Goal: Find specific page/section: Find specific page/section

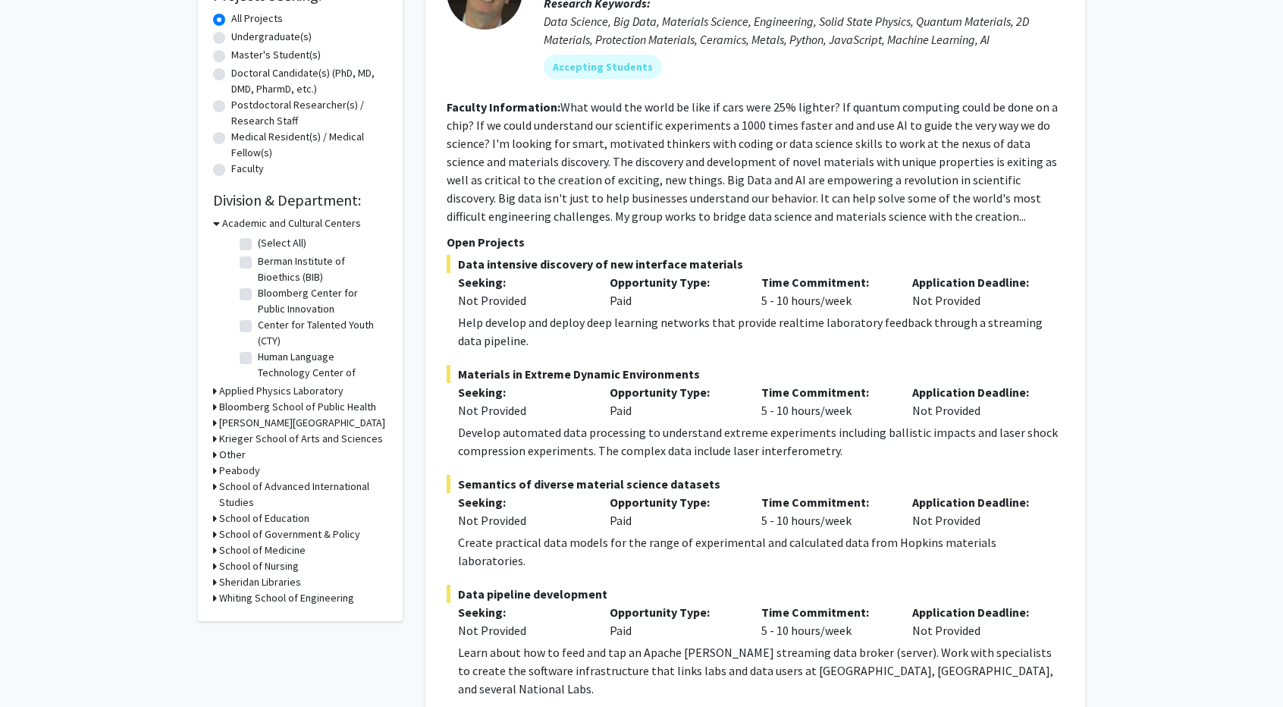
scroll to position [49, 0]
click at [213, 391] on icon at bounding box center [215, 391] width 4 height 16
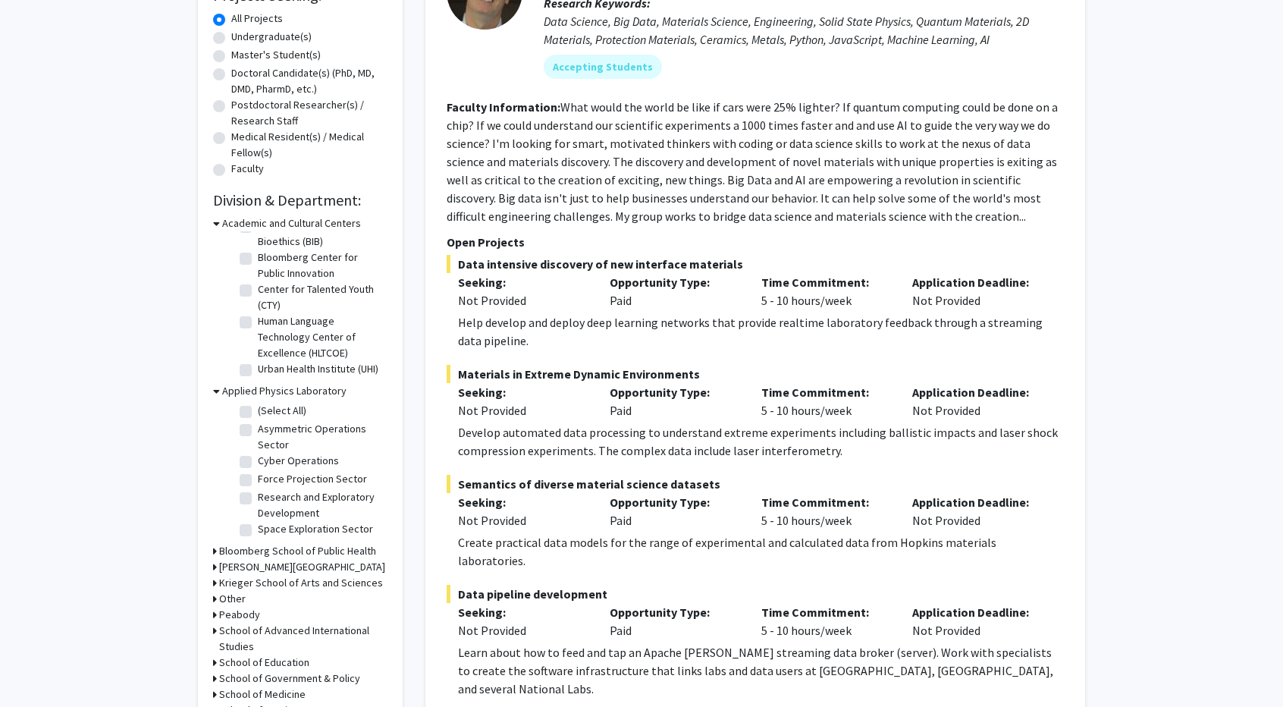
click at [213, 391] on icon at bounding box center [216, 391] width 7 height 16
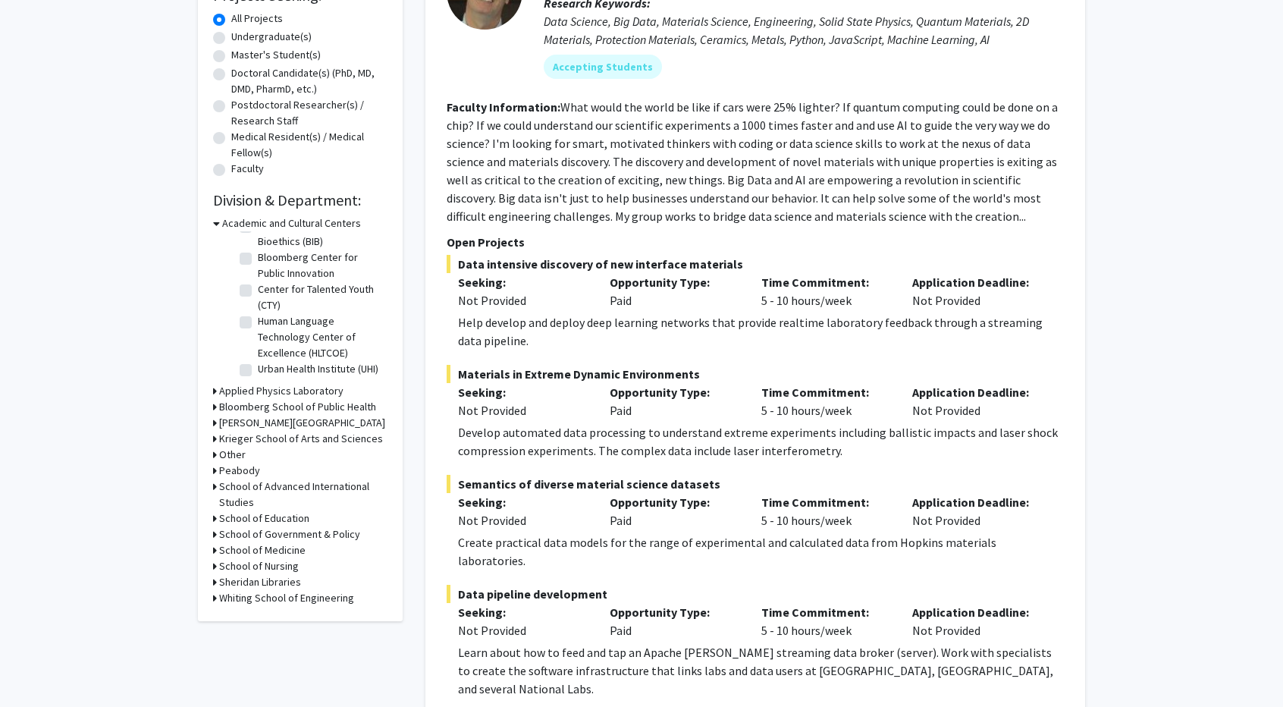
click at [213, 391] on icon at bounding box center [215, 391] width 4 height 16
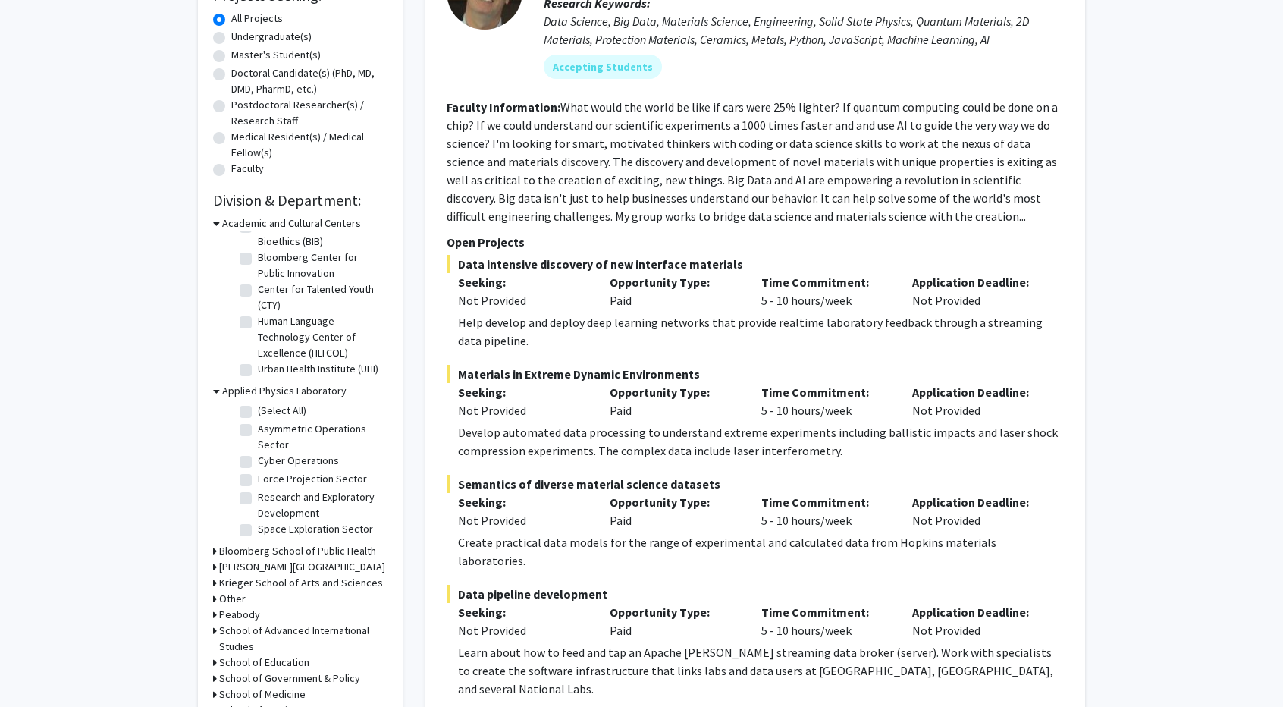
click at [258, 410] on label "(Select All)" at bounding box center [282, 411] width 49 height 16
click at [258, 410] on input "(Select All)" at bounding box center [263, 408] width 10 height 10
checkbox input "true"
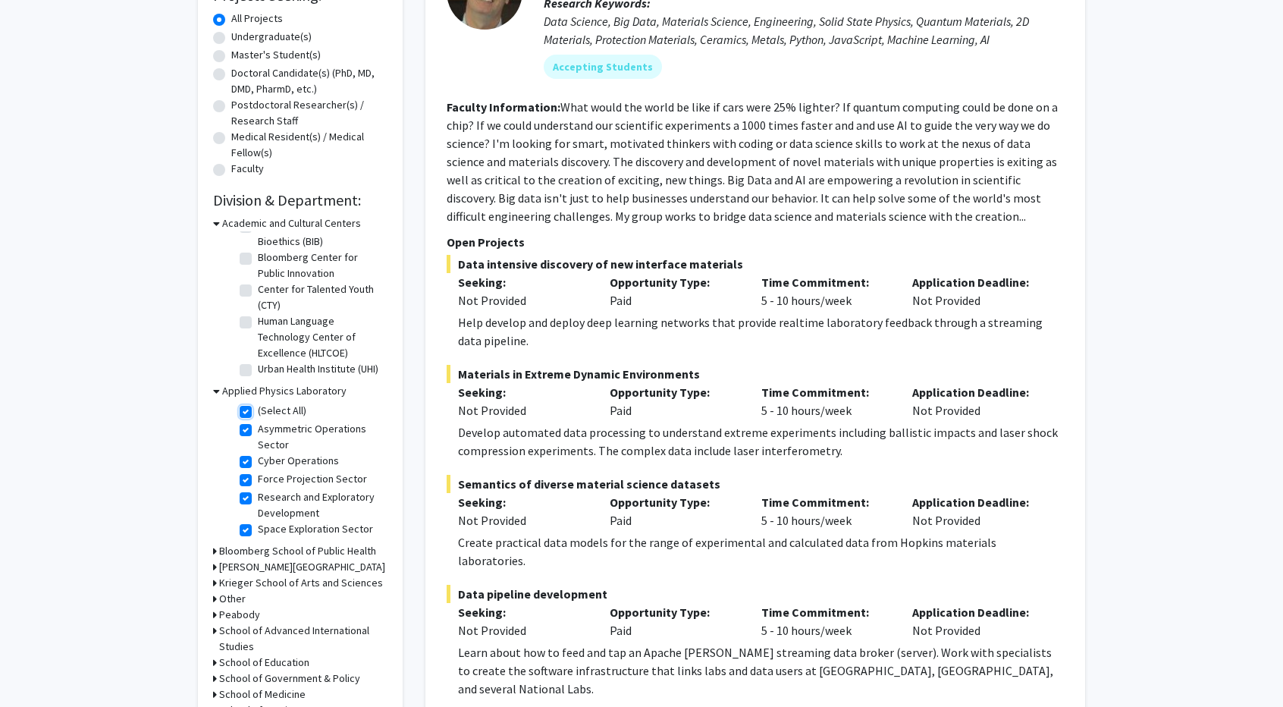
checkbox input "true"
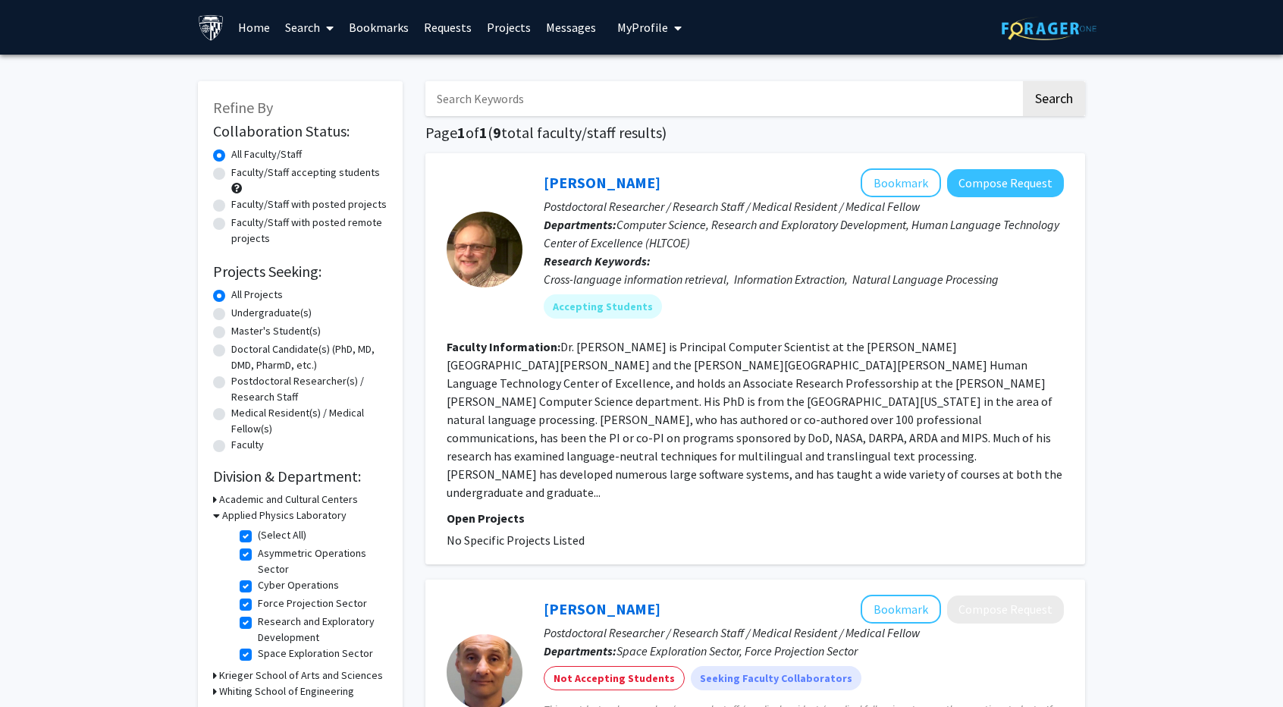
click at [519, 384] on fg-read-more "Dr. James Mayfield is Principal Computer Scientist at the Johns Hopkins Univers…" at bounding box center [755, 419] width 616 height 161
drag, startPoint x: 519, startPoint y: 384, endPoint x: 605, endPoint y: 380, distance: 86.5
click at [605, 380] on fg-read-more "Dr. James Mayfield is Principal Computer Scientist at the Johns Hopkins Univers…" at bounding box center [755, 419] width 616 height 161
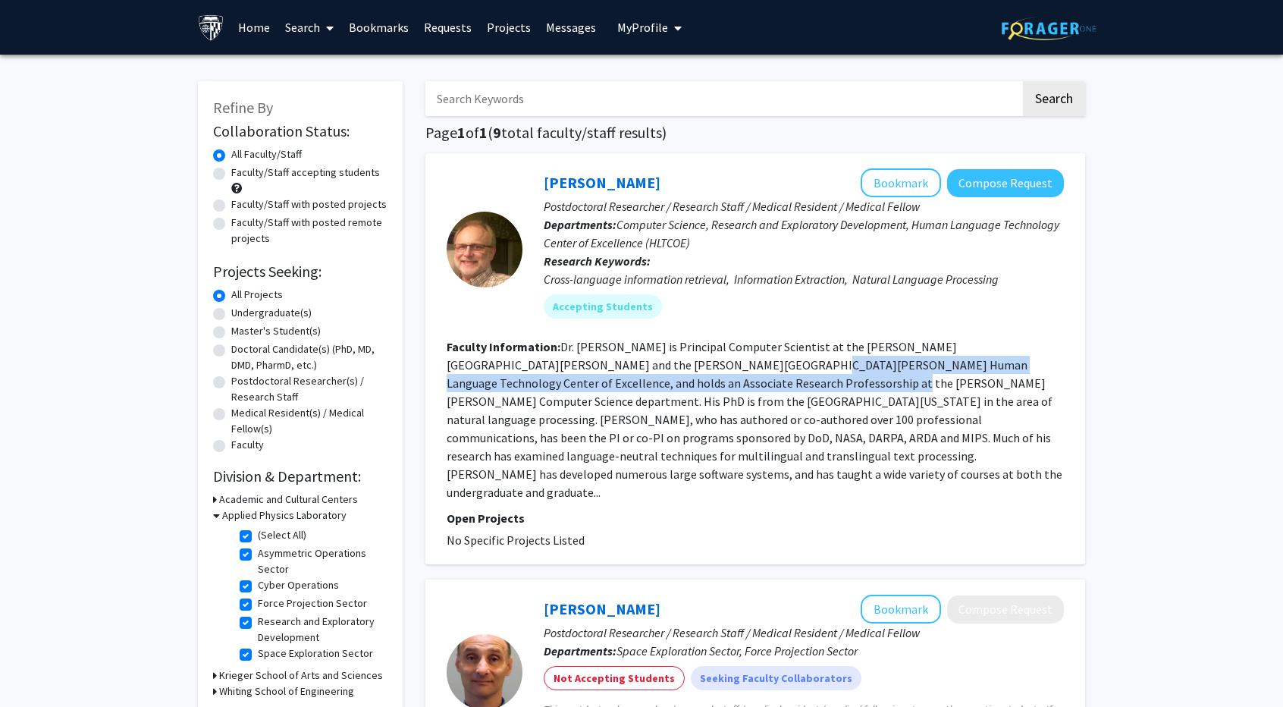
drag, startPoint x: 605, startPoint y: 380, endPoint x: 674, endPoint y: 362, distance: 70.6
click at [674, 362] on fg-read-more "Dr. James Mayfield is Principal Computer Scientist at the Johns Hopkins Univers…" at bounding box center [755, 419] width 616 height 161
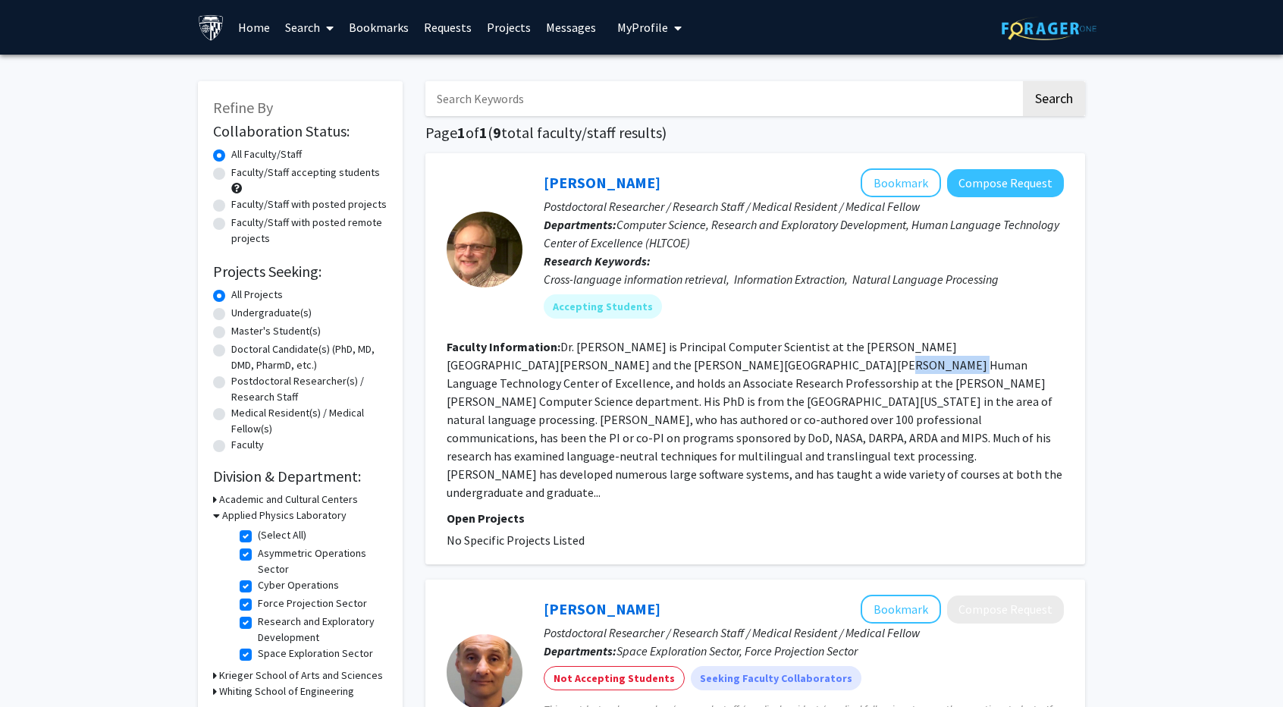
drag, startPoint x: 674, startPoint y: 362, endPoint x: 751, endPoint y: 364, distance: 77.4
click at [751, 364] on fg-read-more "Dr. James Mayfield is Principal Computer Scientist at the Johns Hopkins Univers…" at bounding box center [755, 419] width 616 height 161
click at [239, 534] on fg-checkbox-list "(Select All) (Select All) Asymmetric Operations Sector Asymmetric Operations Se…" at bounding box center [312, 595] width 152 height 144
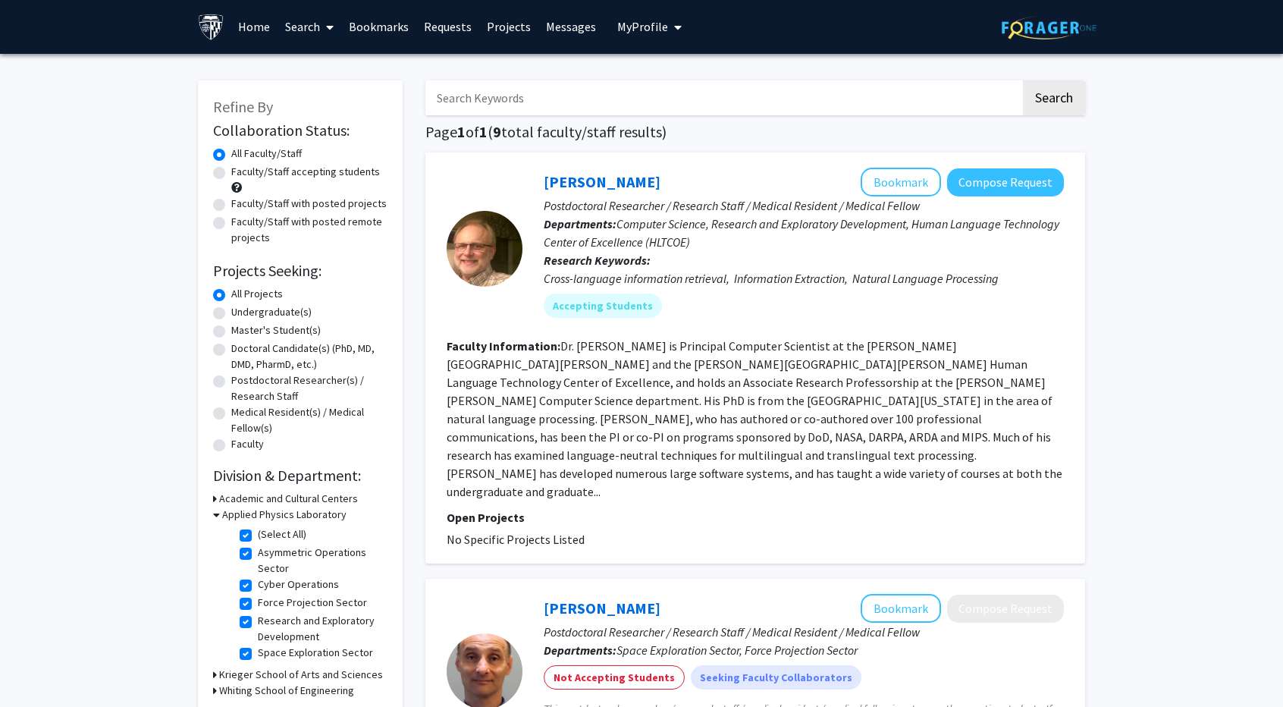
click at [258, 535] on label "(Select All)" at bounding box center [282, 534] width 49 height 16
click at [258, 535] on input "(Select All)" at bounding box center [263, 531] width 10 height 10
checkbox input "false"
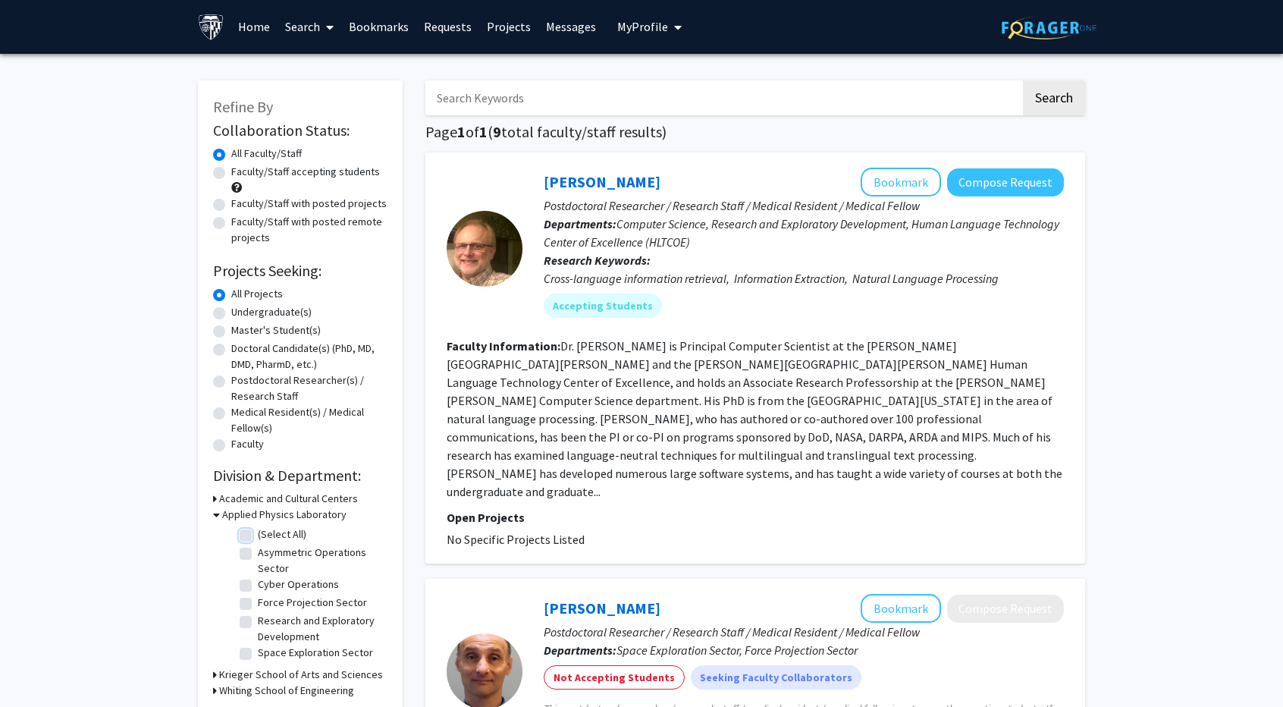
checkbox input "false"
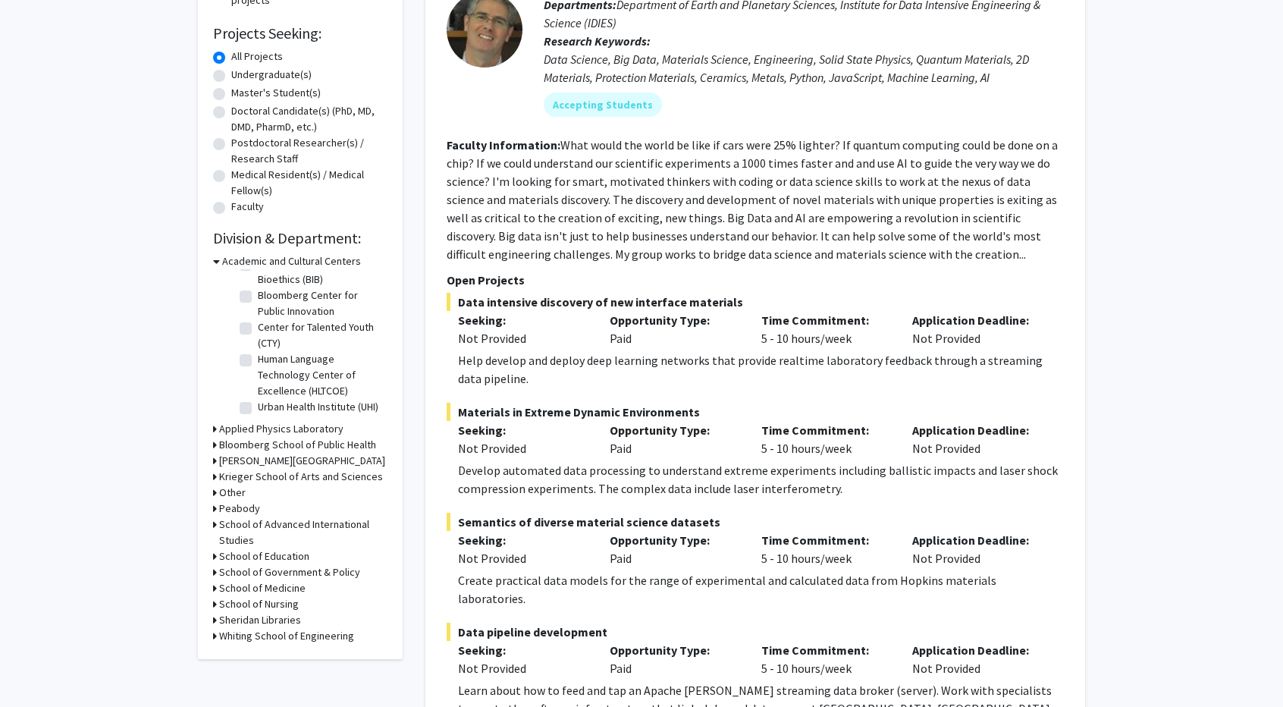
scroll to position [337, 0]
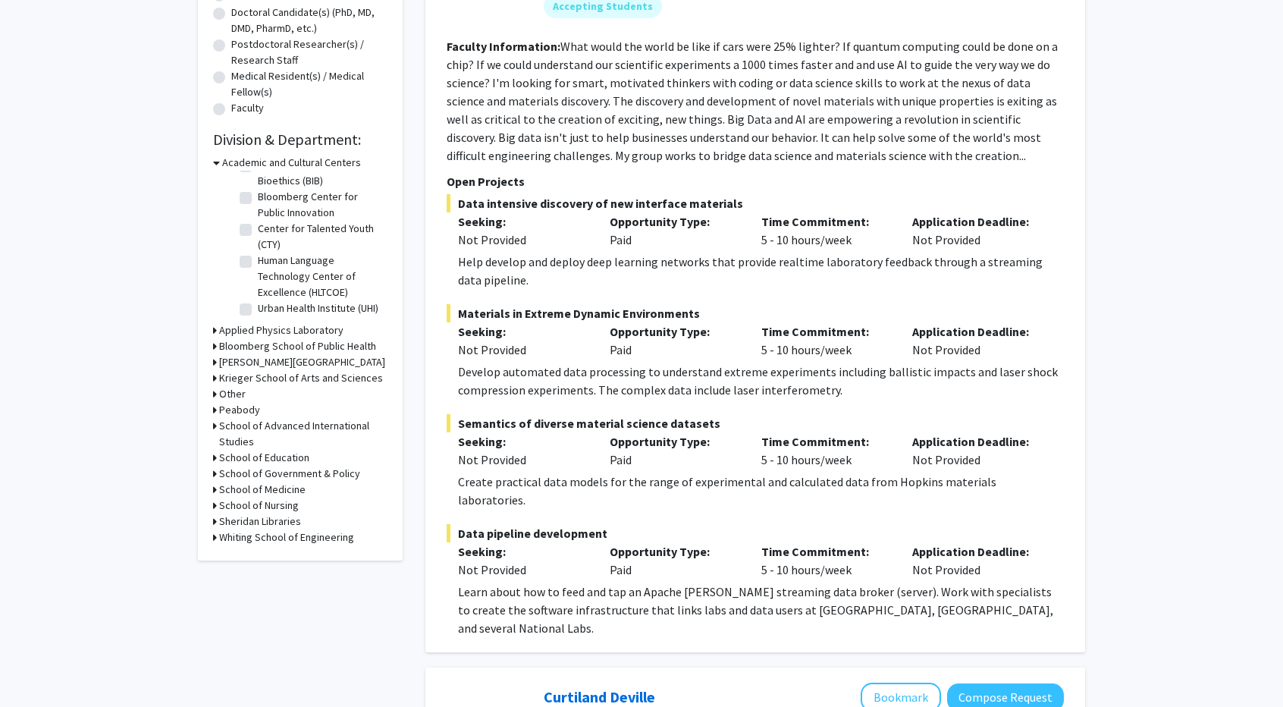
click at [246, 540] on h3 "Whiting School of Engineering" at bounding box center [286, 537] width 135 height 16
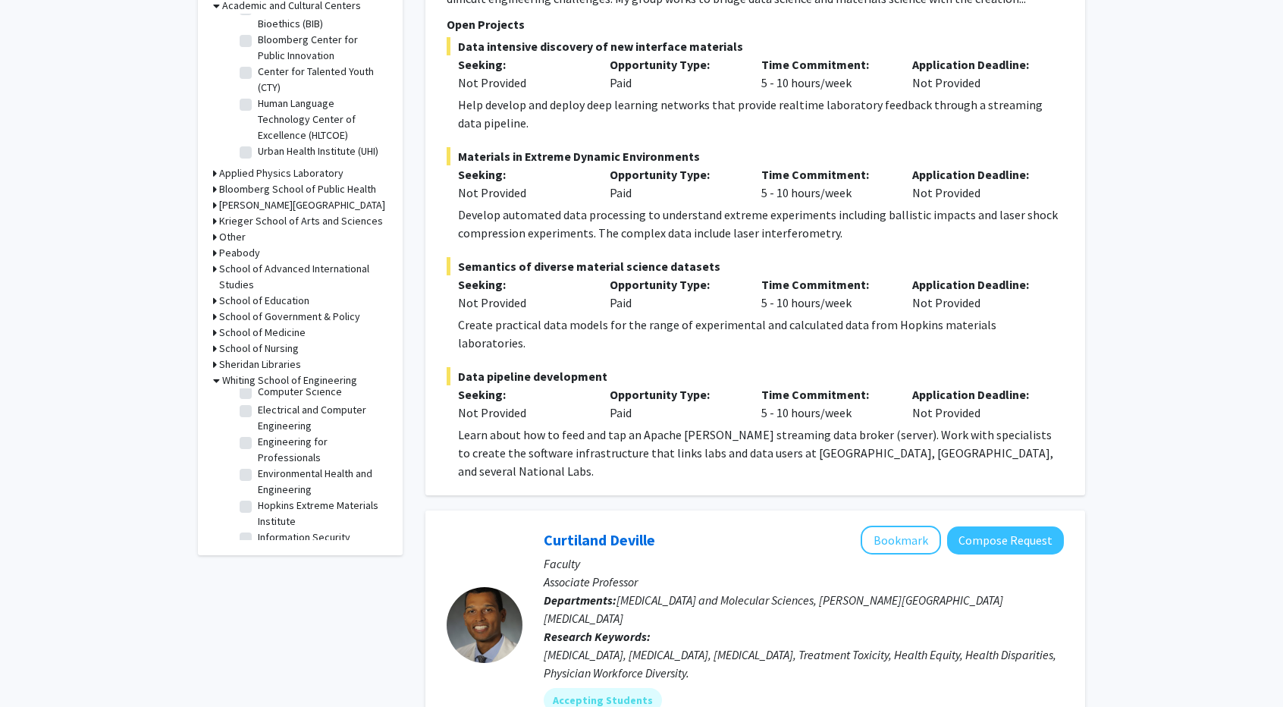
scroll to position [320, 0]
click at [258, 434] on label "Electrical and Computer Engineering" at bounding box center [321, 418] width 126 height 32
click at [258, 412] on input "Electrical and Computer Engineering" at bounding box center [263, 407] width 10 height 10
checkbox input "true"
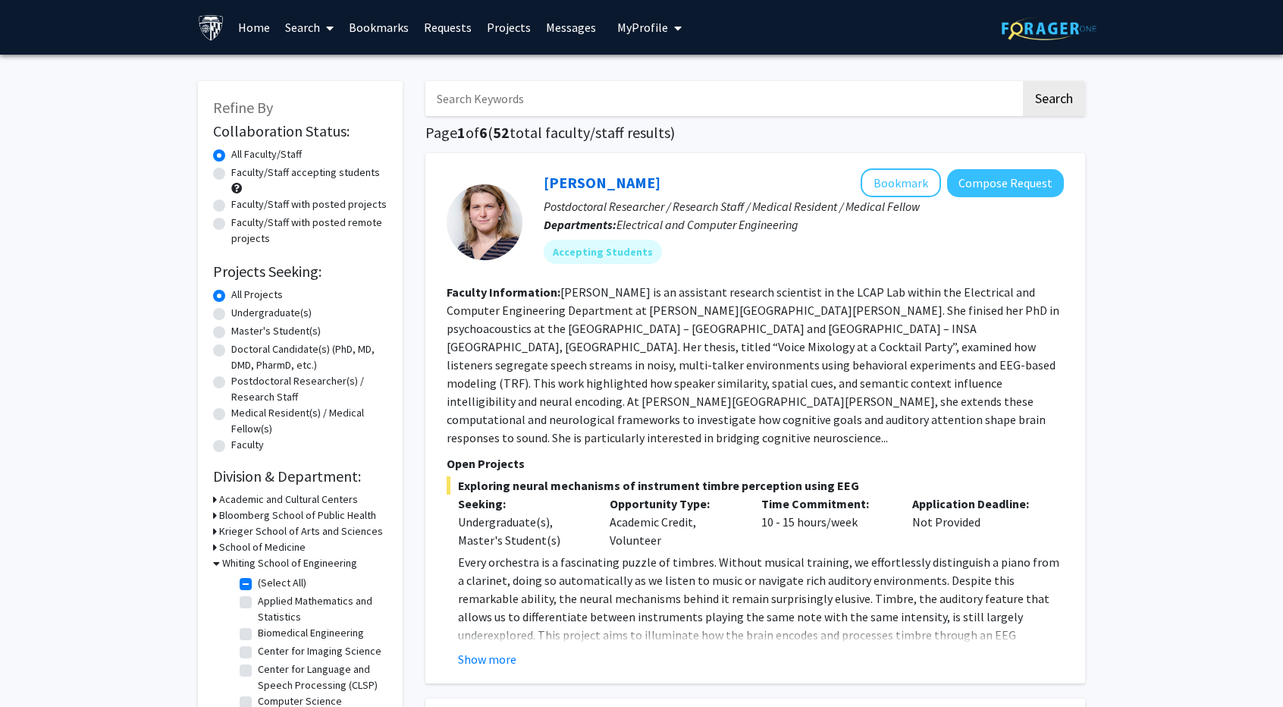
click at [698, 366] on fg-read-more "Dr. Huet is an assistant research scientist in the LCAP Lab within the Electric…" at bounding box center [753, 364] width 613 height 161
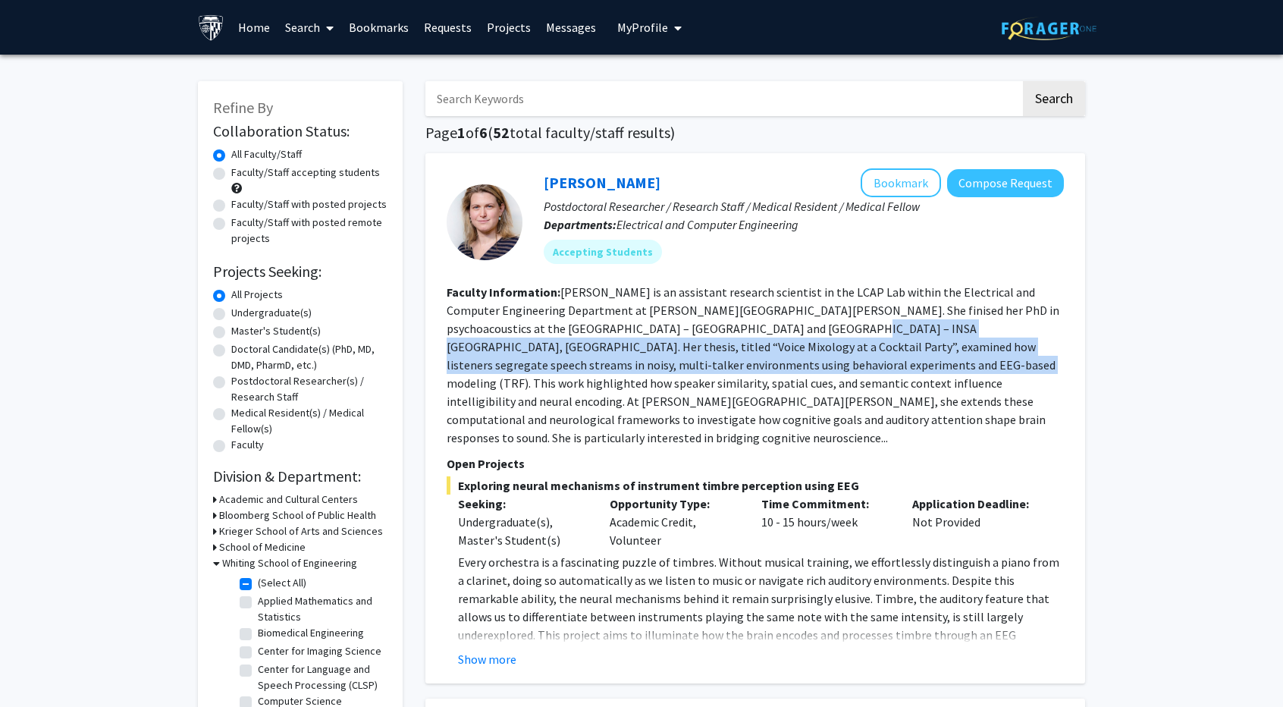
drag, startPoint x: 698, startPoint y: 366, endPoint x: 719, endPoint y: 324, distance: 47.5
click at [719, 324] on fg-read-more "Dr. Huet is an assistant research scientist in the LCAP Lab within the Electric…" at bounding box center [753, 364] width 613 height 161
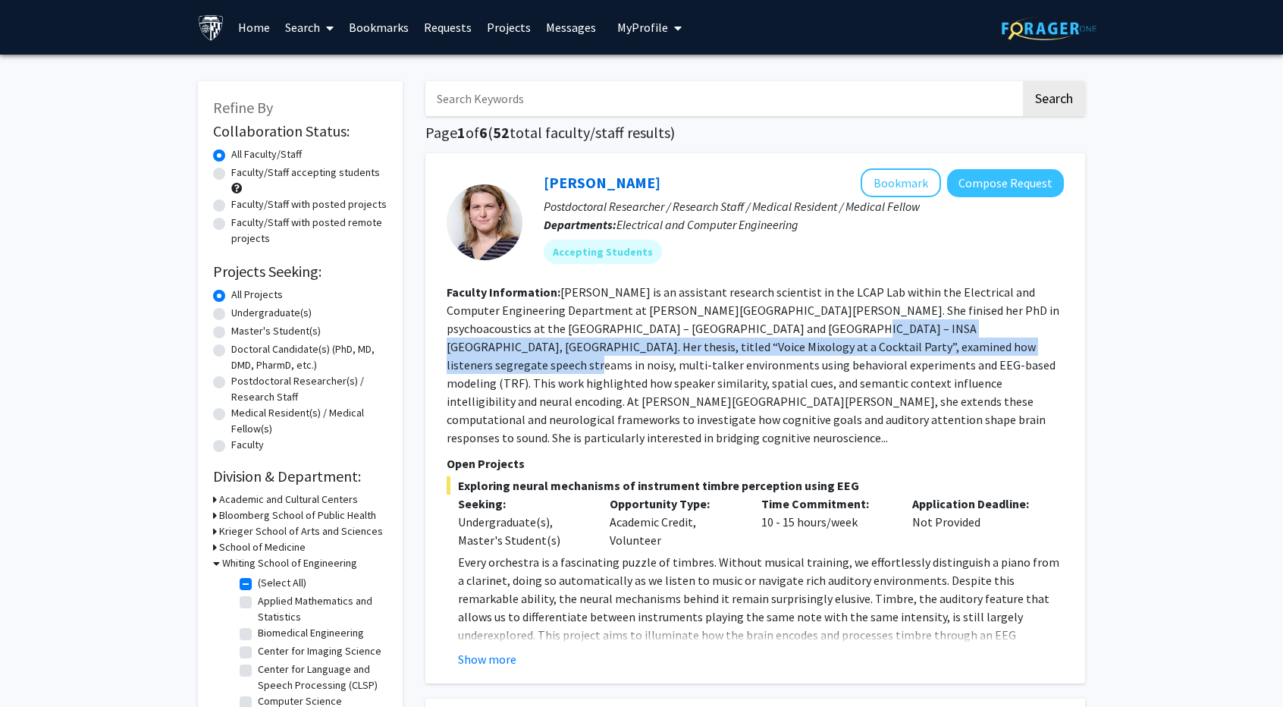
drag, startPoint x: 719, startPoint y: 324, endPoint x: 876, endPoint y: 340, distance: 157.8
click at [876, 340] on fg-read-more "Dr. Huet is an assistant research scientist in the LCAP Lab within the Electric…" at bounding box center [753, 364] width 613 height 161
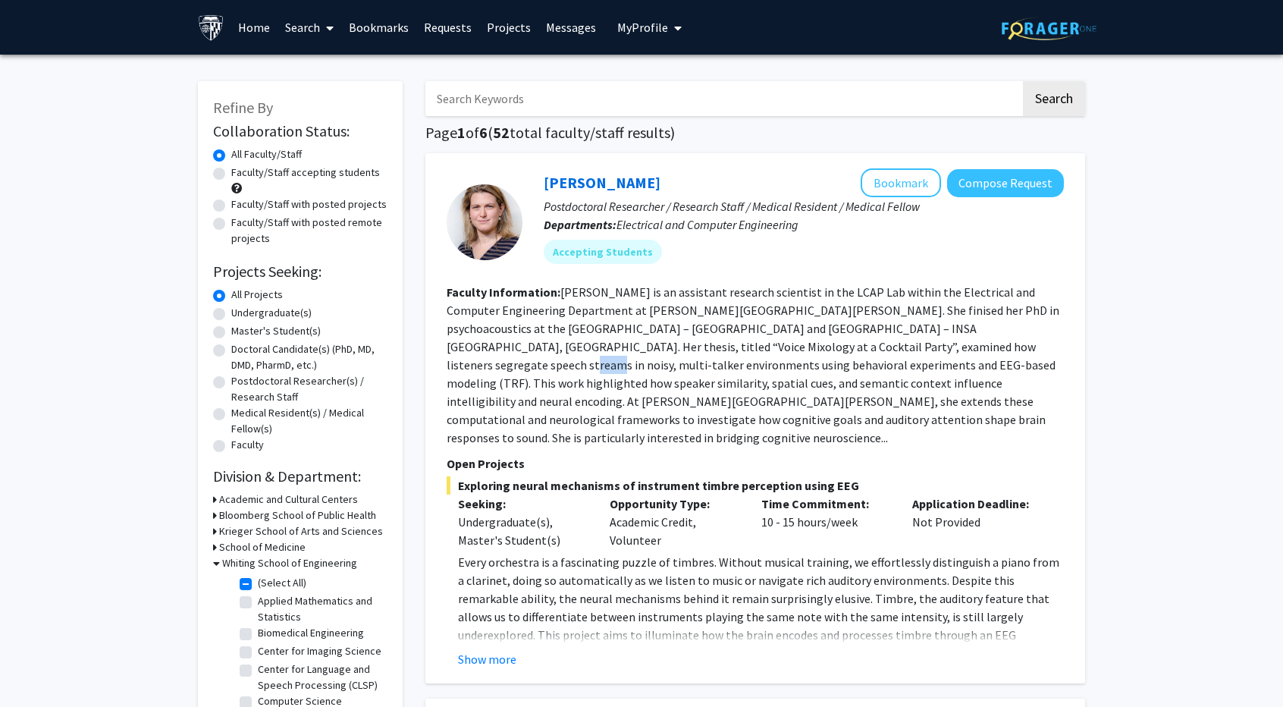
drag, startPoint x: 876, startPoint y: 340, endPoint x: 897, endPoint y: 341, distance: 20.5
click at [897, 341] on fg-read-more "Dr. Huet is an assistant research scientist in the LCAP Lab within the Electric…" at bounding box center [753, 364] width 613 height 161
click at [494, 650] on button "Show more" at bounding box center [487, 659] width 58 height 18
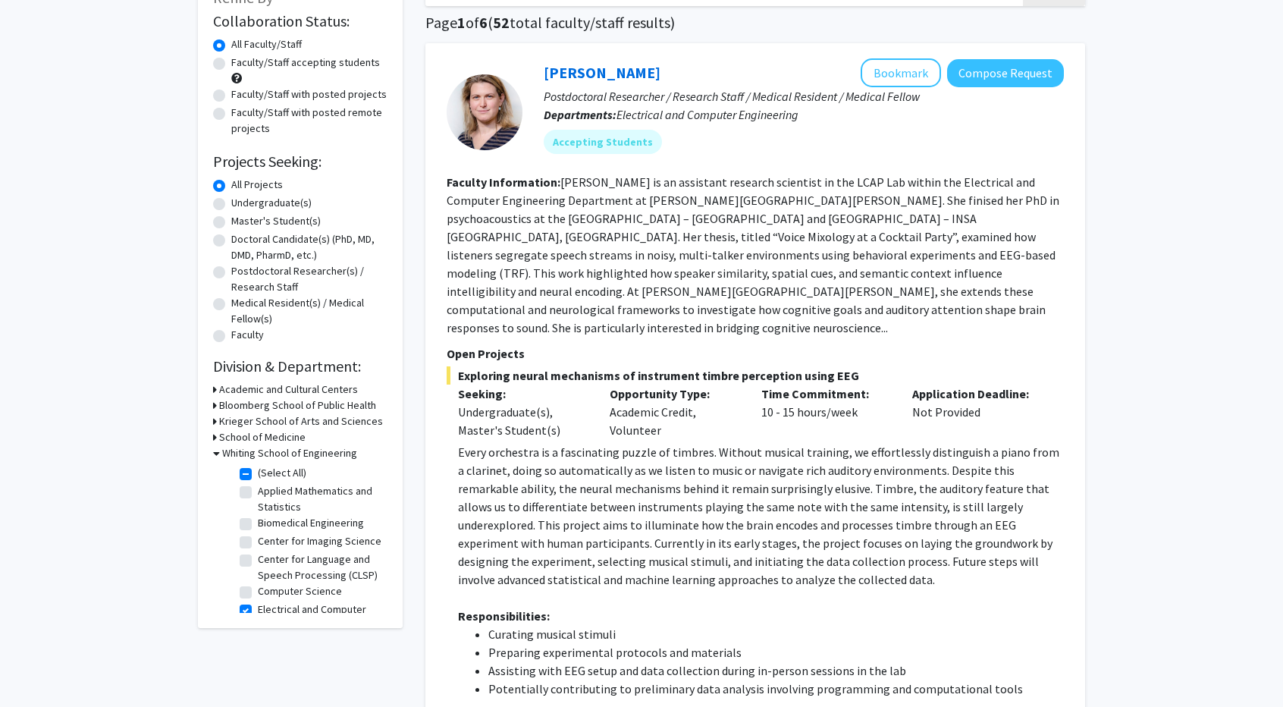
scroll to position [112, 0]
click at [714, 478] on p "Every orchestra is a fascinating puzzle of timbres. Without musical training, w…" at bounding box center [761, 514] width 606 height 146
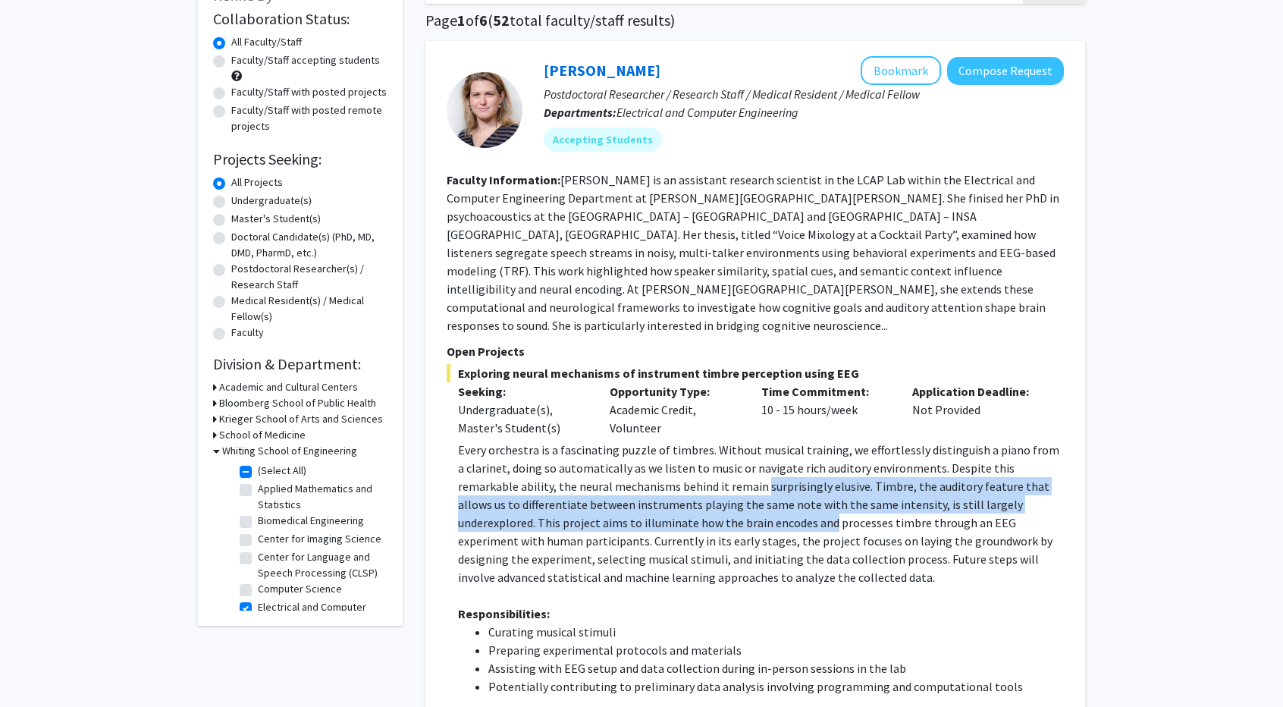
drag, startPoint x: 714, startPoint y: 478, endPoint x: 710, endPoint y: 437, distance: 41.1
click at [710, 441] on p "Every orchestra is a fascinating puzzle of timbres. Without musical training, w…" at bounding box center [761, 514] width 606 height 146
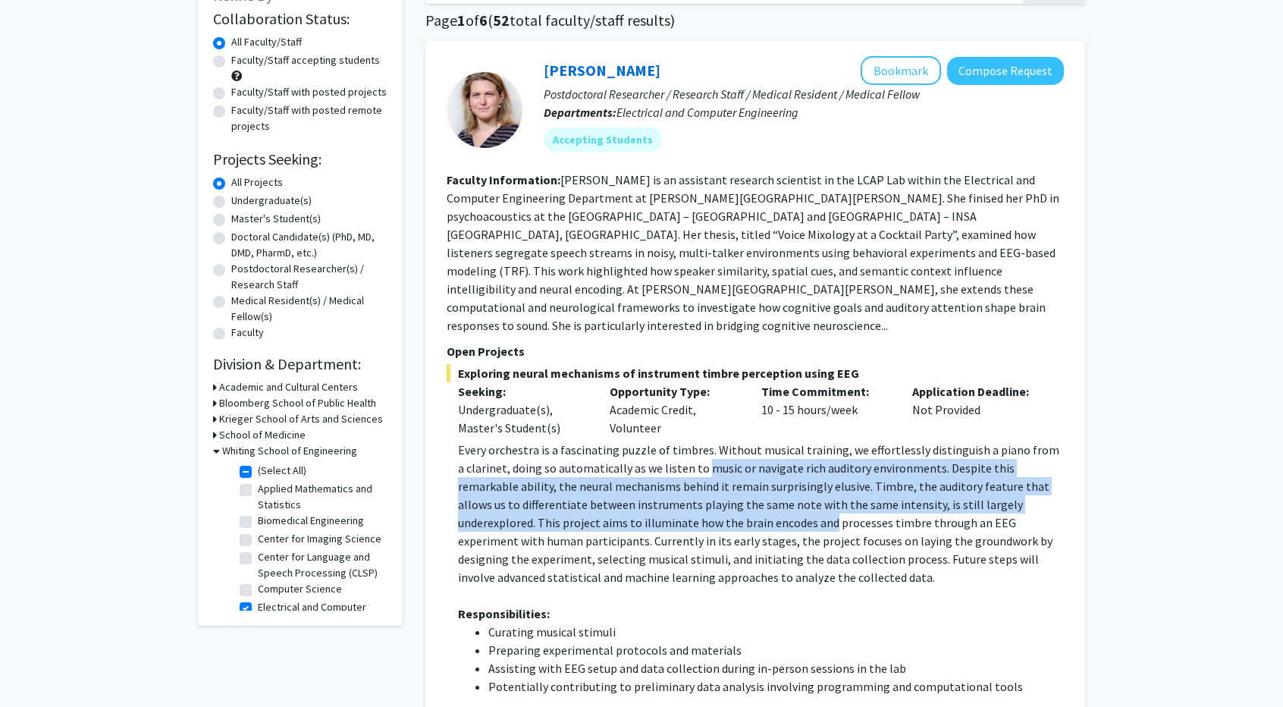
click at [710, 441] on p "Every orchestra is a fascinating puzzle of timbres. Without musical training, w…" at bounding box center [761, 514] width 606 height 146
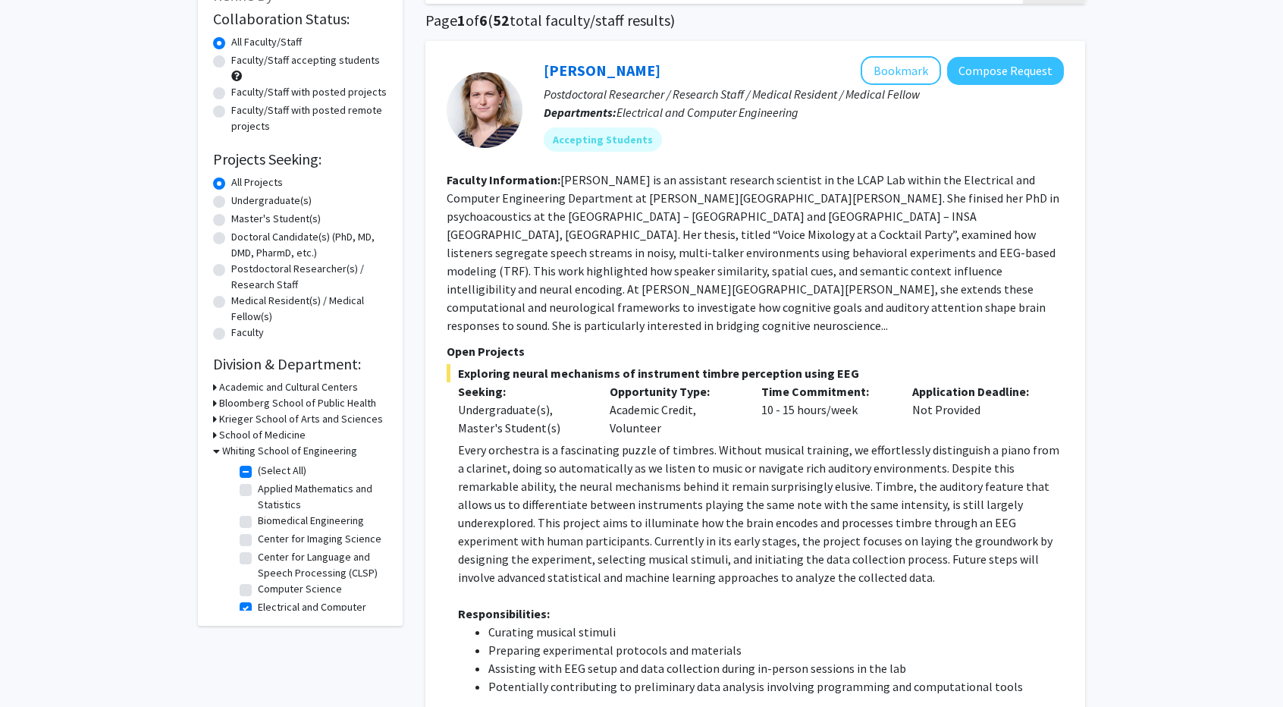
click at [710, 441] on p "Every orchestra is a fascinating puzzle of timbres. Without musical training, w…" at bounding box center [761, 514] width 606 height 146
drag, startPoint x: 710, startPoint y: 437, endPoint x: 747, endPoint y: 426, distance: 38.7
click at [747, 441] on p "Every orchestra is a fascinating puzzle of timbres. Without musical training, w…" at bounding box center [761, 514] width 606 height 146
click at [731, 275] on fg-read-more "Dr. Huet is an assistant research scientist in the LCAP Lab within the Electric…" at bounding box center [753, 252] width 613 height 161
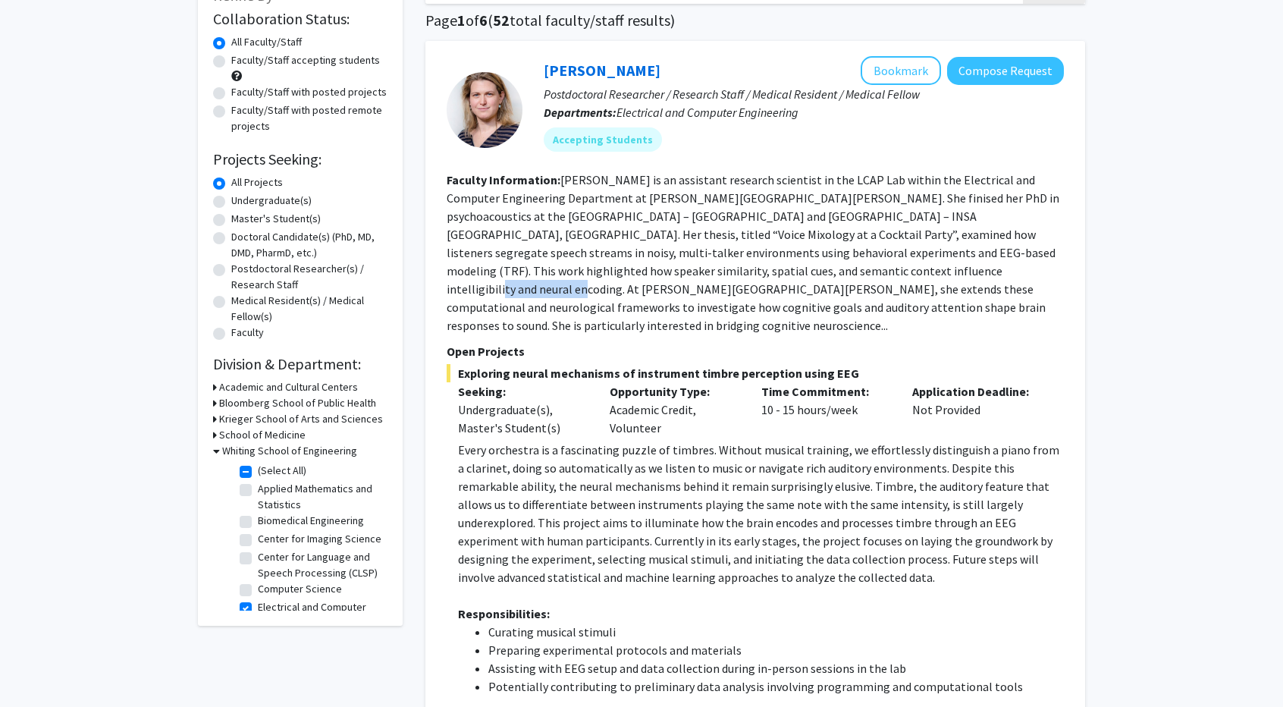
drag, startPoint x: 731, startPoint y: 275, endPoint x: 714, endPoint y: 263, distance: 21.3
click at [714, 263] on fg-read-more "Dr. Huet is an assistant research scientist in the LCAP Lab within the Electric…" at bounding box center [753, 252] width 613 height 161
drag, startPoint x: 714, startPoint y: 263, endPoint x: 768, endPoint y: 269, distance: 54.2
click at [768, 269] on fg-read-more "Dr. Huet is an assistant research scientist in the LCAP Lab within the Electric…" at bounding box center [753, 252] width 613 height 161
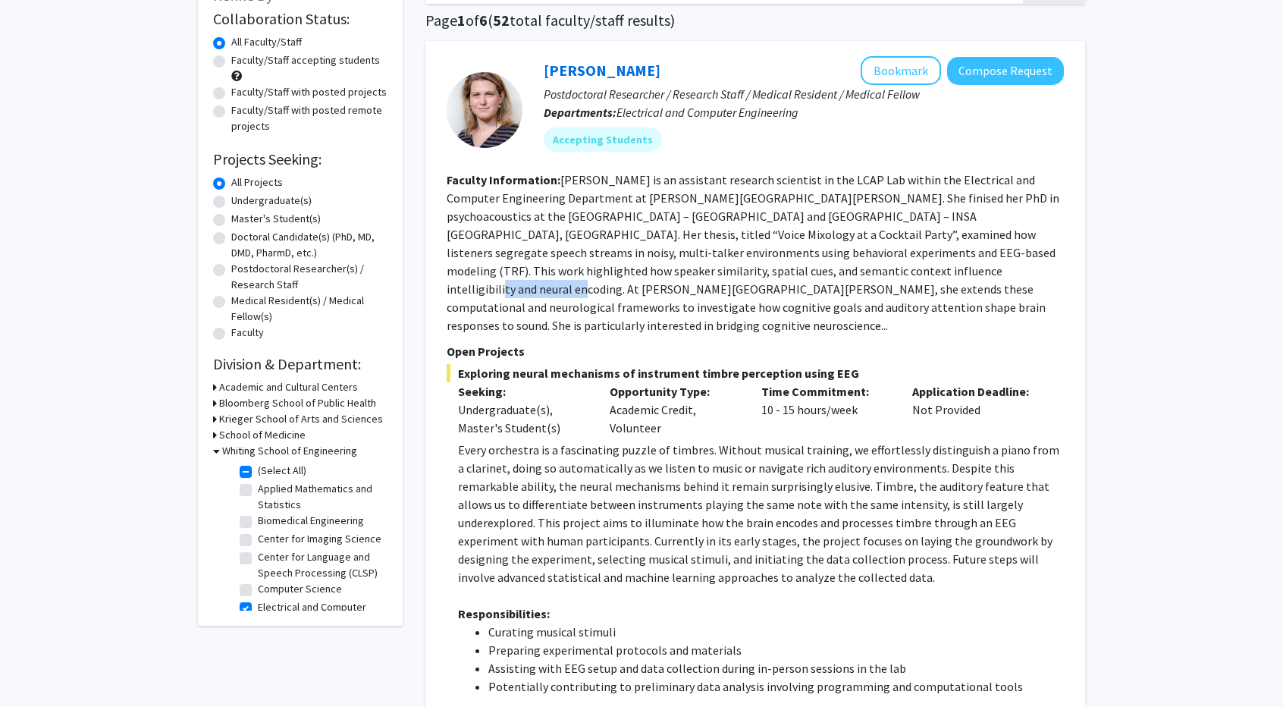
click at [768, 269] on fg-read-more "Dr. Huet is an assistant research scientist in the LCAP Lab within the Electric…" at bounding box center [753, 252] width 613 height 161
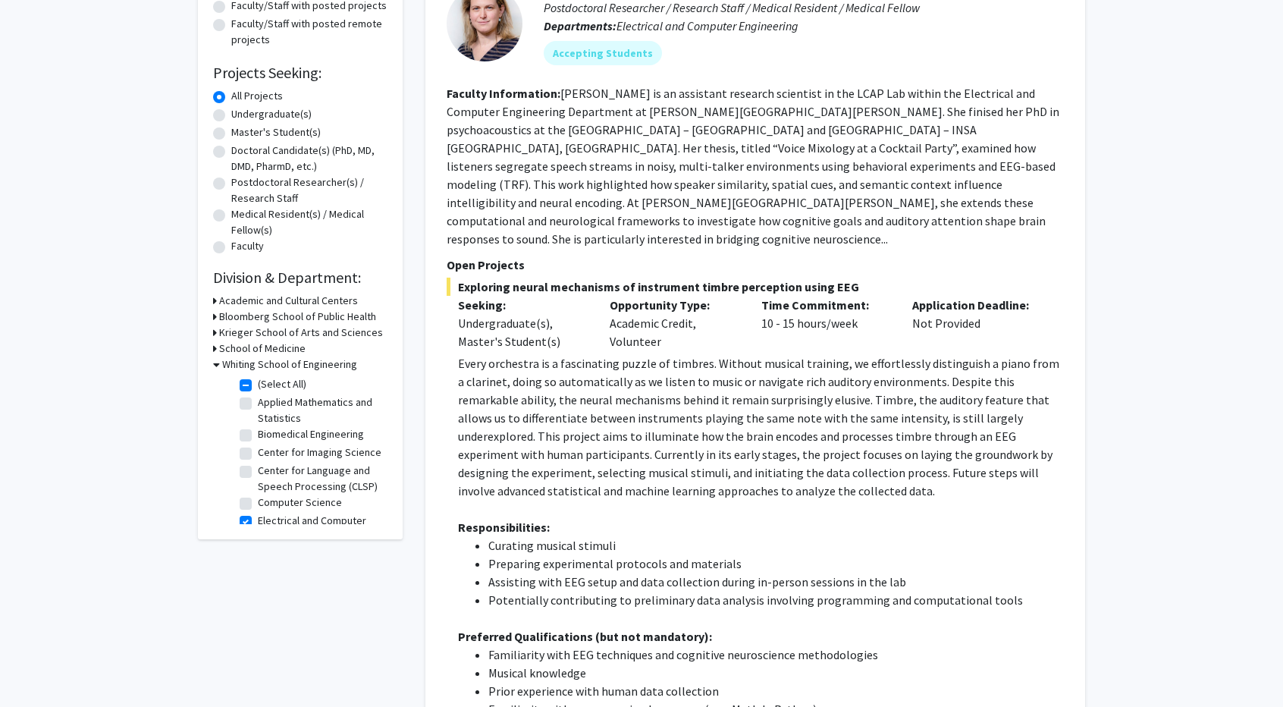
click at [733, 354] on p "Every orchestra is a fascinating puzzle of timbres. Without musical training, w…" at bounding box center [761, 427] width 606 height 146
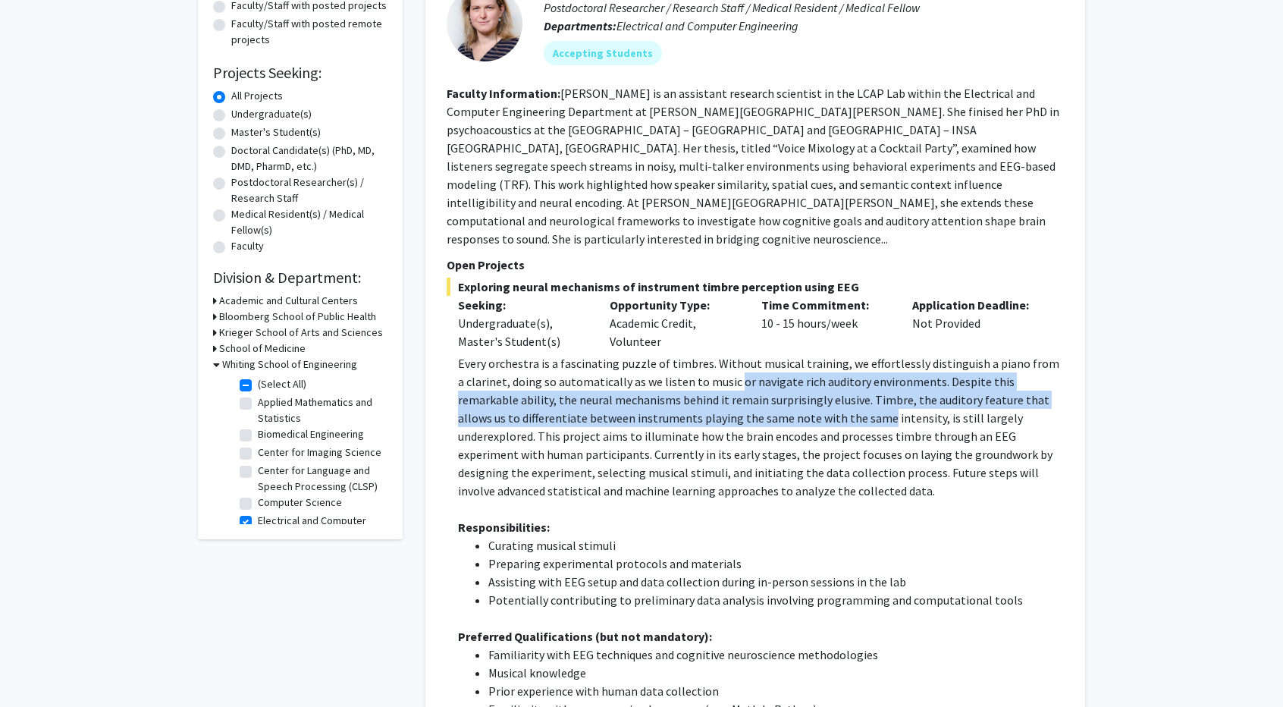
drag, startPoint x: 733, startPoint y: 349, endPoint x: 818, endPoint y: 389, distance: 93.3
click at [818, 389] on p "Every orchestra is a fascinating puzzle of timbres. Without musical training, w…" at bounding box center [761, 427] width 606 height 146
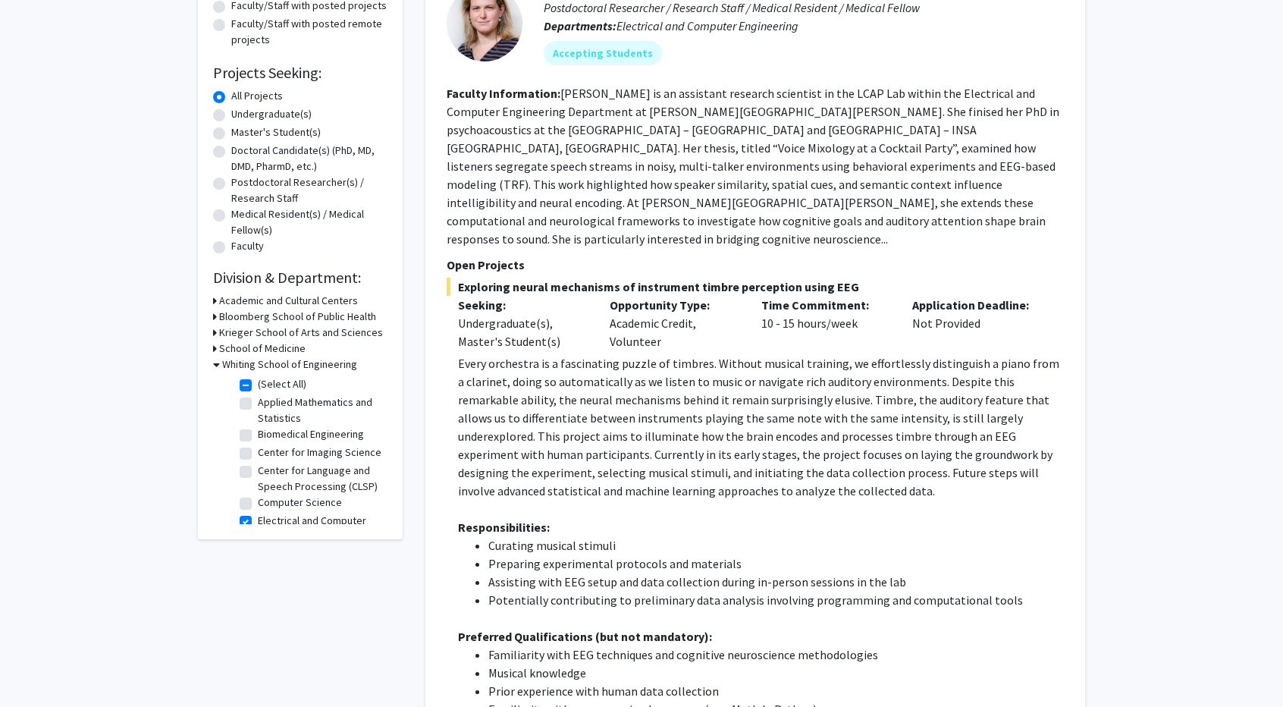
click at [698, 424] on p "Every orchestra is a fascinating puzzle of timbres. Without musical training, w…" at bounding box center [761, 427] width 606 height 146
drag, startPoint x: 698, startPoint y: 424, endPoint x: 678, endPoint y: 416, distance: 21.1
click at [678, 416] on p "Every orchestra is a fascinating puzzle of timbres. Without musical training, w…" at bounding box center [761, 427] width 606 height 146
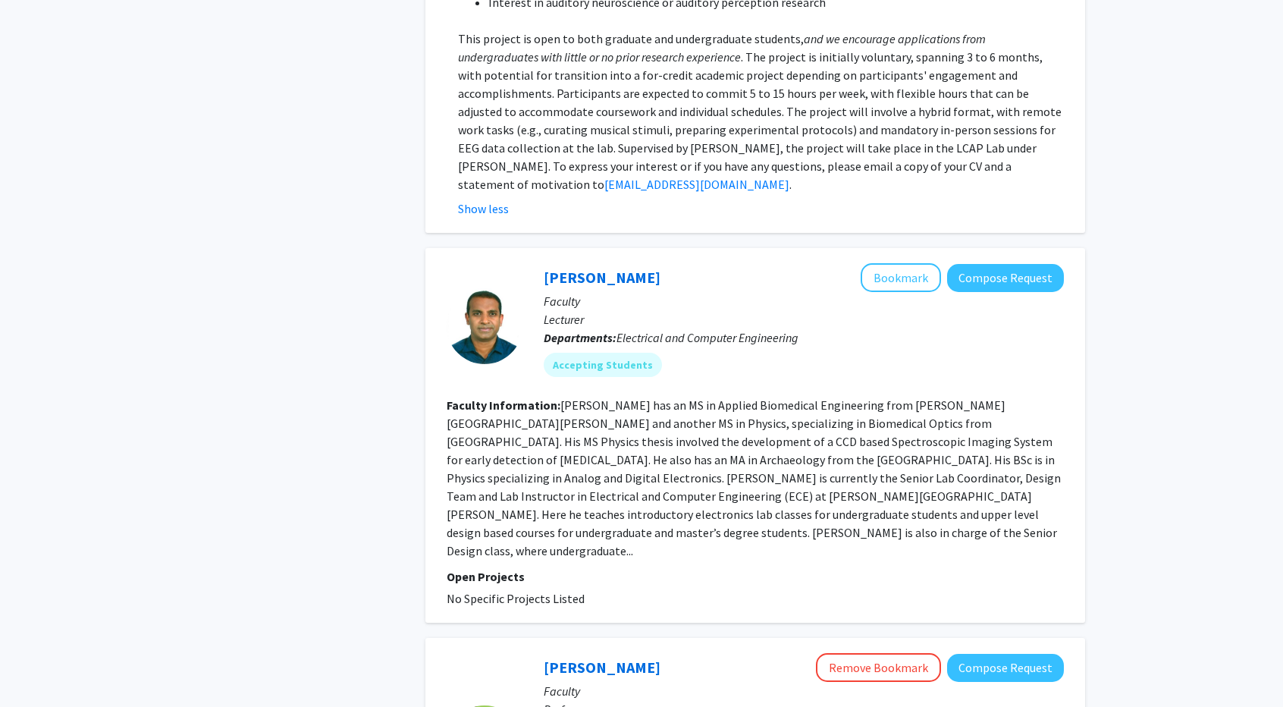
scroll to position [1012, 0]
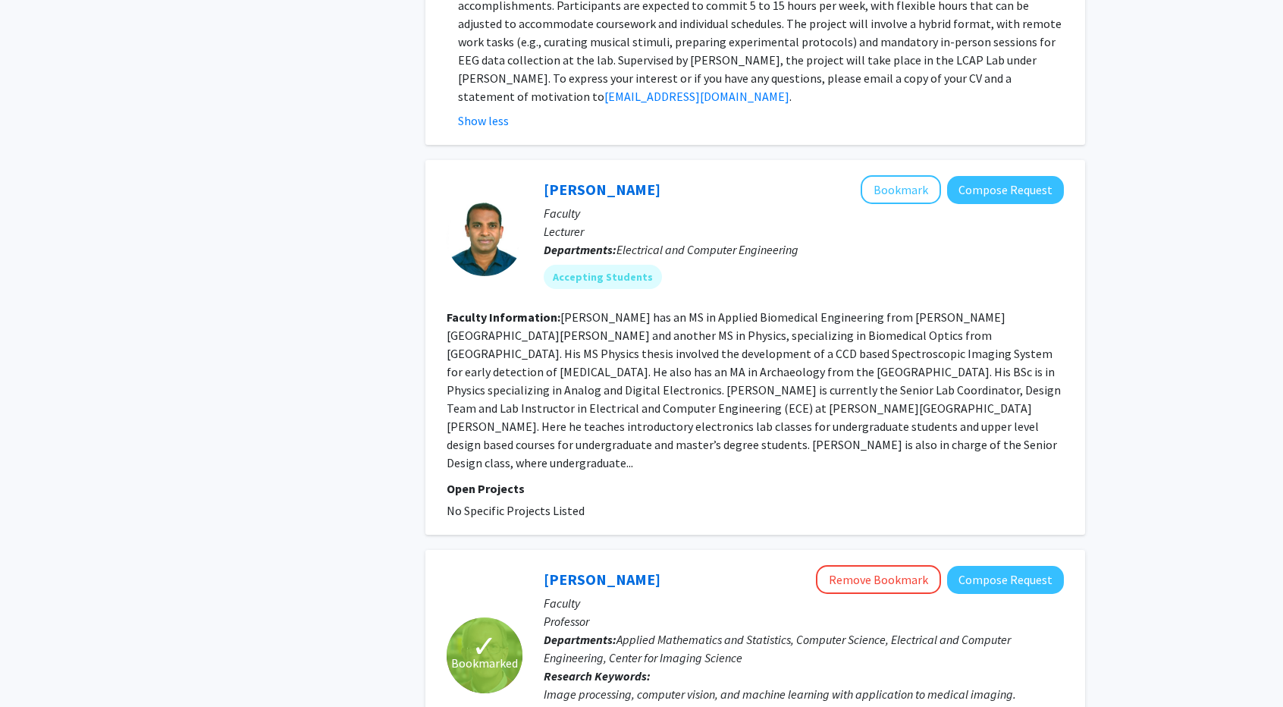
click at [648, 358] on fg-read-more "Ramesh has an MS in Applied Biomedical Engineering from Johns Hopkins Universit…" at bounding box center [754, 389] width 614 height 161
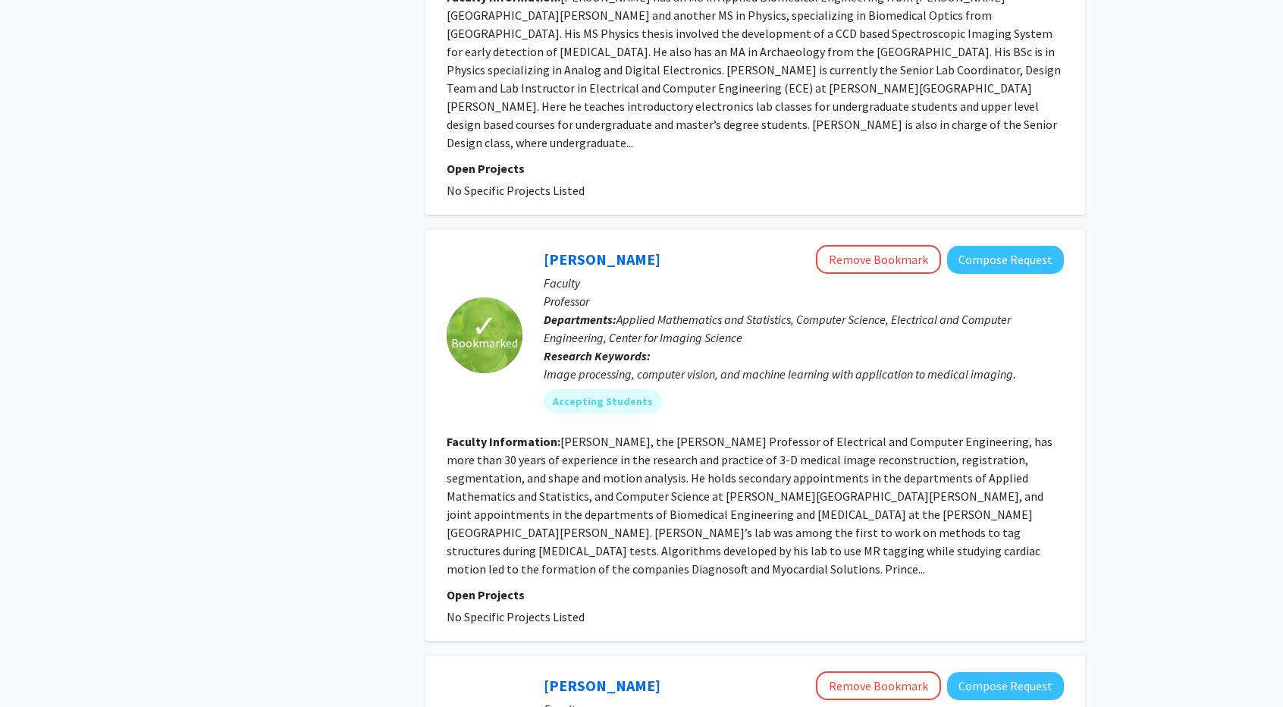
scroll to position [1329, 0]
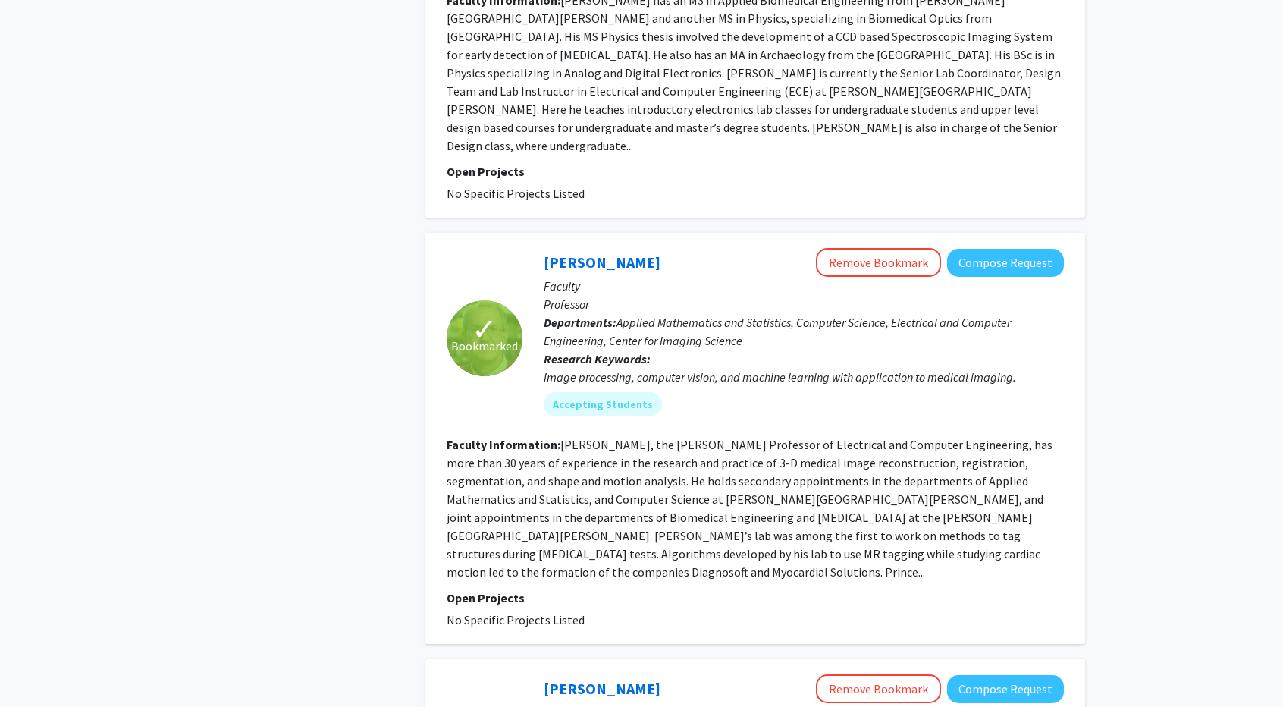
click at [684, 437] on fg-read-more "Jerry Prince, the William B. Kouwenhoven Professor of Electrical and Computer E…" at bounding box center [750, 508] width 606 height 143
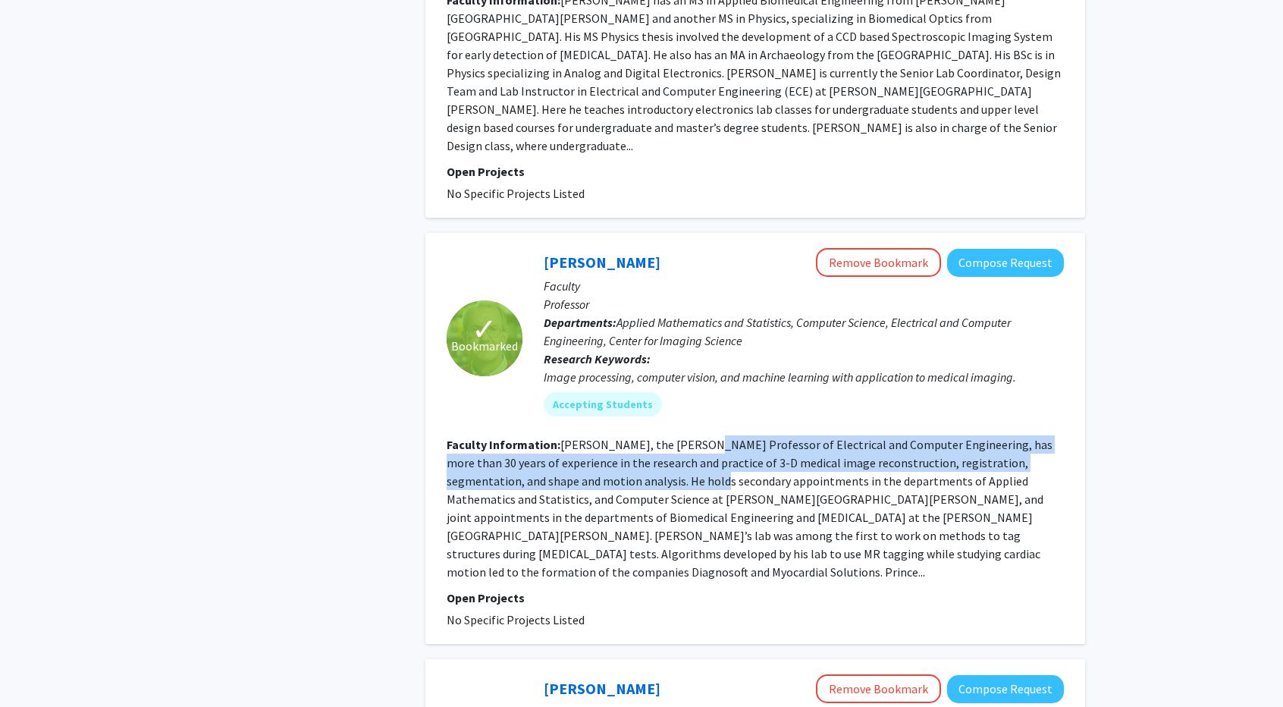
drag, startPoint x: 684, startPoint y: 355, endPoint x: 677, endPoint y: 394, distance: 39.3
click at [677, 437] on fg-read-more "Jerry Prince, the William B. Kouwenhoven Professor of Electrical and Computer E…" at bounding box center [750, 508] width 606 height 143
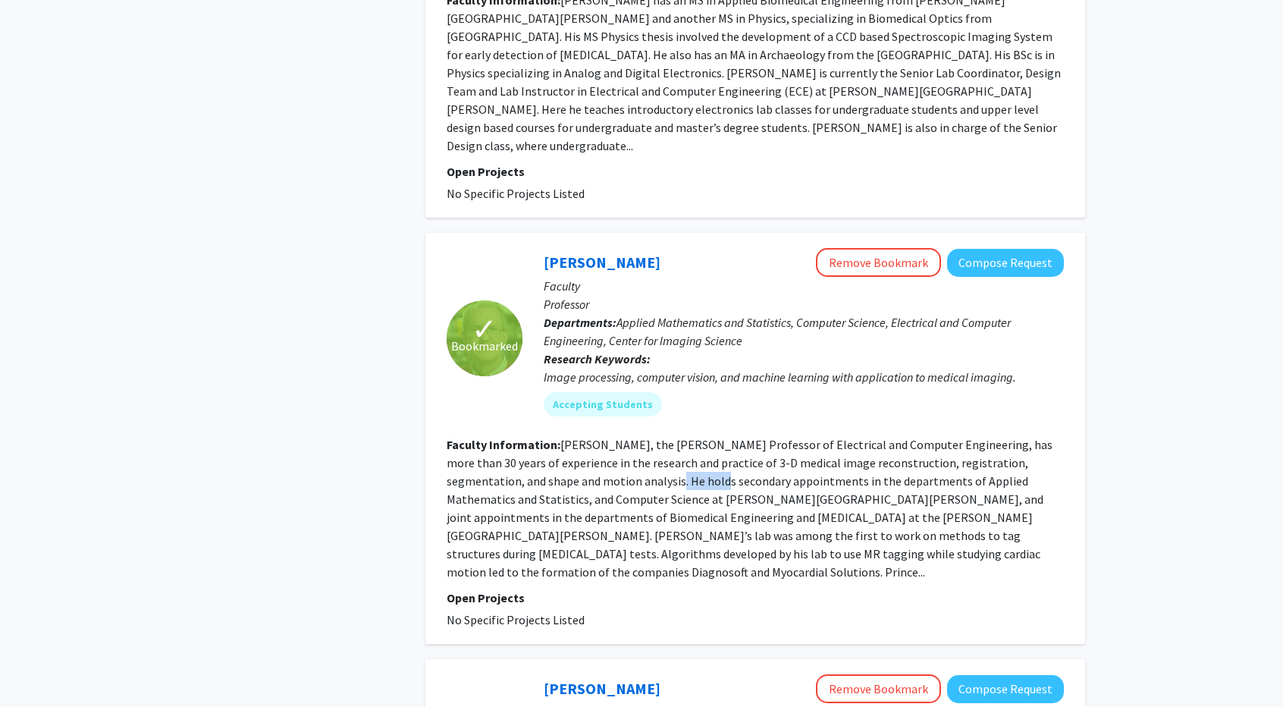
drag, startPoint x: 677, startPoint y: 394, endPoint x: 658, endPoint y: 388, distance: 19.9
click at [658, 437] on fg-read-more "Jerry Prince, the William B. Kouwenhoven Professor of Electrical and Computer E…" at bounding box center [750, 508] width 606 height 143
drag, startPoint x: 658, startPoint y: 388, endPoint x: 611, endPoint y: 389, distance: 47.1
click at [611, 437] on fg-read-more "Jerry Prince, the William B. Kouwenhoven Professor of Electrical and Computer E…" at bounding box center [750, 508] width 606 height 143
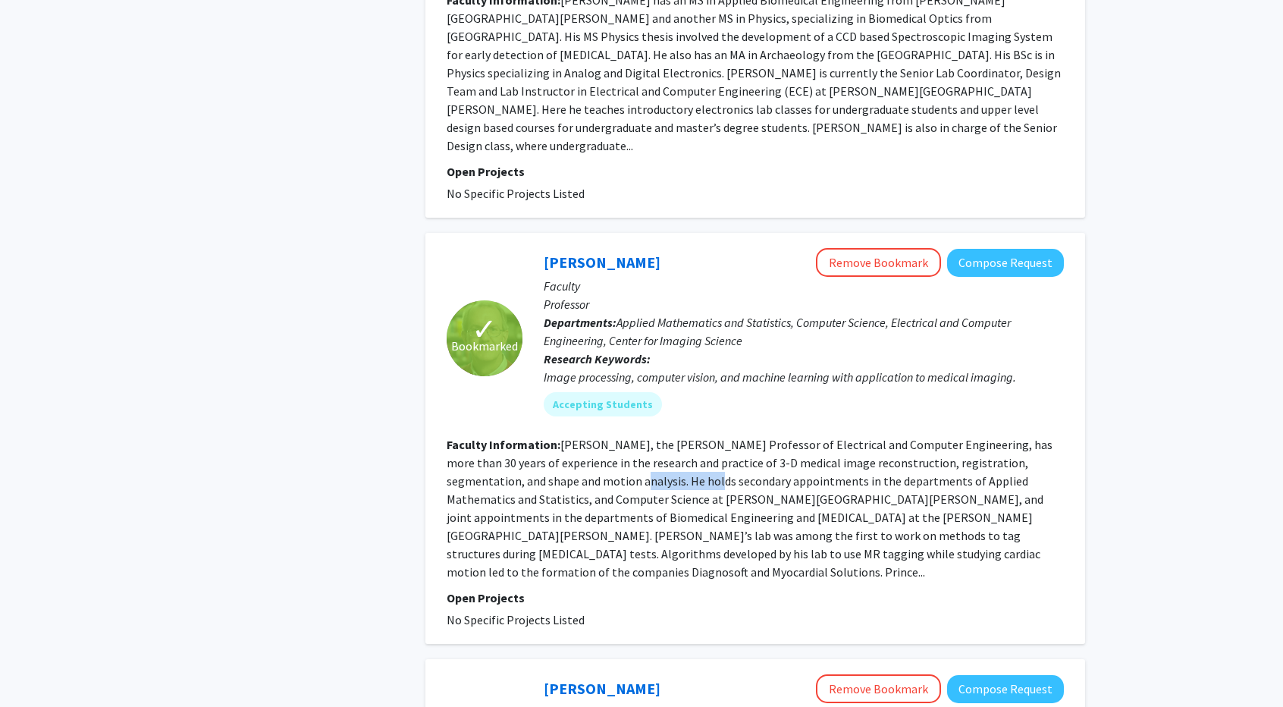
click at [611, 437] on fg-read-more "Jerry Prince, the William B. Kouwenhoven Professor of Electrical and Computer E…" at bounding box center [750, 508] width 606 height 143
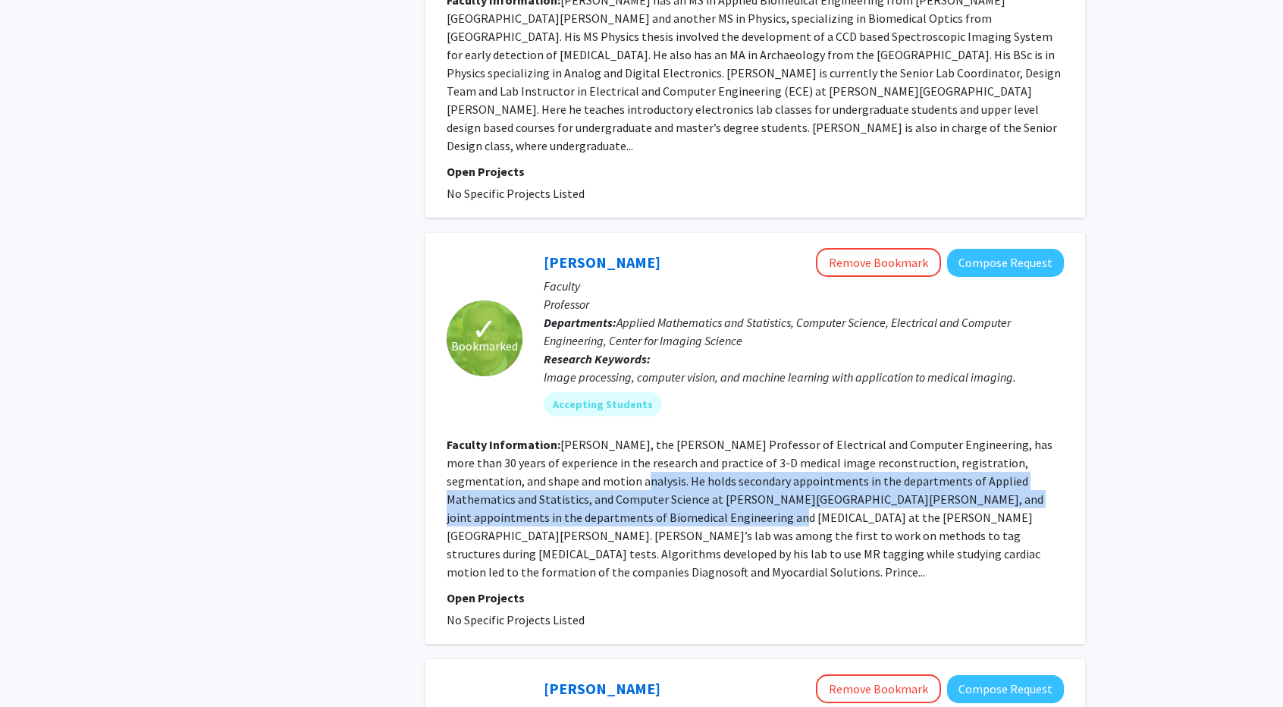
drag, startPoint x: 611, startPoint y: 389, endPoint x: 718, endPoint y: 436, distance: 116.1
click at [718, 437] on fg-read-more "Jerry Prince, the William B. Kouwenhoven Professor of Electrical and Computer E…" at bounding box center [750, 508] width 606 height 143
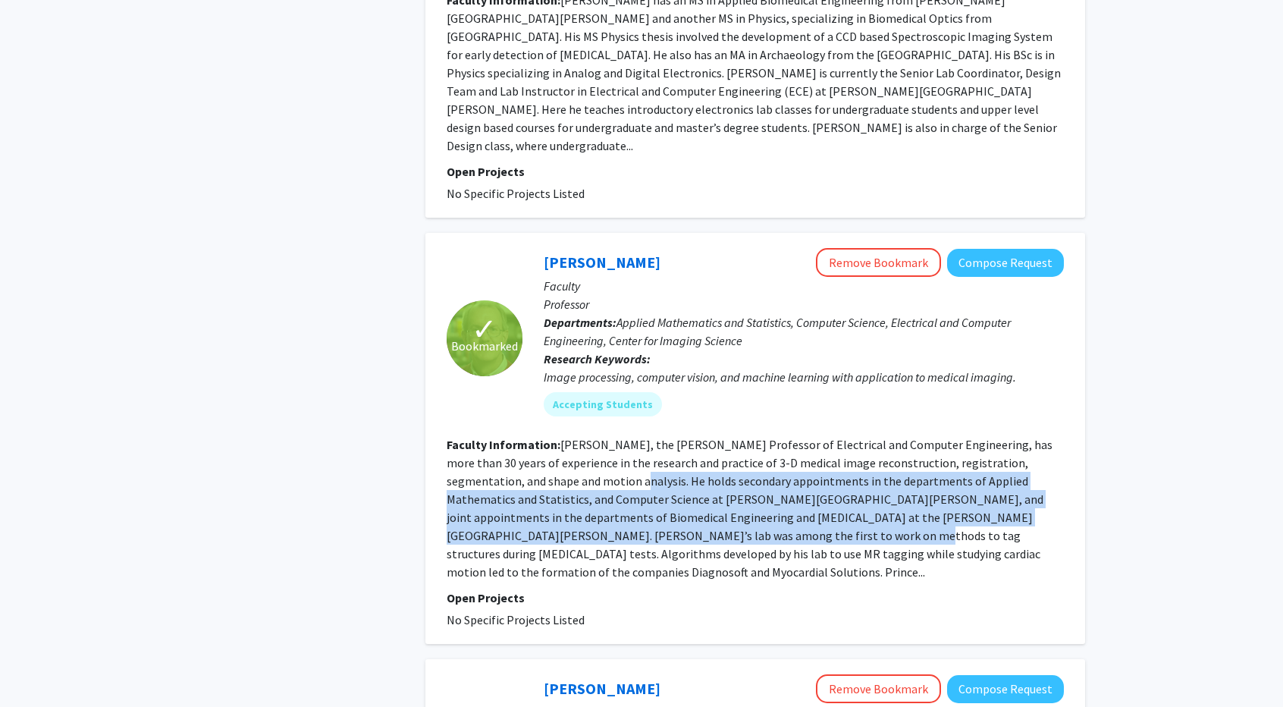
click at [718, 437] on fg-read-more "Jerry Prince, the William B. Kouwenhoven Professor of Electrical and Computer E…" at bounding box center [750, 508] width 606 height 143
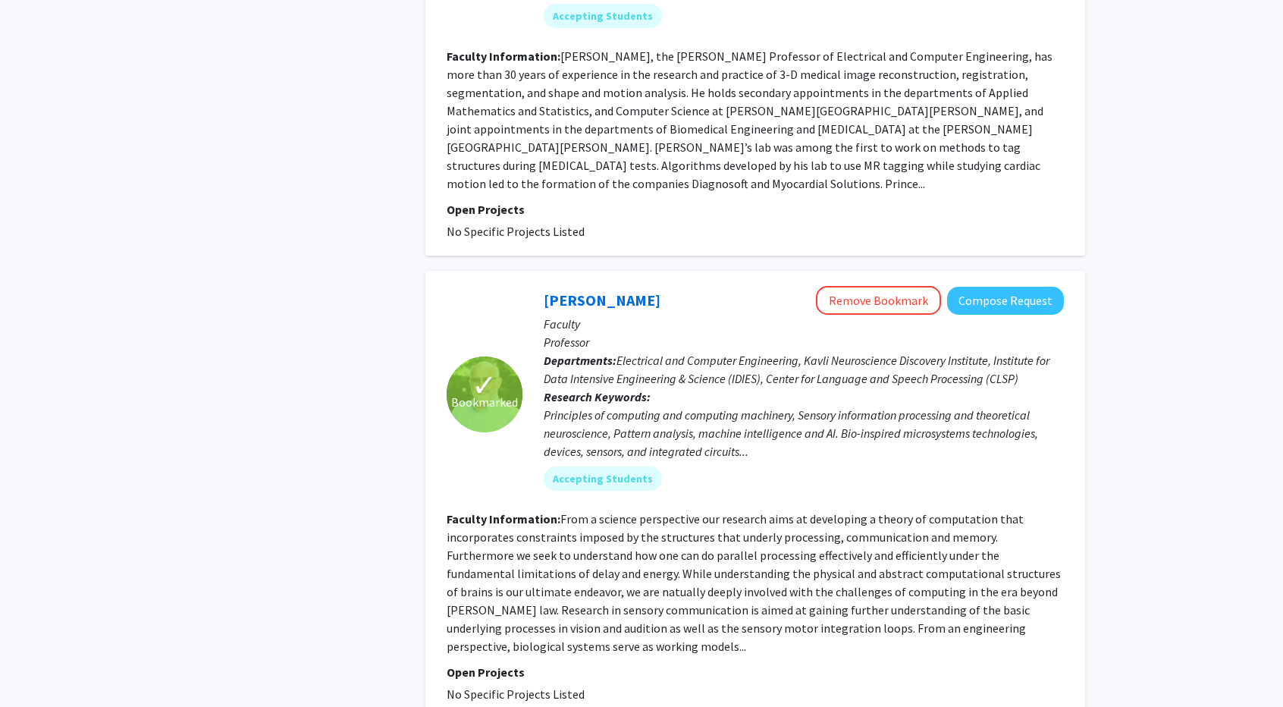
scroll to position [1719, 0]
click at [695, 510] on fg-read-more "From a science perspective our research aims at developing a theory of computat…" at bounding box center [754, 581] width 614 height 143
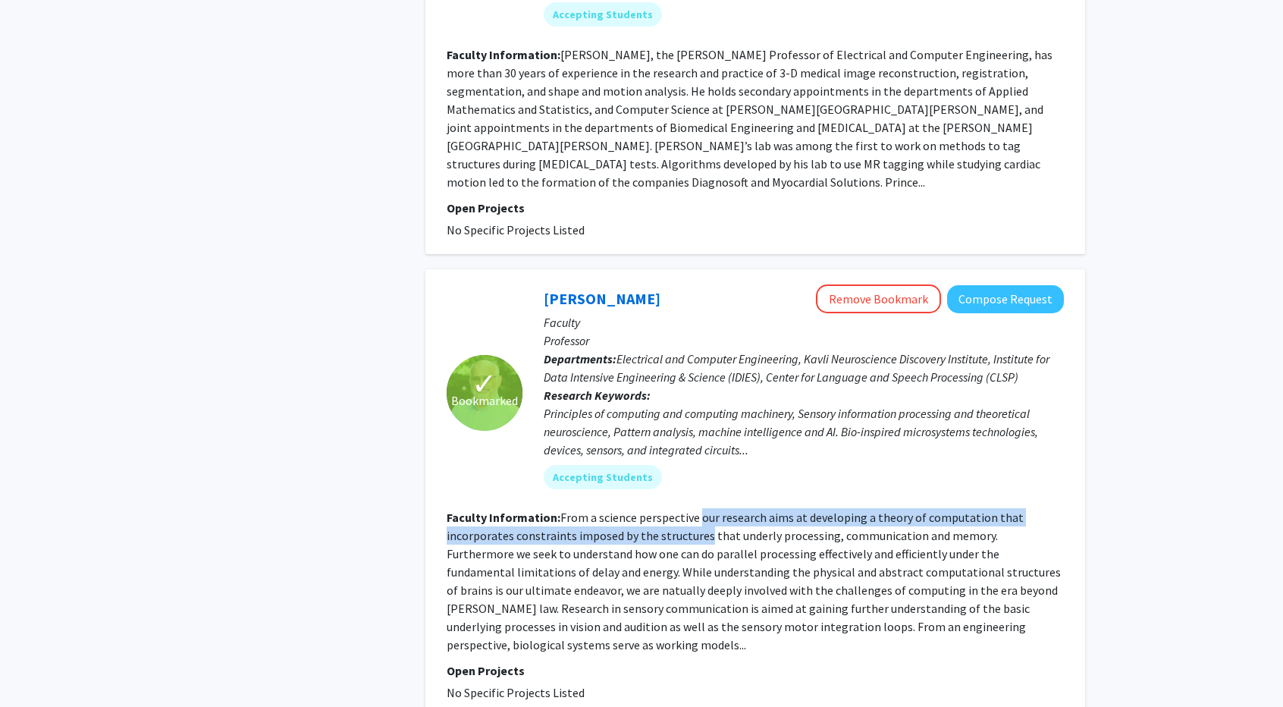
drag, startPoint x: 695, startPoint y: 444, endPoint x: 707, endPoint y: 426, distance: 21.9
click at [707, 510] on fg-read-more "From a science perspective our research aims at developing a theory of computat…" at bounding box center [754, 581] width 614 height 143
drag, startPoint x: 707, startPoint y: 426, endPoint x: 812, endPoint y: 448, distance: 107.0
click at [812, 510] on fg-read-more "From a science perspective our research aims at developing a theory of computat…" at bounding box center [754, 581] width 614 height 143
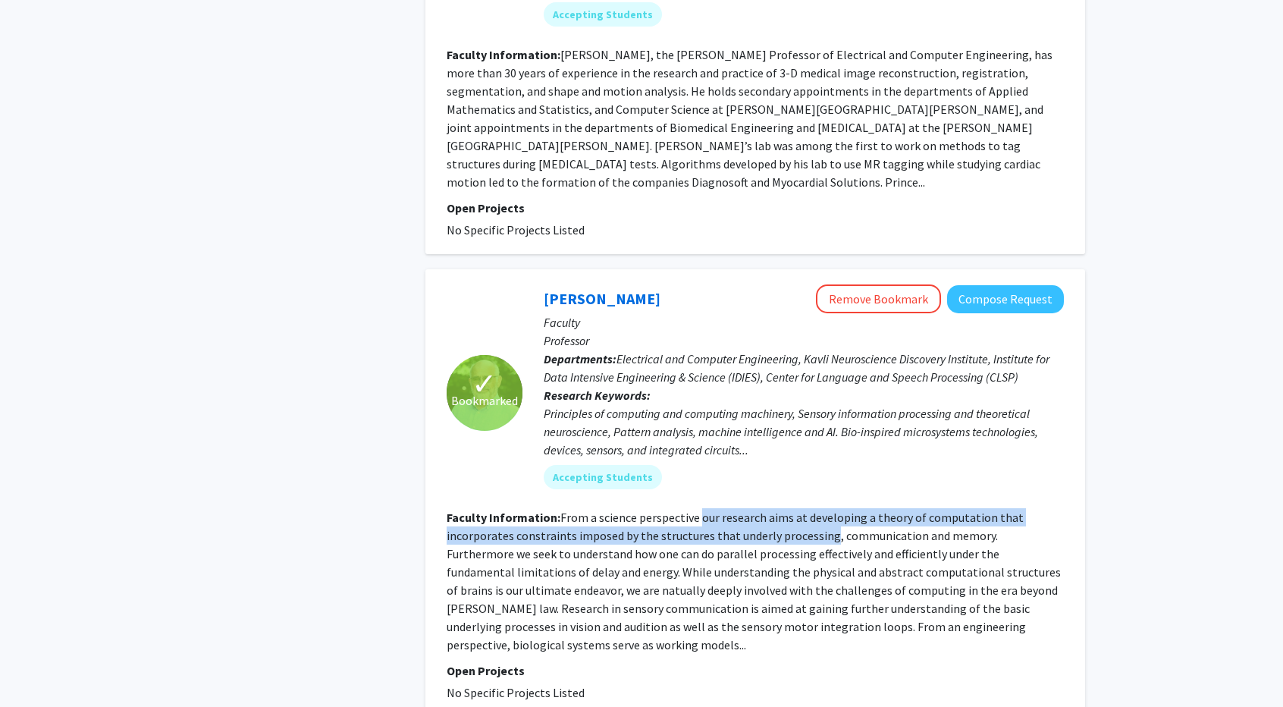
click at [812, 510] on fg-read-more "From a science perspective our research aims at developing a theory of computat…" at bounding box center [754, 581] width 614 height 143
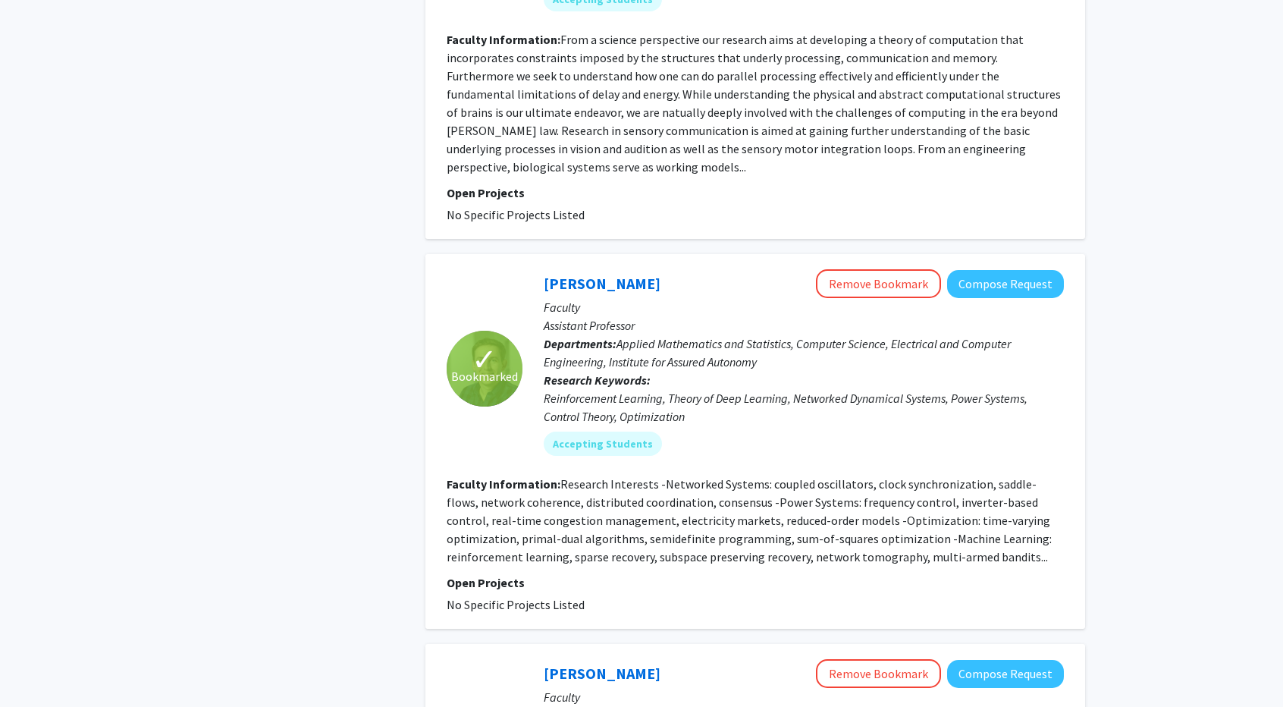
scroll to position [2198, 0]
click at [735, 475] on fg-read-more "Research Interests -Networked Systems: coupled oscillators, clock synchronizati…" at bounding box center [749, 519] width 605 height 88
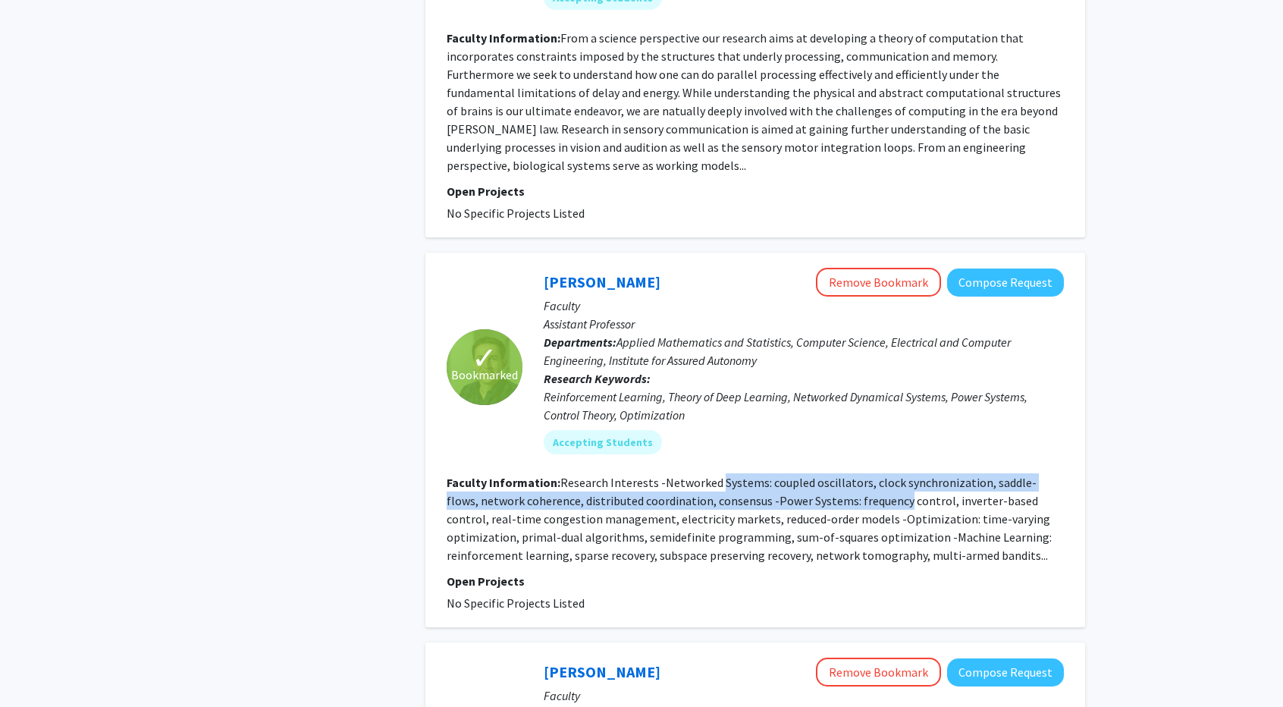
drag, startPoint x: 735, startPoint y: 389, endPoint x: 840, endPoint y: 403, distance: 105.6
click at [840, 475] on fg-read-more "Research Interests -Networked Systems: coupled oscillators, clock synchronizati…" at bounding box center [749, 519] width 605 height 88
drag, startPoint x: 840, startPoint y: 403, endPoint x: 835, endPoint y: 384, distance: 19.5
click at [835, 475] on fg-read-more "Research Interests -Networked Systems: coupled oscillators, clock synchronizati…" at bounding box center [749, 519] width 605 height 88
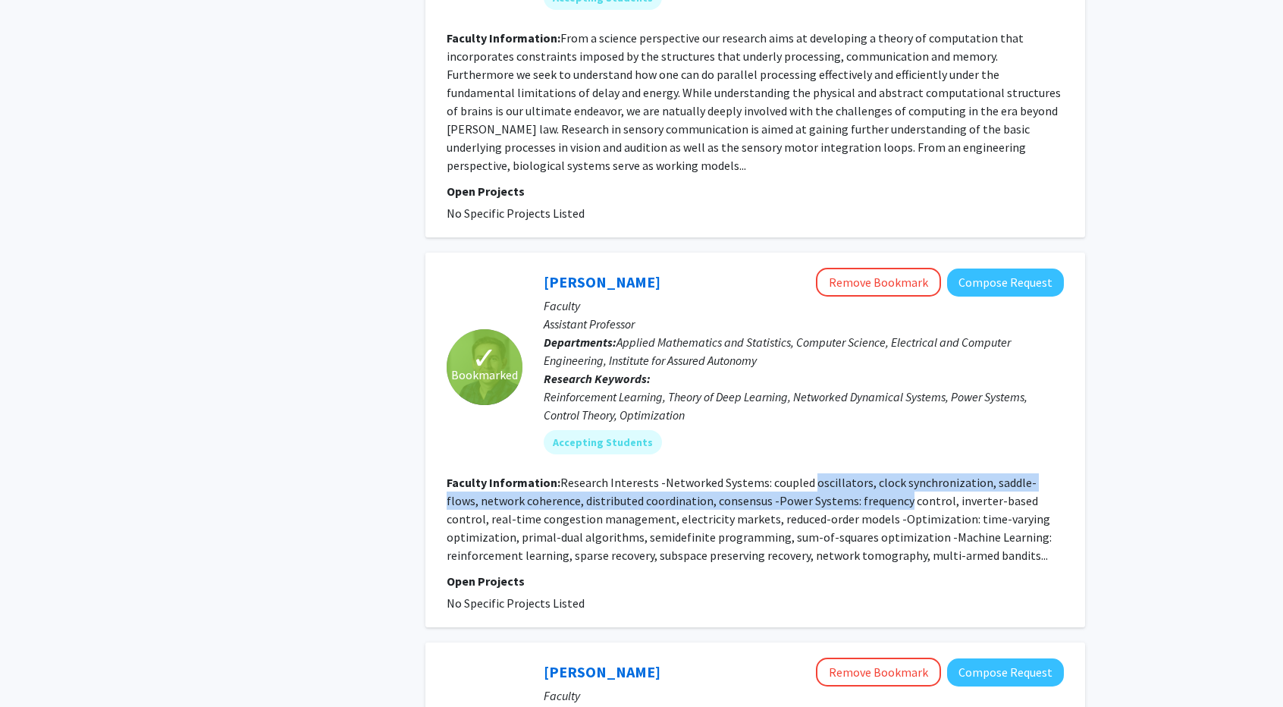
click at [835, 475] on fg-read-more "Research Interests -Networked Systems: coupled oscillators, clock synchronizati…" at bounding box center [749, 519] width 605 height 88
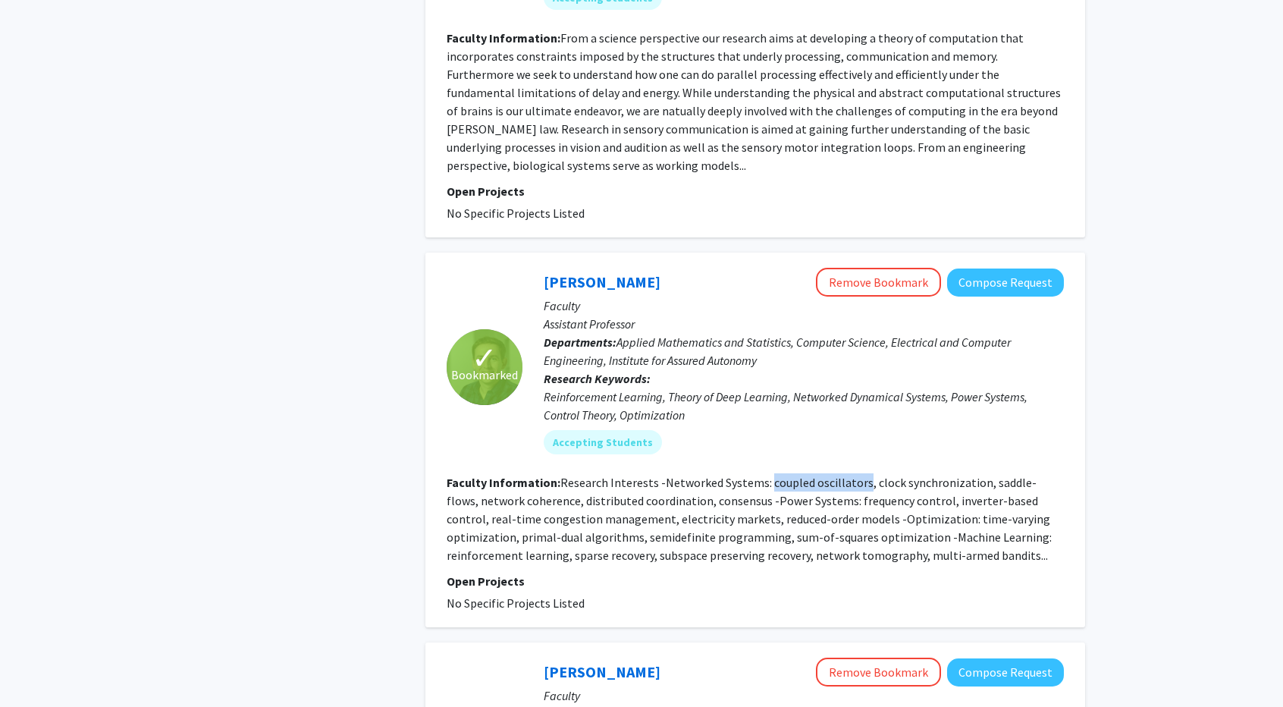
drag, startPoint x: 835, startPoint y: 384, endPoint x: 780, endPoint y: 392, distance: 56.0
click at [780, 475] on fg-read-more "Research Interests -Networked Systems: coupled oscillators, clock synchronizati…" at bounding box center [749, 519] width 605 height 88
click at [755, 475] on fg-read-more "Research Interests -Networked Systems: coupled oscillators, clock synchronizati…" at bounding box center [749, 519] width 605 height 88
drag, startPoint x: 755, startPoint y: 416, endPoint x: 870, endPoint y: 411, distance: 114.7
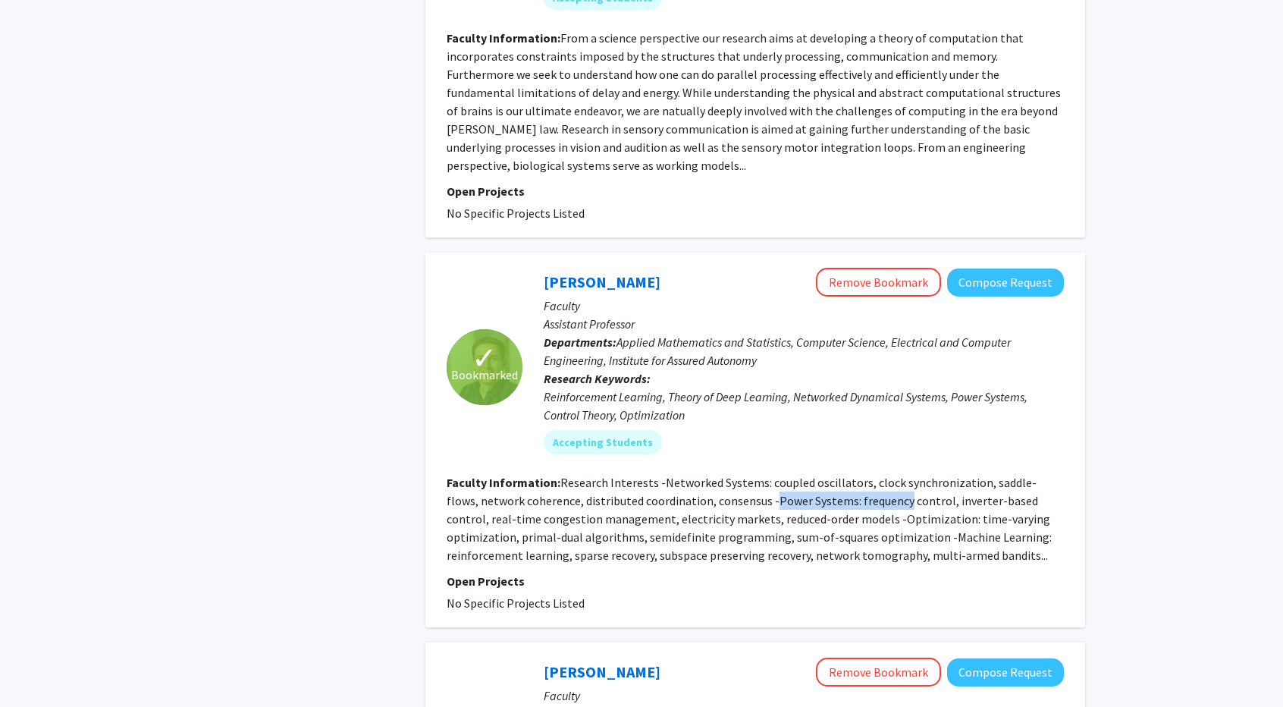
click at [870, 475] on fg-read-more "Research Interests -Networked Systems: coupled oscillators, clock synchronizati…" at bounding box center [749, 519] width 605 height 88
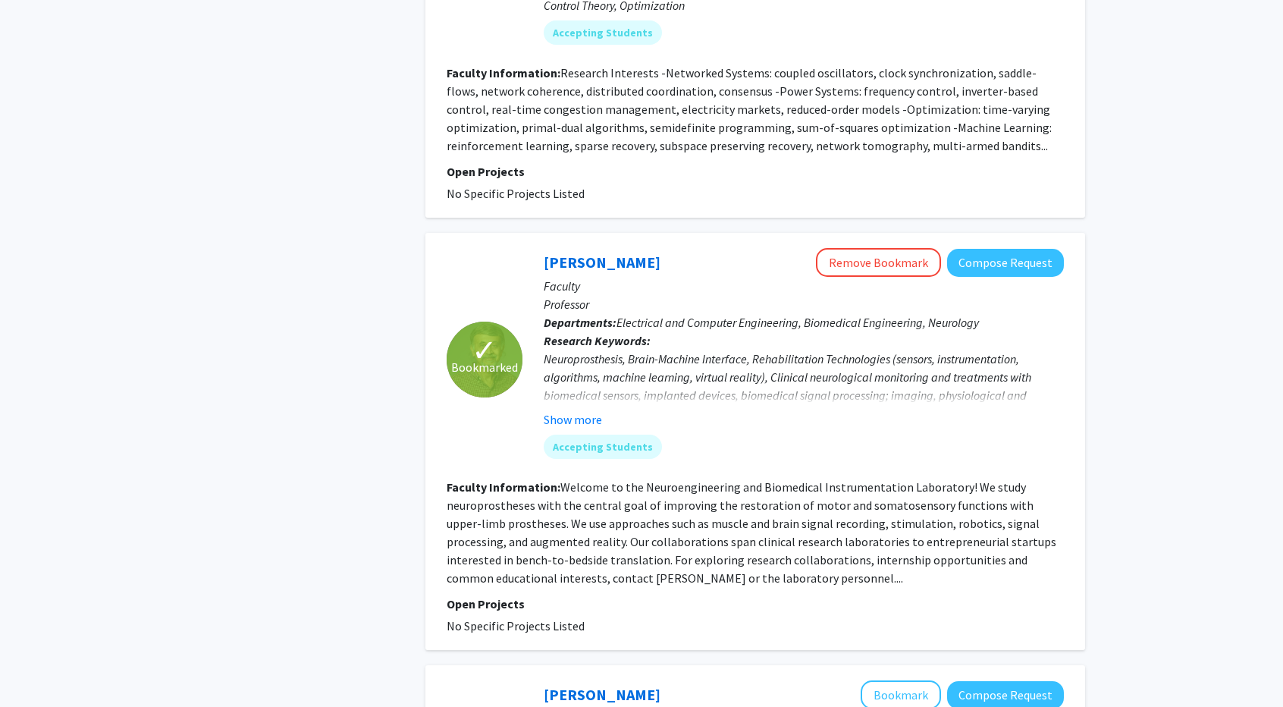
scroll to position [2608, 0]
click at [661, 479] on fg-read-more "Welcome to the Neuroengineering and Biomedical Instrumentation Laboratory! We s…" at bounding box center [752, 532] width 610 height 106
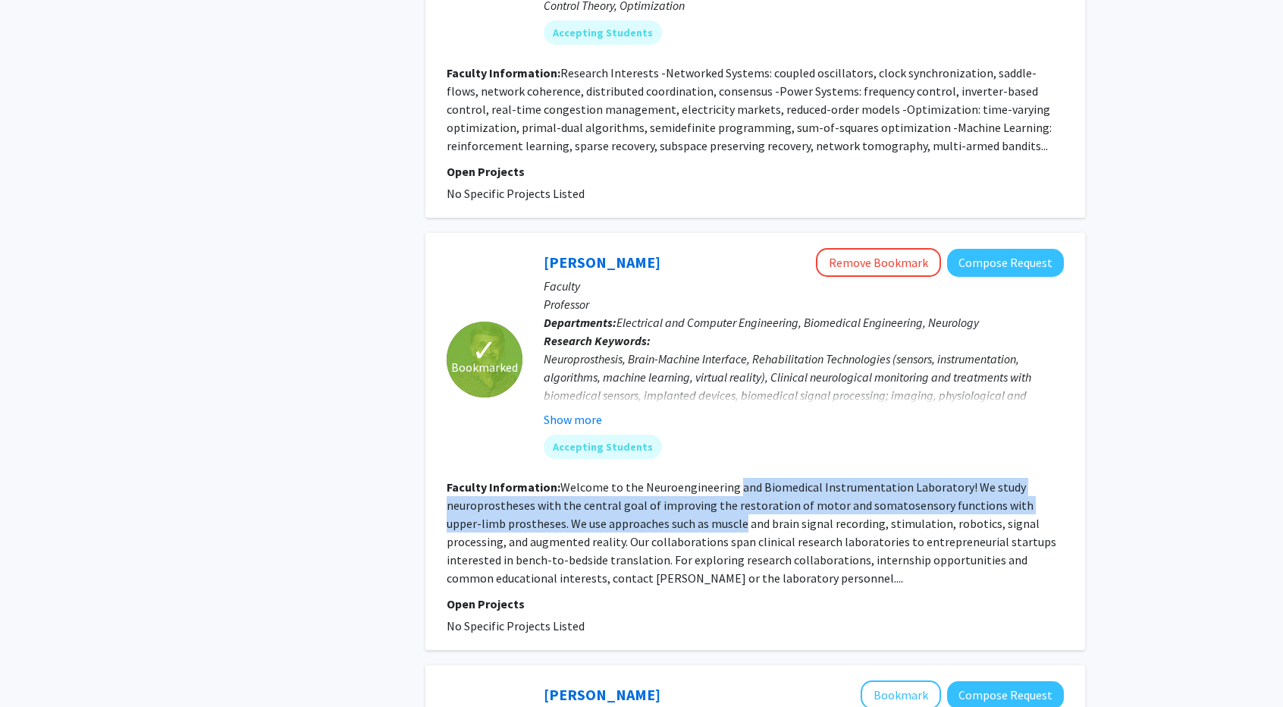
drag, startPoint x: 661, startPoint y: 429, endPoint x: 745, endPoint y: 395, distance: 90.1
click at [745, 479] on fg-read-more "Welcome to the Neuroengineering and Biomedical Instrumentation Laboratory! We s…" at bounding box center [752, 532] width 610 height 106
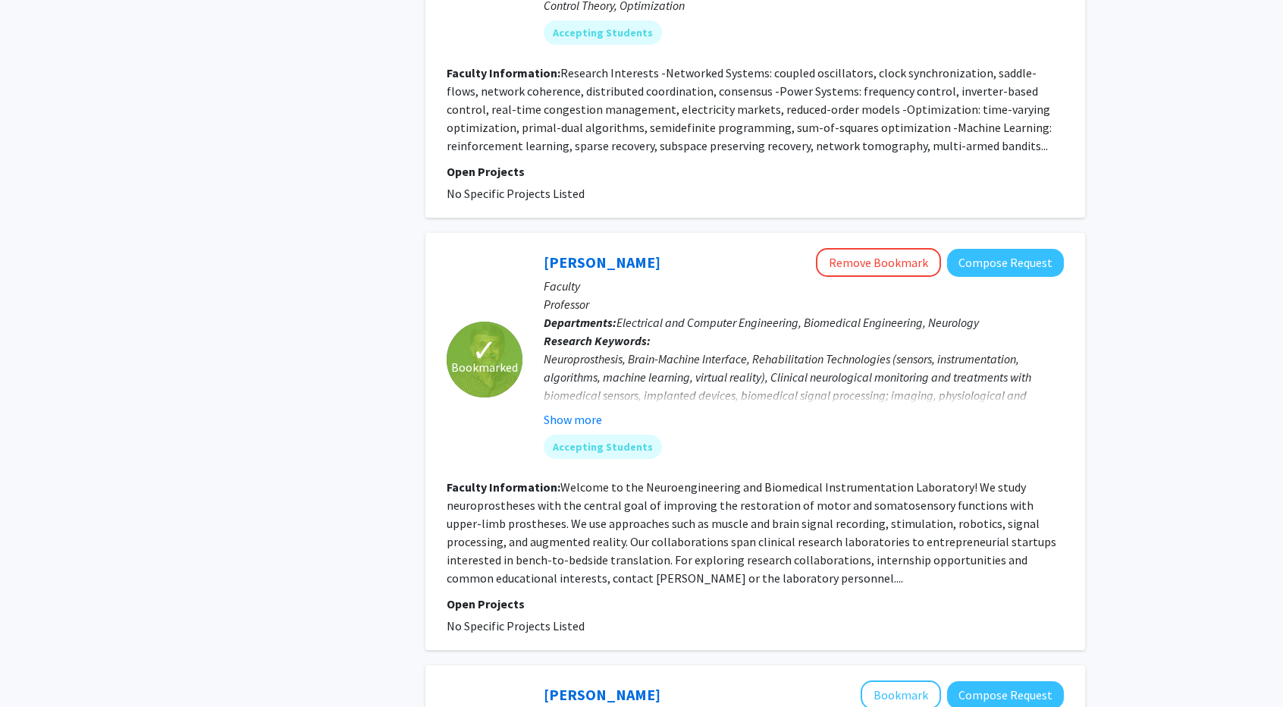
click at [672, 478] on section "Faculty Information: Welcome to the Neuroengineering and Biomedical Instrumenta…" at bounding box center [755, 532] width 617 height 109
drag, startPoint x: 672, startPoint y: 422, endPoint x: 655, endPoint y: 429, distance: 18.0
click at [655, 478] on section "Faculty Information: Welcome to the Neuroengineering and Biomedical Instrumenta…" at bounding box center [755, 532] width 617 height 109
click at [655, 479] on fg-read-more "Welcome to the Neuroengineering and Biomedical Instrumentation Laboratory! We s…" at bounding box center [752, 532] width 610 height 106
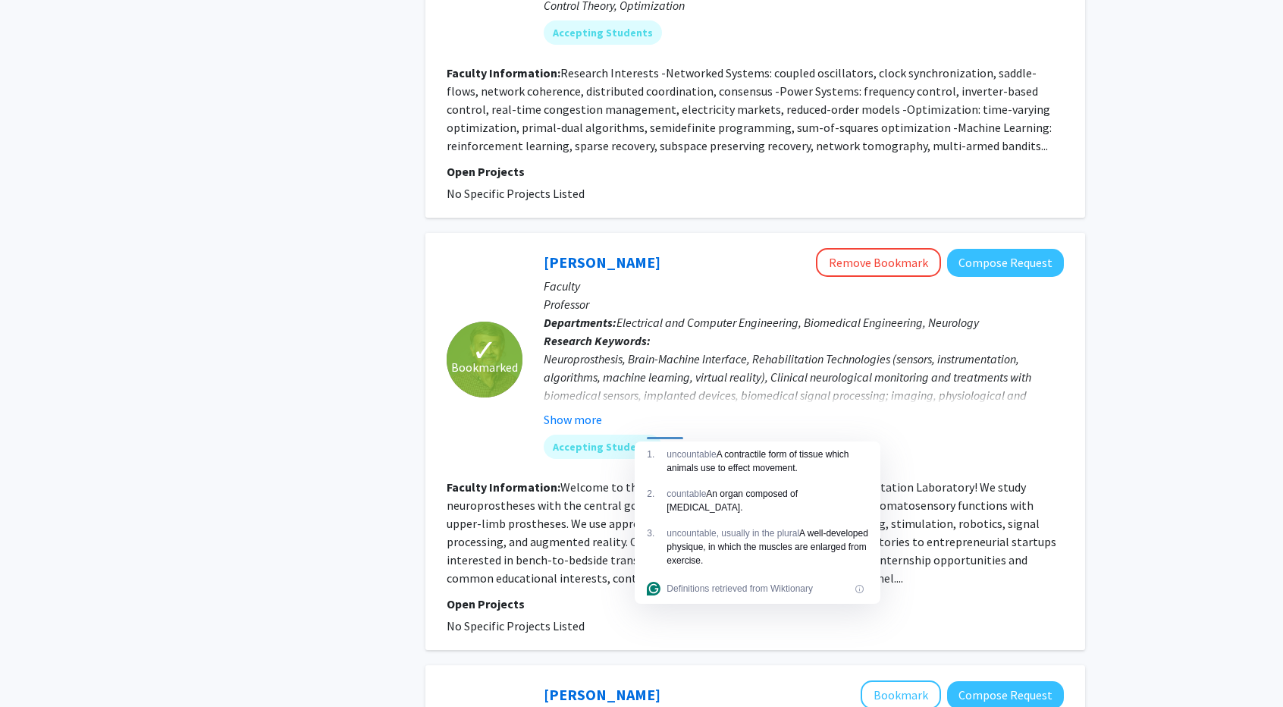
click at [558, 479] on fg-read-more "Welcome to the Neuroengineering and Biomedical Instrumentation Laboratory! We s…" at bounding box center [752, 532] width 610 height 106
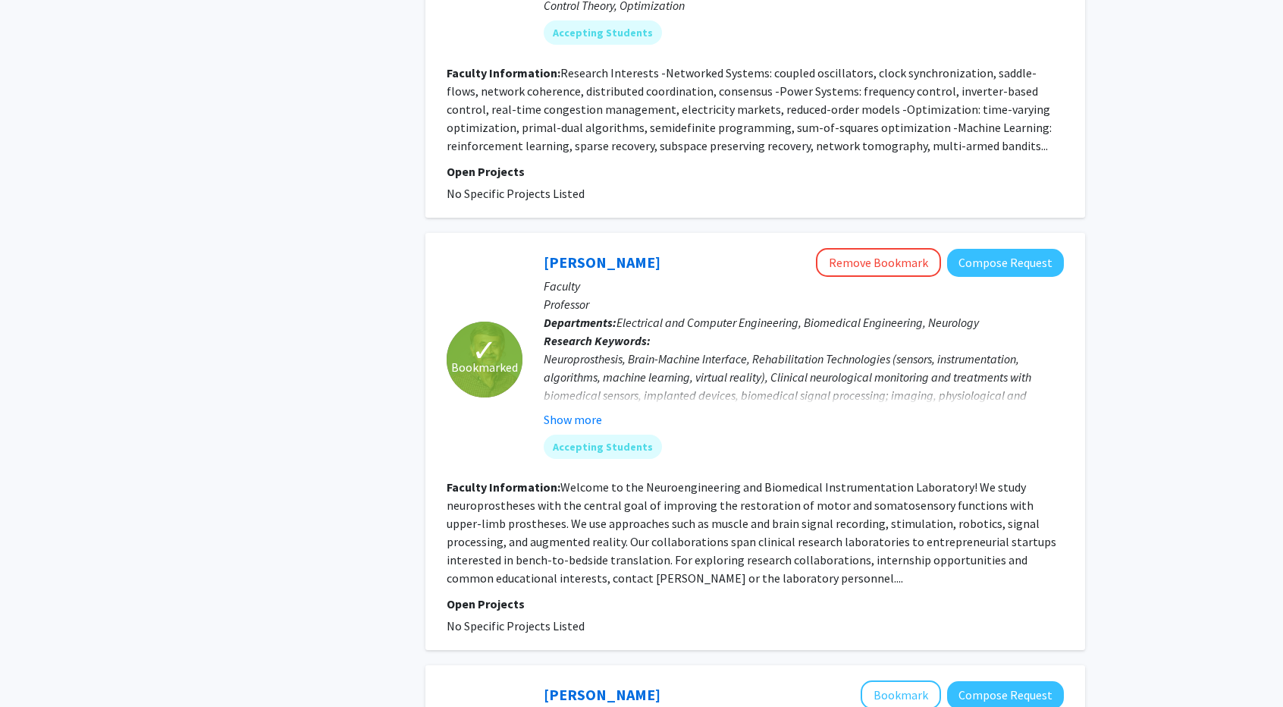
click at [758, 487] on fg-read-more "Welcome to the Neuroengineering and Biomedical Instrumentation Laboratory! We s…" at bounding box center [752, 532] width 610 height 106
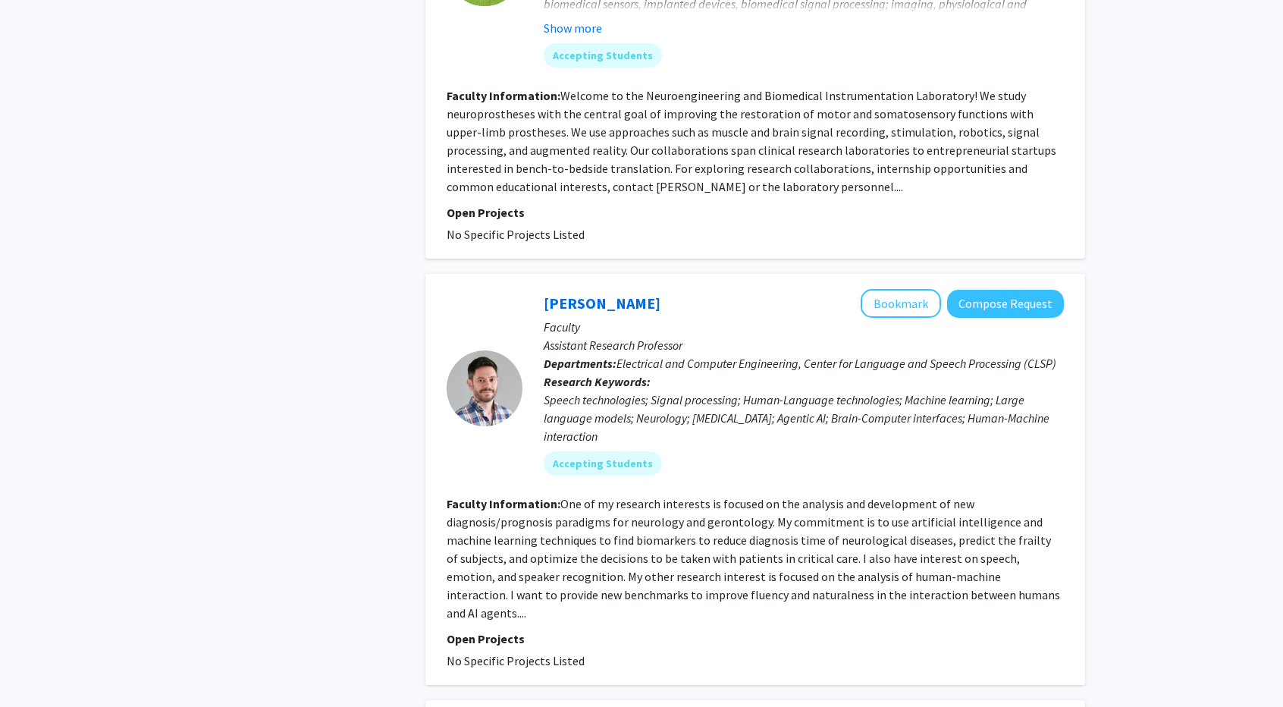
scroll to position [3001, 0]
click at [707, 392] on div "Laureano Moro-Velazquez Bookmark Compose Request Faculty Assistant Research Pro…" at bounding box center [794, 386] width 542 height 198
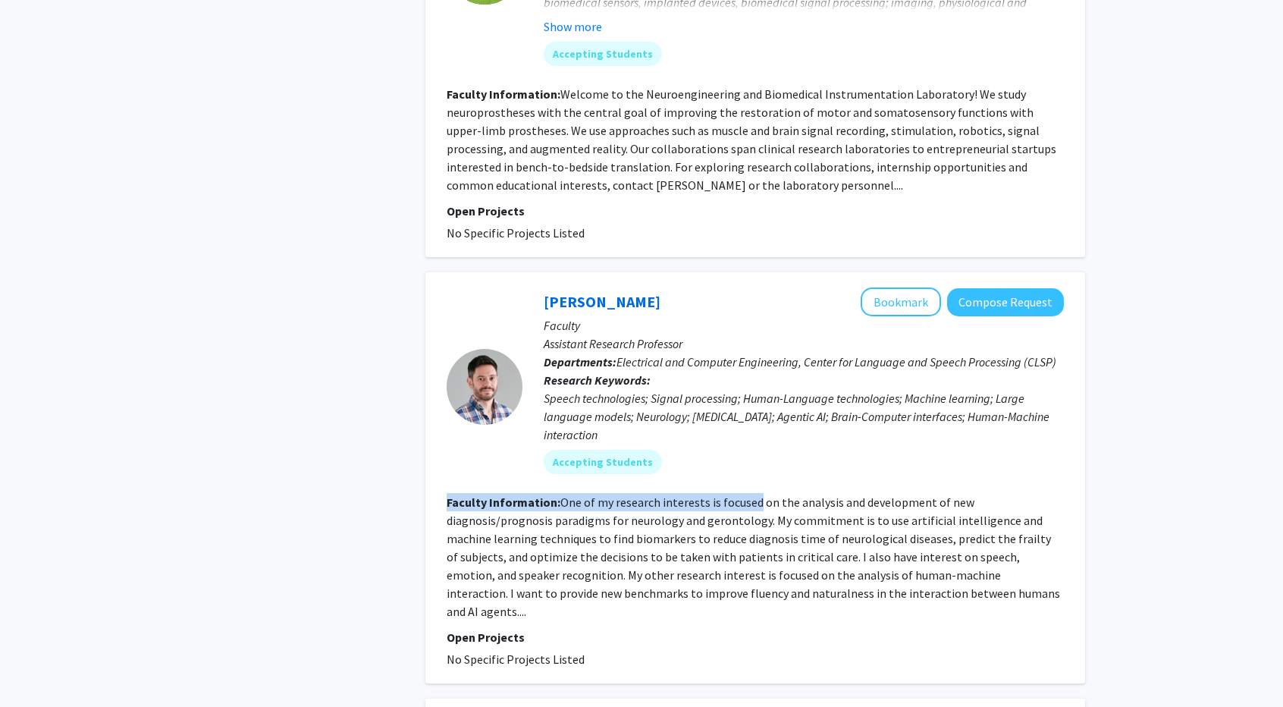
drag, startPoint x: 707, startPoint y: 392, endPoint x: 731, endPoint y: 410, distance: 30.3
click at [731, 410] on fg-search-faculty "Laureano Moro-Velazquez Bookmark Compose Request Faculty Assistant Research Pro…" at bounding box center [755, 477] width 617 height 381
click at [731, 495] on fg-read-more "One of my research interests is focused on the analysis and development of new …" at bounding box center [754, 557] width 614 height 124
drag, startPoint x: 731, startPoint y: 410, endPoint x: 702, endPoint y: 410, distance: 29.6
click at [702, 495] on fg-read-more "One of my research interests is focused on the analysis and development of new …" at bounding box center [754, 557] width 614 height 124
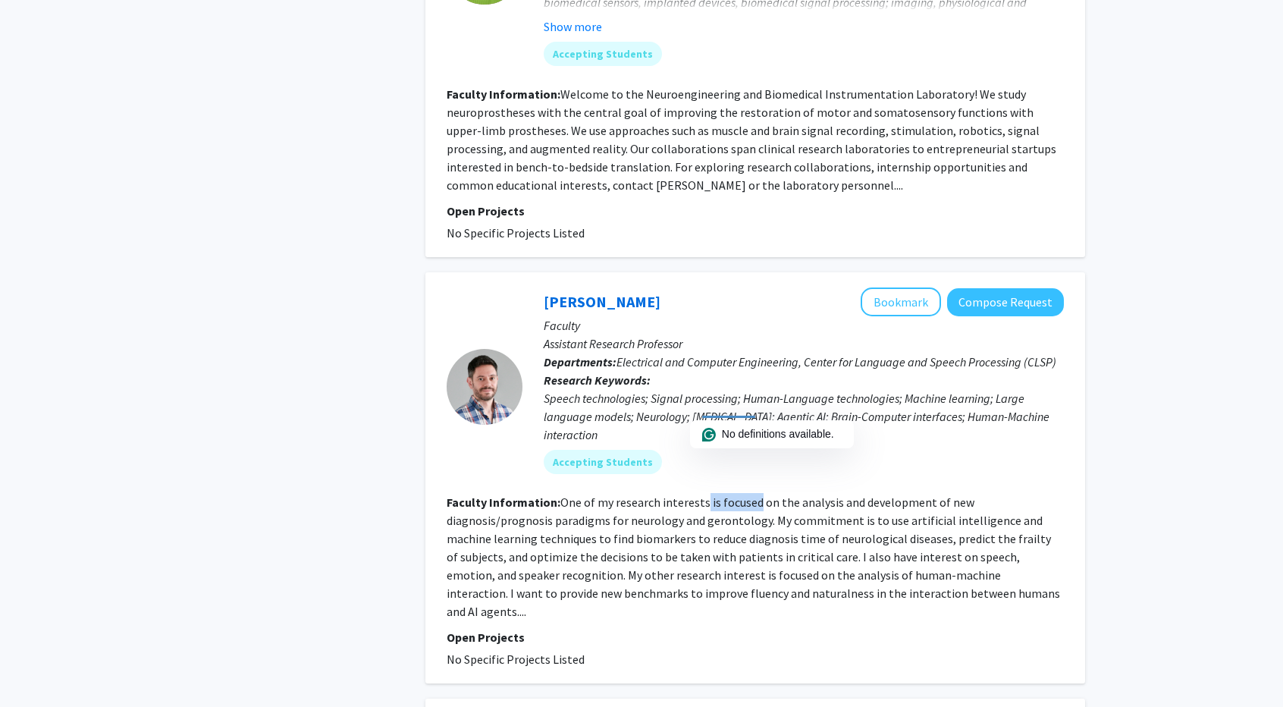
click at [702, 495] on fg-read-more "One of my research interests is focused on the analysis and development of new …" at bounding box center [754, 557] width 614 height 124
drag, startPoint x: 702, startPoint y: 410, endPoint x: 753, endPoint y: 410, distance: 51.6
click at [753, 495] on fg-read-more "One of my research interests is focused on the analysis and development of new …" at bounding box center [754, 557] width 614 height 124
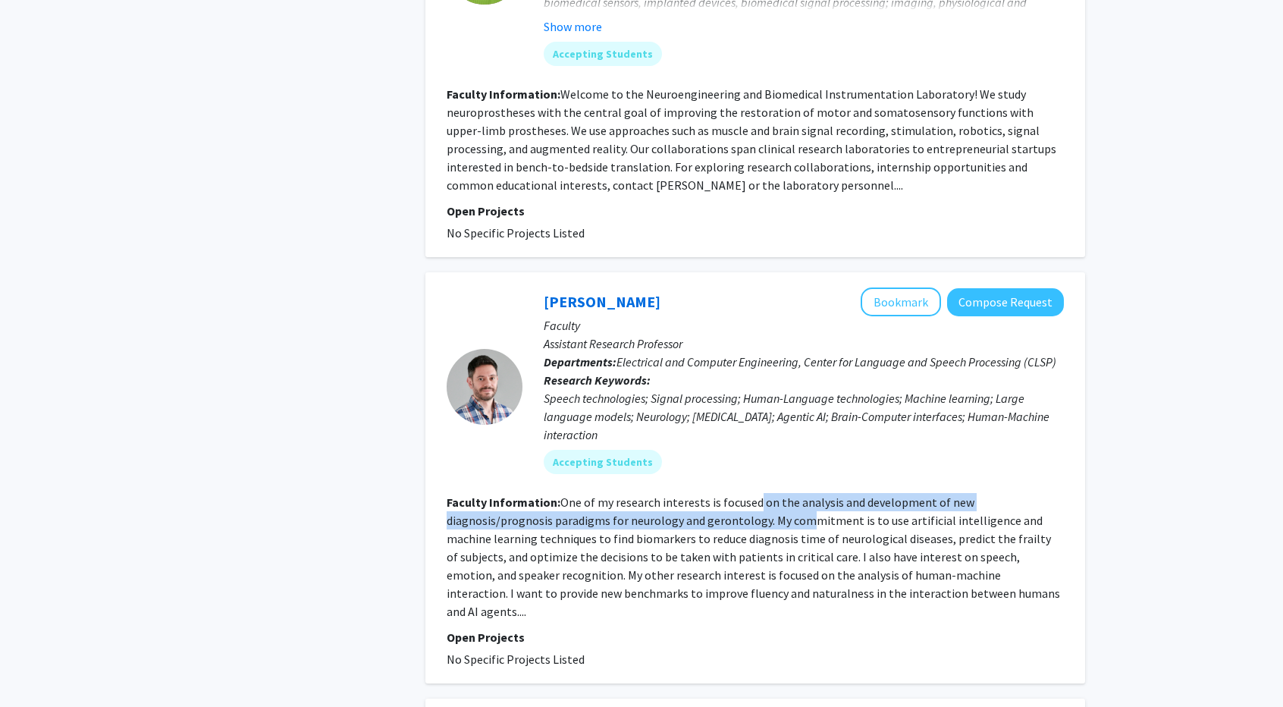
drag, startPoint x: 753, startPoint y: 410, endPoint x: 816, endPoint y: 419, distance: 63.6
click at [816, 493] on section "Faculty Information: One of my research interests is focused on the analysis an…" at bounding box center [755, 556] width 617 height 127
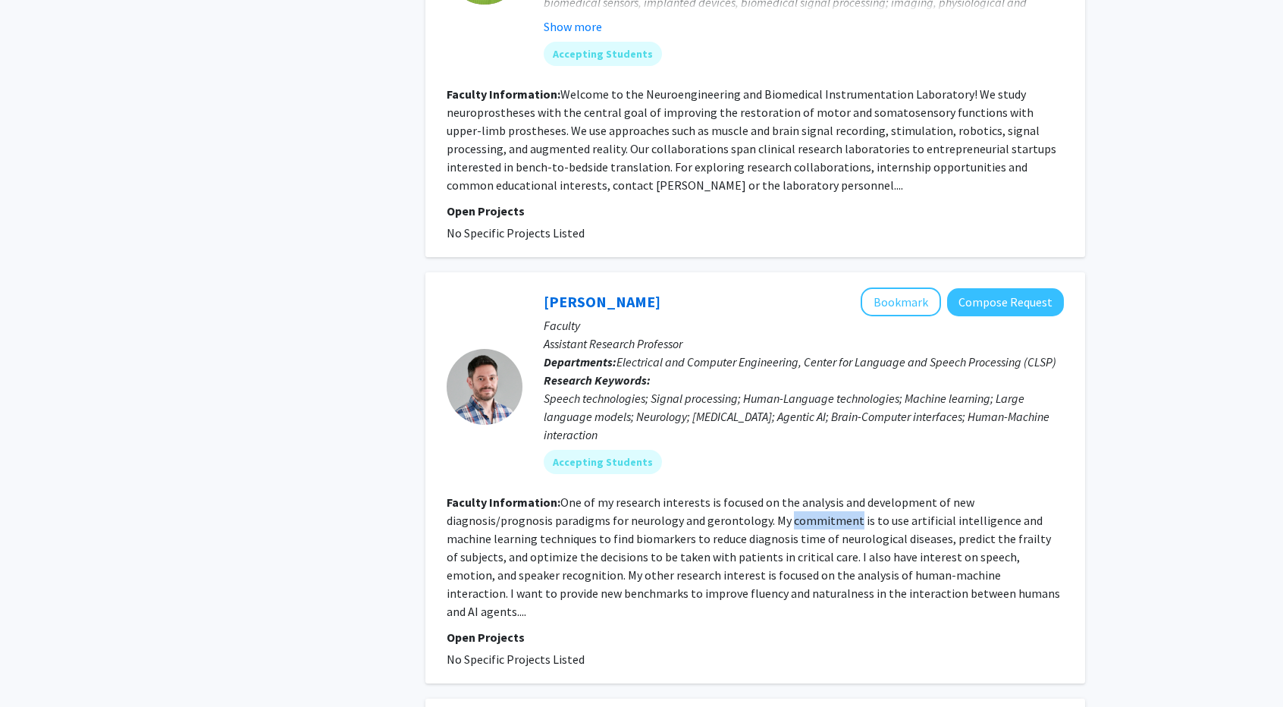
drag, startPoint x: 816, startPoint y: 419, endPoint x: 790, endPoint y: 422, distance: 25.9
click at [790, 493] on section "Faculty Information: One of my research interests is focused on the analysis an…" at bounding box center [755, 556] width 617 height 127
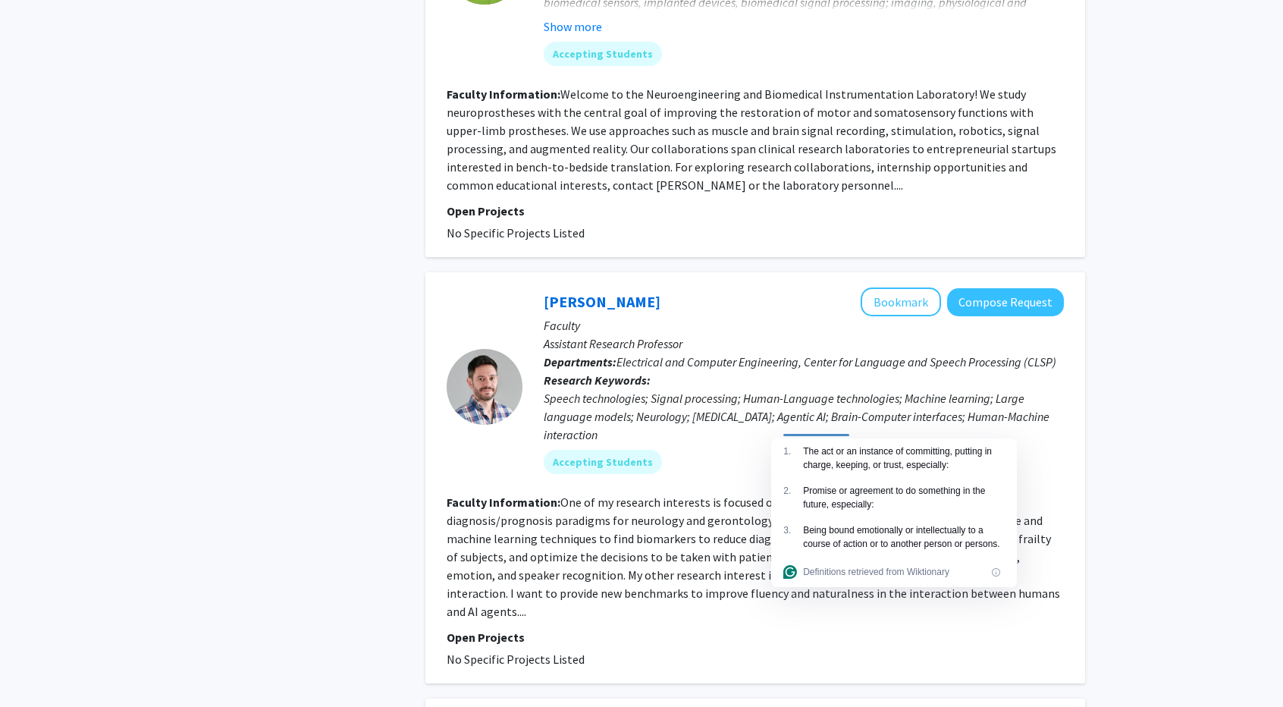
click at [790, 495] on fg-read-more "One of my research interests is focused on the analysis and development of new …" at bounding box center [754, 557] width 614 height 124
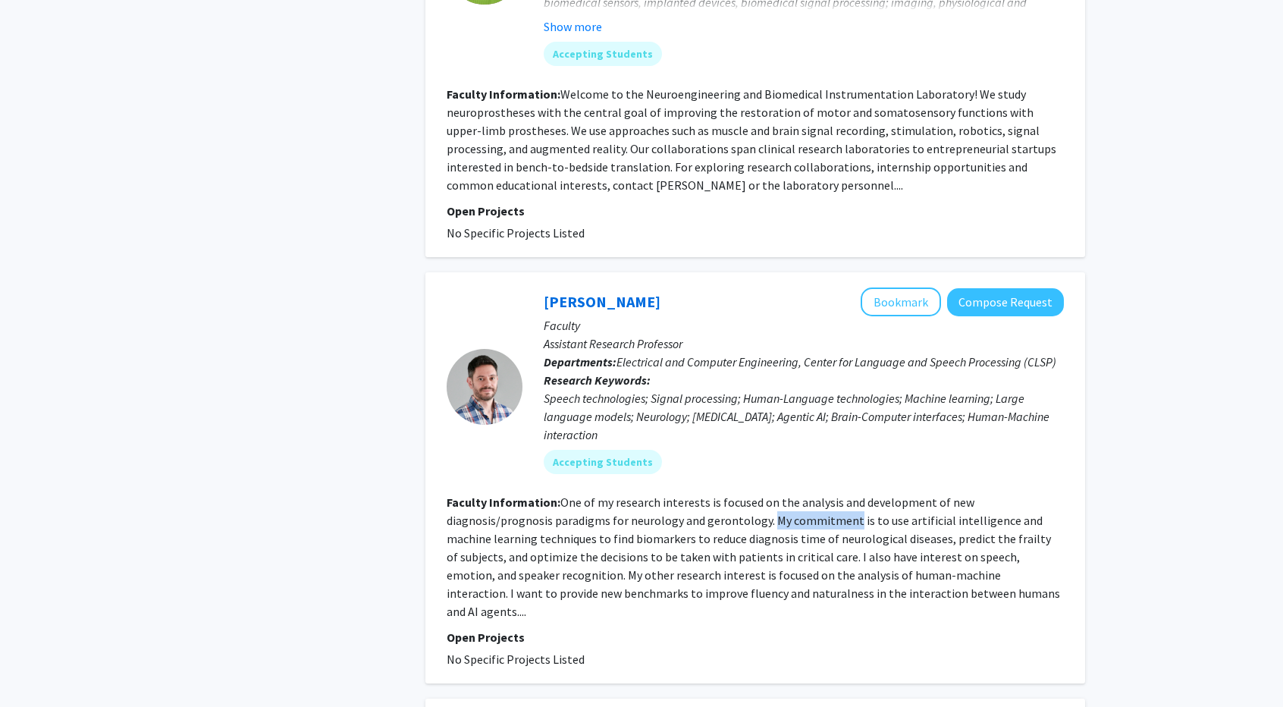
drag, startPoint x: 790, startPoint y: 422, endPoint x: 771, endPoint y: 421, distance: 19.0
click at [771, 495] on fg-read-more "One of my research interests is focused on the analysis and development of new …" at bounding box center [754, 557] width 614 height 124
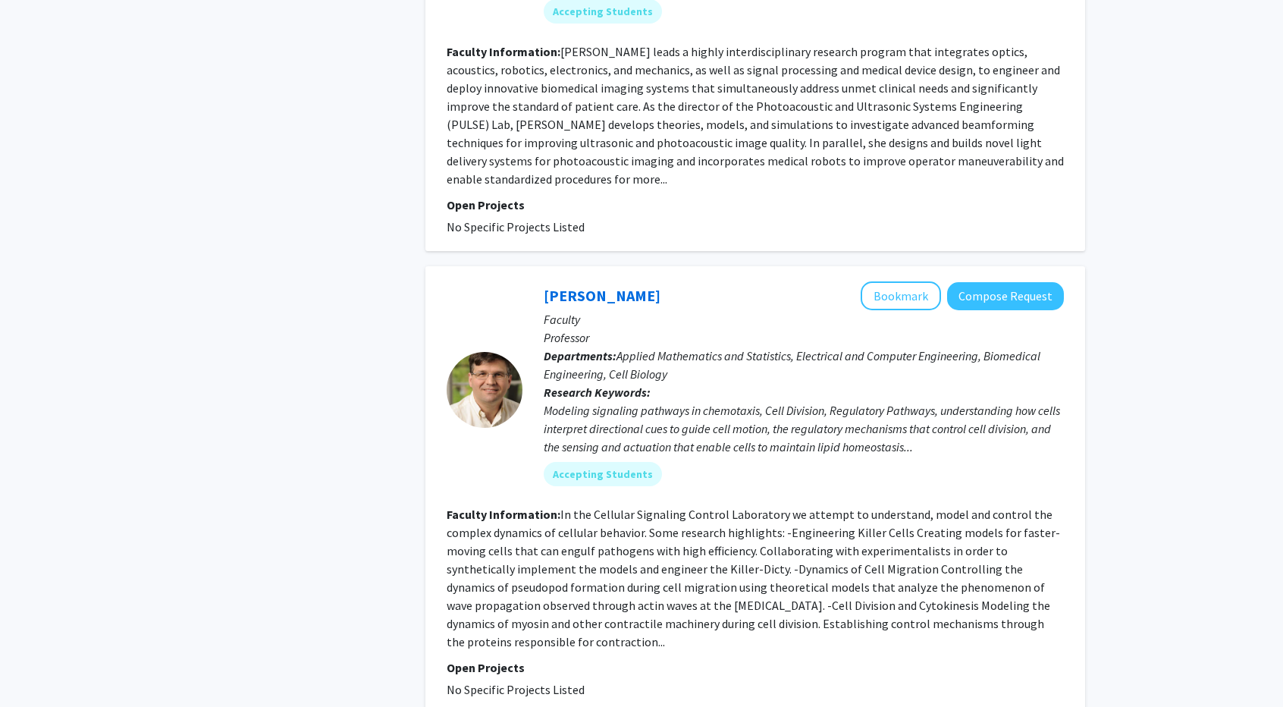
scroll to position [3879, 0]
click at [651, 505] on fg-read-more "In the Cellular Signaling Control Laboratory we attempt to understand, model an…" at bounding box center [754, 576] width 614 height 143
drag, startPoint x: 651, startPoint y: 403, endPoint x: 683, endPoint y: 401, distance: 31.9
click at [683, 505] on fg-read-more "In the Cellular Signaling Control Laboratory we attempt to understand, model an…" at bounding box center [754, 576] width 614 height 143
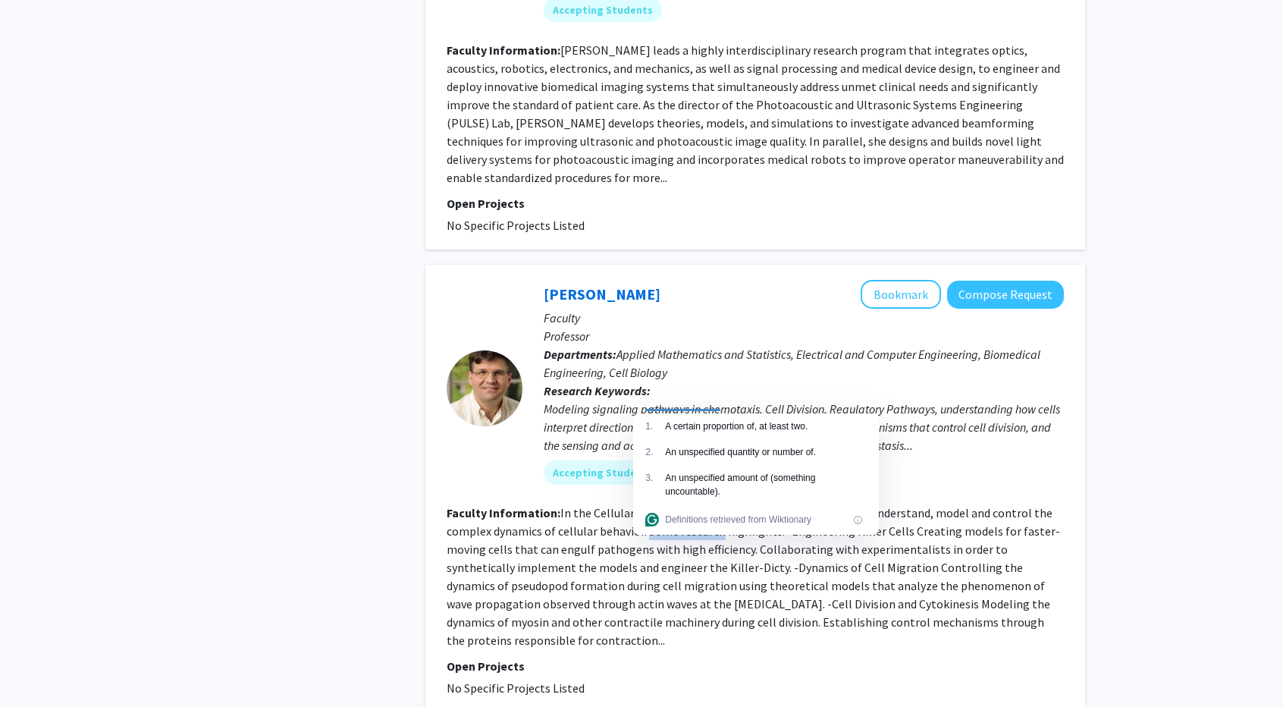
click at [683, 505] on fg-read-more "In the Cellular Signaling Control Laboratory we attempt to understand, model an…" at bounding box center [754, 576] width 614 height 143
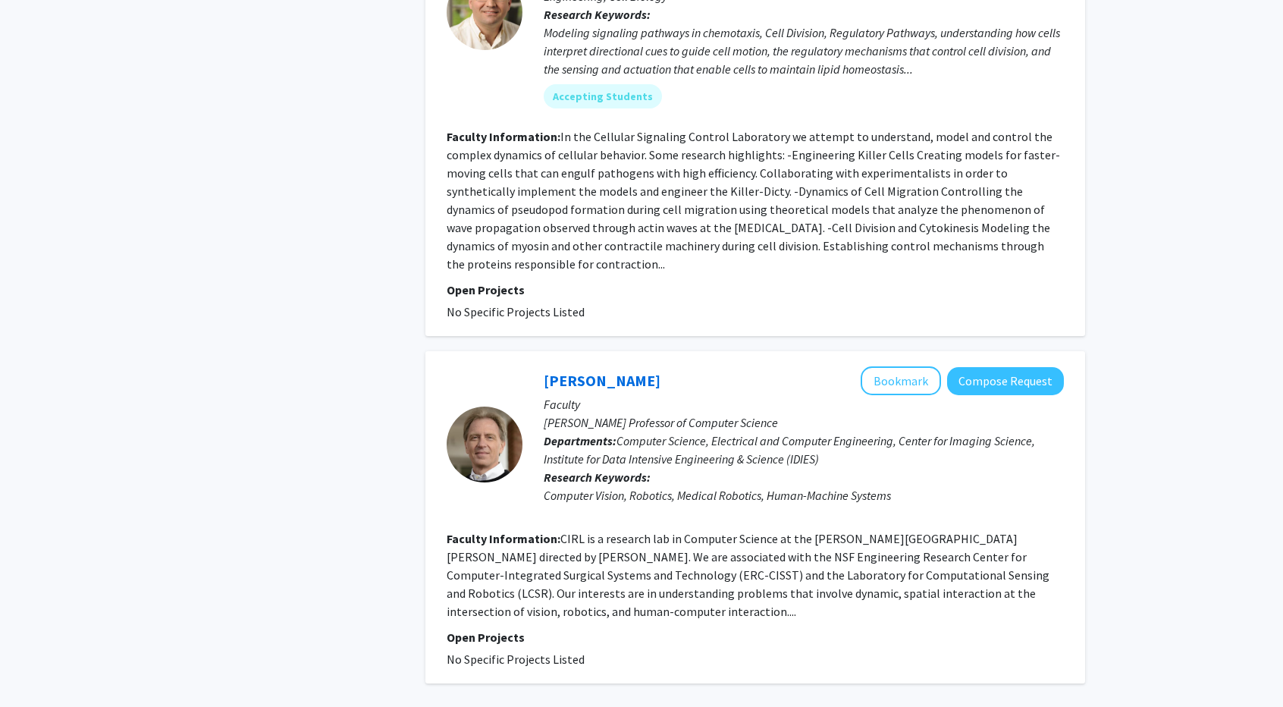
scroll to position [4255, 0]
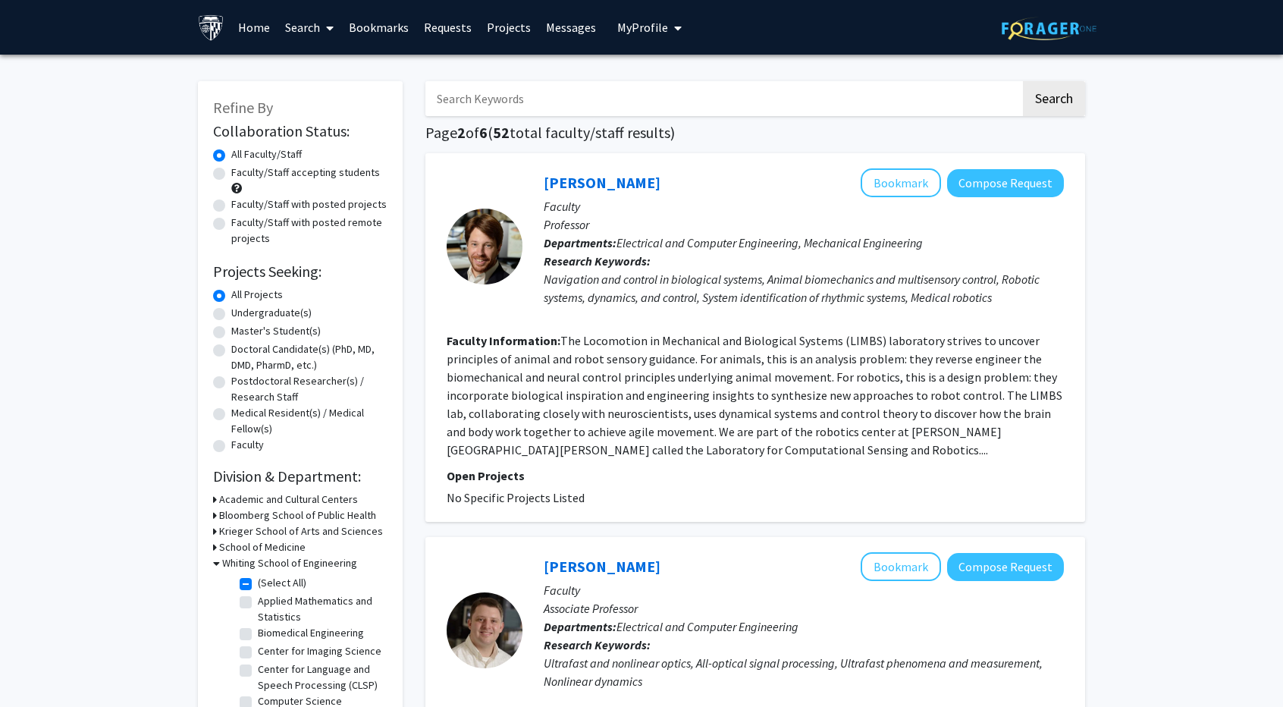
click at [704, 360] on fg-read-more "The Locomotion in Mechanical and Biological Systems (LIMBS) laboratory strives …" at bounding box center [755, 395] width 616 height 124
drag, startPoint x: 704, startPoint y: 360, endPoint x: 649, endPoint y: 363, distance: 54.7
click at [649, 363] on fg-read-more "The Locomotion in Mechanical and Biological Systems (LIMBS) laboratory strives …" at bounding box center [755, 395] width 616 height 124
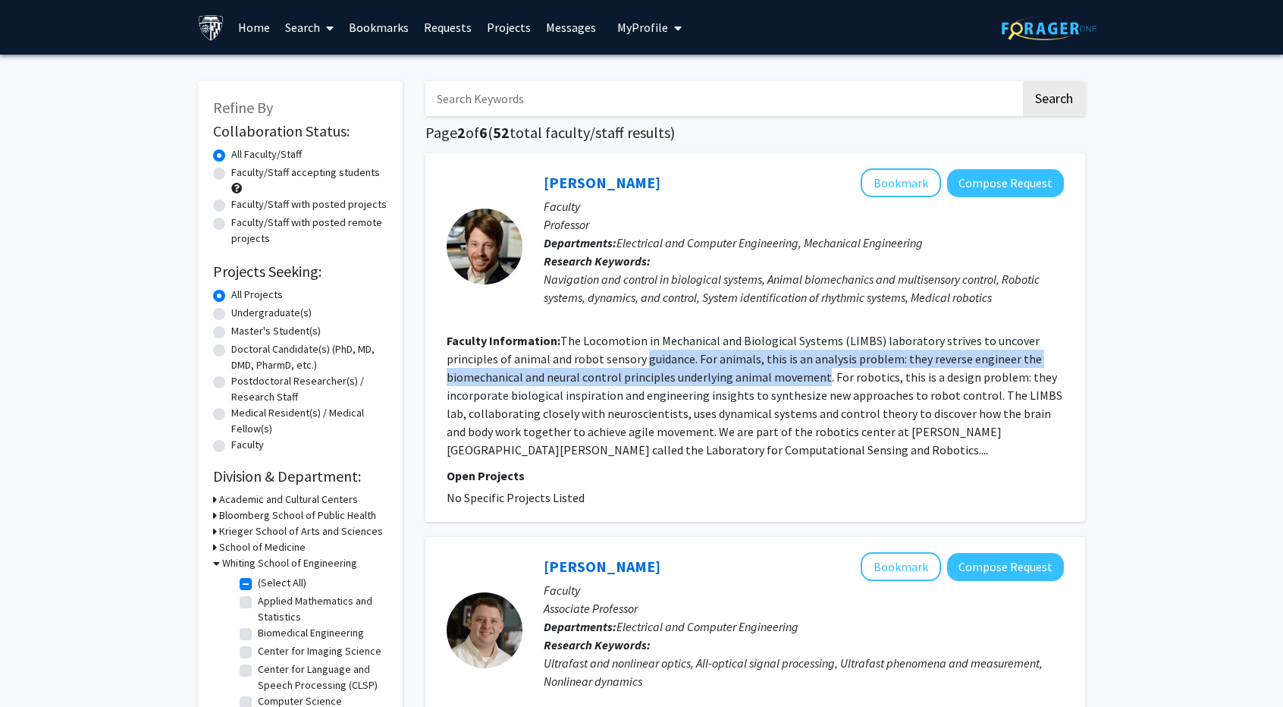
drag, startPoint x: 649, startPoint y: 363, endPoint x: 814, endPoint y: 369, distance: 164.7
click at [814, 369] on fg-read-more "The Locomotion in Mechanical and Biological Systems (LIMBS) laboratory strives …" at bounding box center [755, 395] width 616 height 124
drag, startPoint x: 814, startPoint y: 369, endPoint x: 726, endPoint y: 352, distance: 89.6
click at [726, 352] on fg-read-more "The Locomotion in Mechanical and Biological Systems (LIMBS) laboratory strives …" at bounding box center [755, 395] width 616 height 124
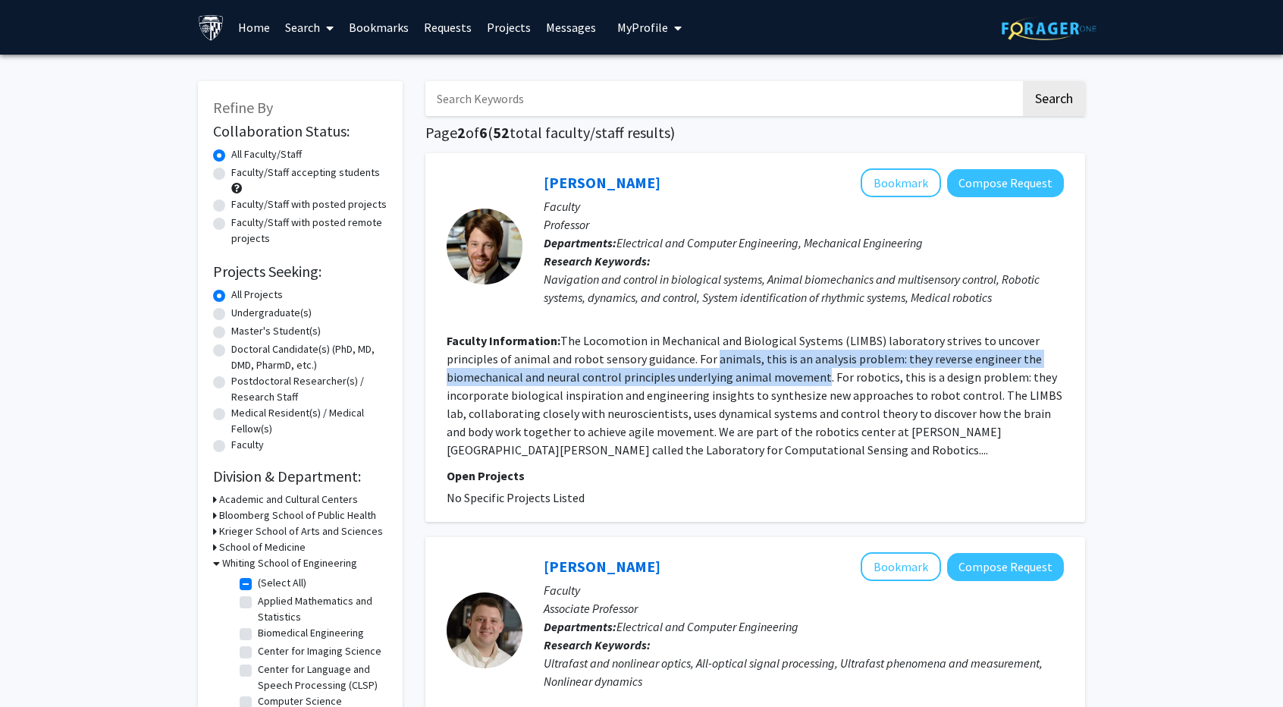
click at [726, 352] on fg-read-more "The Locomotion in Mechanical and Biological Systems (LIMBS) laboratory strives …" at bounding box center [755, 395] width 616 height 124
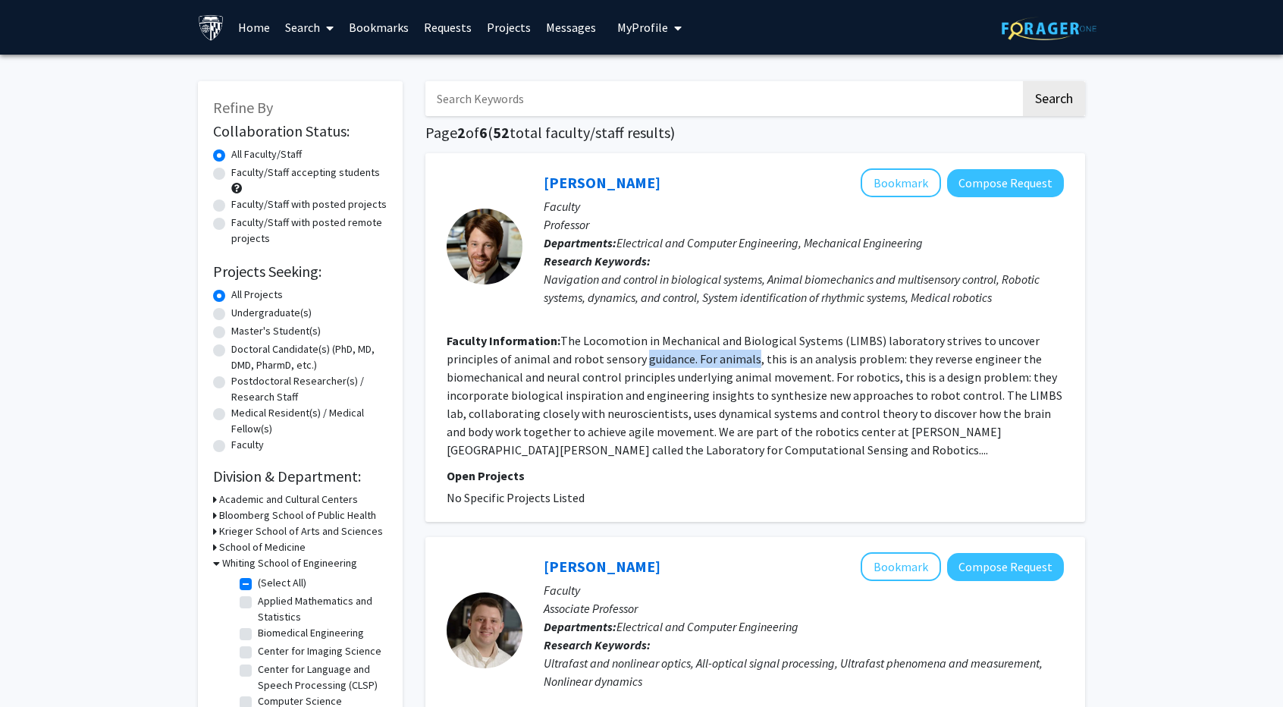
drag, startPoint x: 726, startPoint y: 352, endPoint x: 659, endPoint y: 355, distance: 66.8
click at [659, 355] on fg-read-more "The Locomotion in Mechanical and Biological Systems (LIMBS) laboratory strives …" at bounding box center [755, 395] width 616 height 124
click at [652, 355] on fg-read-more "The Locomotion in Mechanical and Biological Systems (LIMBS) laboratory strives …" at bounding box center [755, 395] width 616 height 124
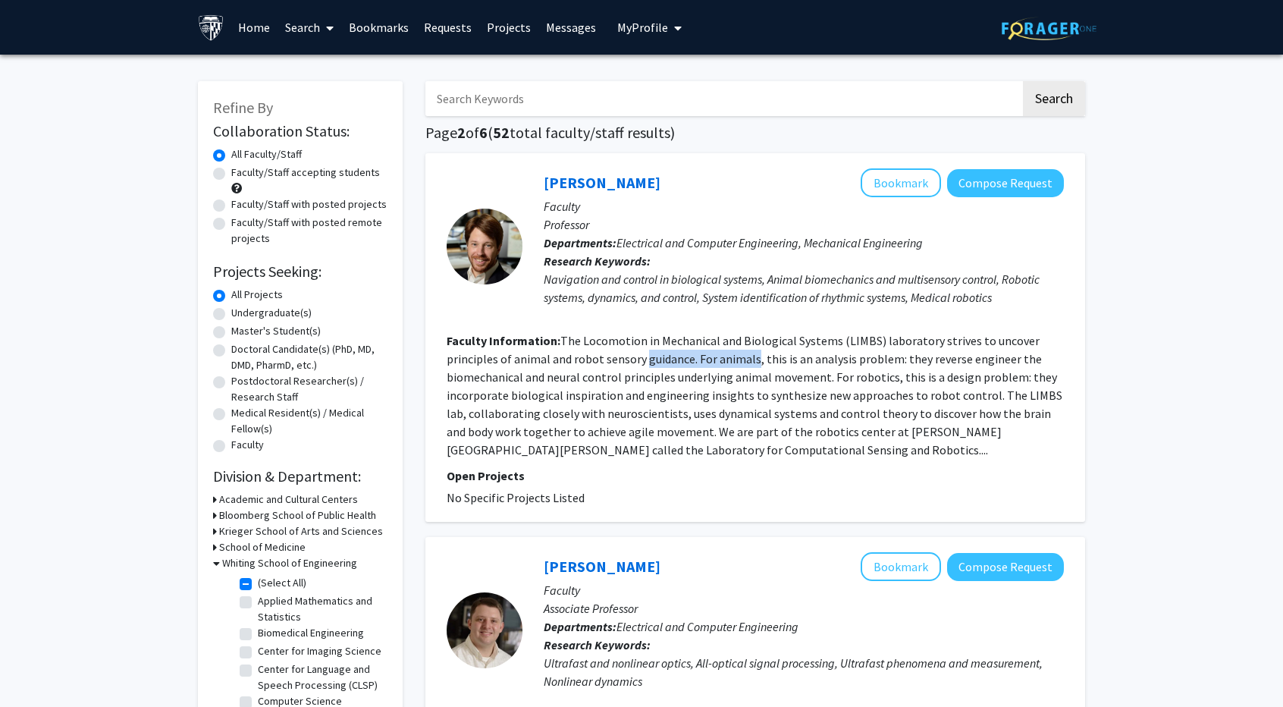
drag, startPoint x: 652, startPoint y: 355, endPoint x: 736, endPoint y: 355, distance: 84.2
click at [736, 355] on fg-read-more "The Locomotion in Mechanical and Biological Systems (LIMBS) laboratory strives …" at bounding box center [755, 395] width 616 height 124
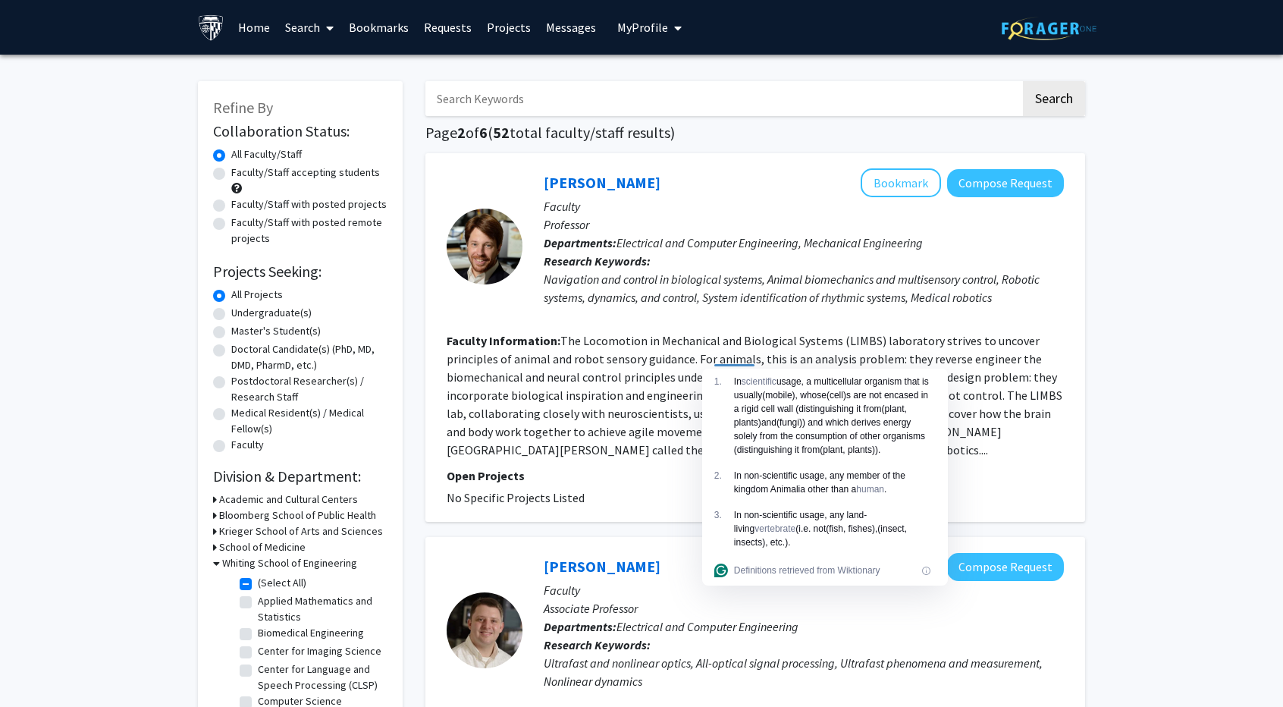
click at [602, 382] on fg-read-more "The Locomotion in Mechanical and Biological Systems (LIMBS) laboratory strives …" at bounding box center [755, 395] width 616 height 124
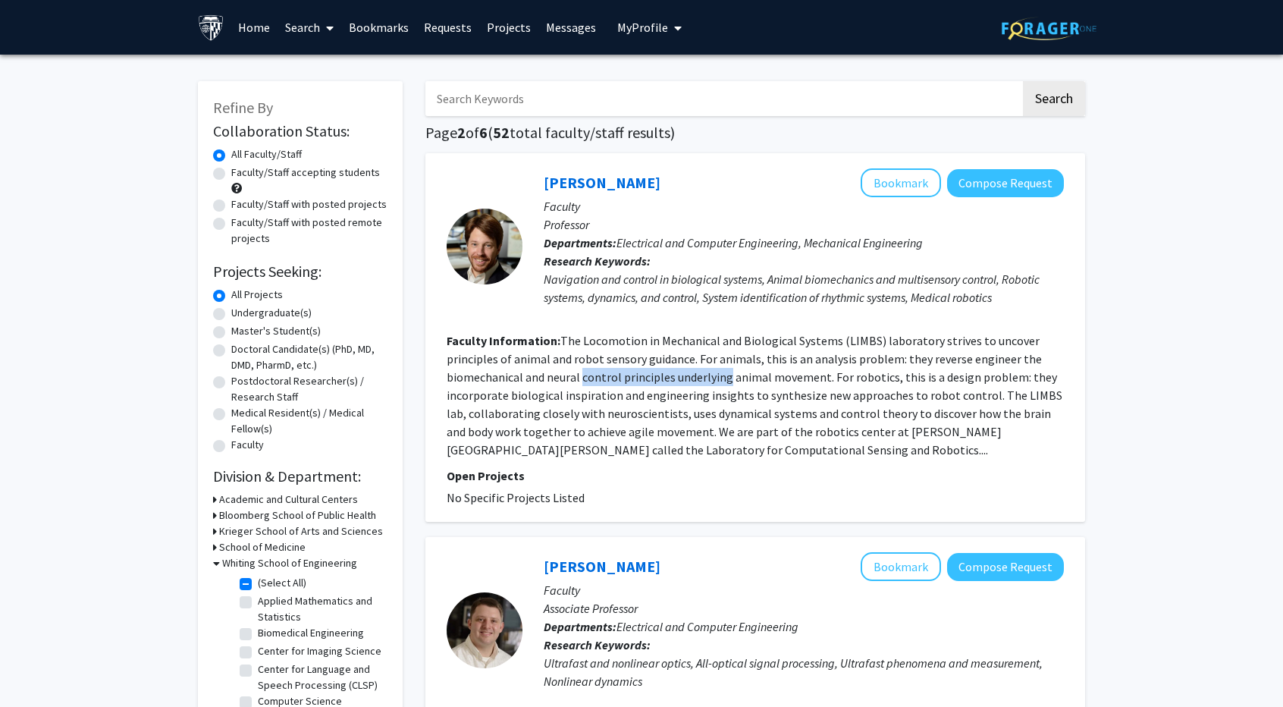
drag, startPoint x: 602, startPoint y: 382, endPoint x: 718, endPoint y: 372, distance: 116.4
click at [718, 372] on fg-read-more "The Locomotion in Mechanical and Biological Systems (LIMBS) laboratory strives …" at bounding box center [755, 395] width 616 height 124
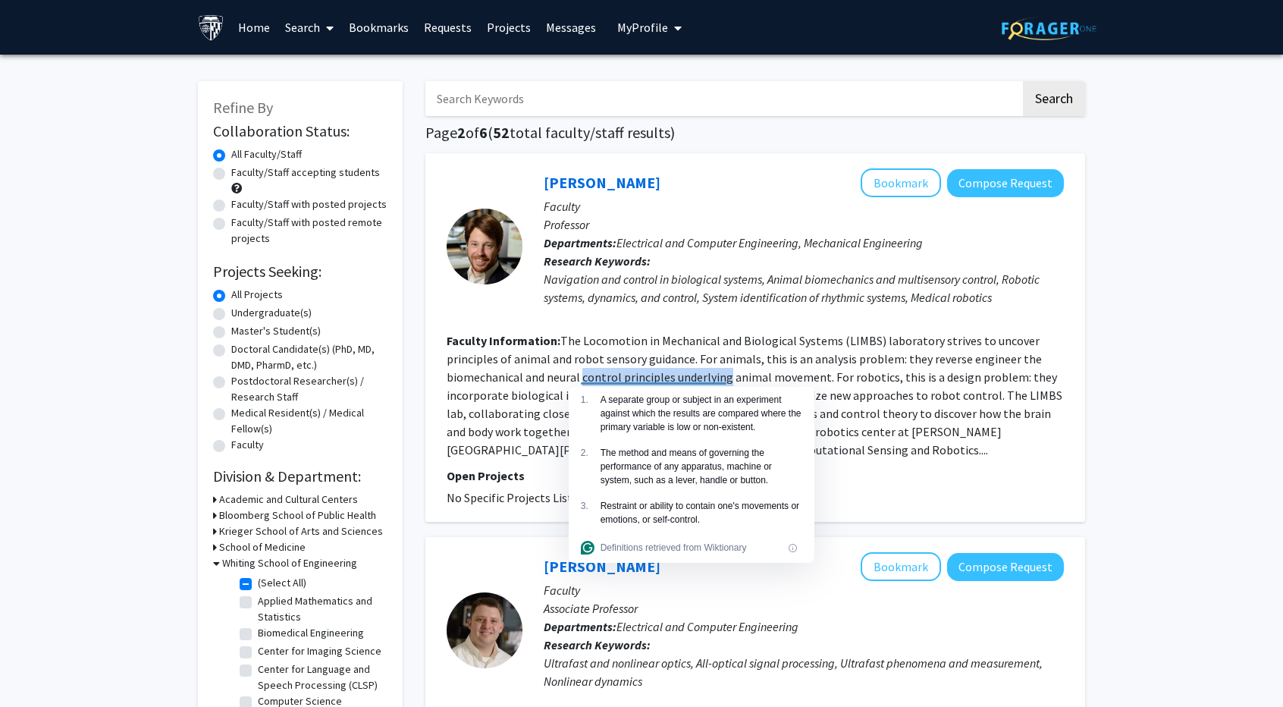
click at [718, 372] on fg-read-more "The Locomotion in Mechanical and Biological Systems (LIMBS) laboratory strives …" at bounding box center [755, 395] width 616 height 124
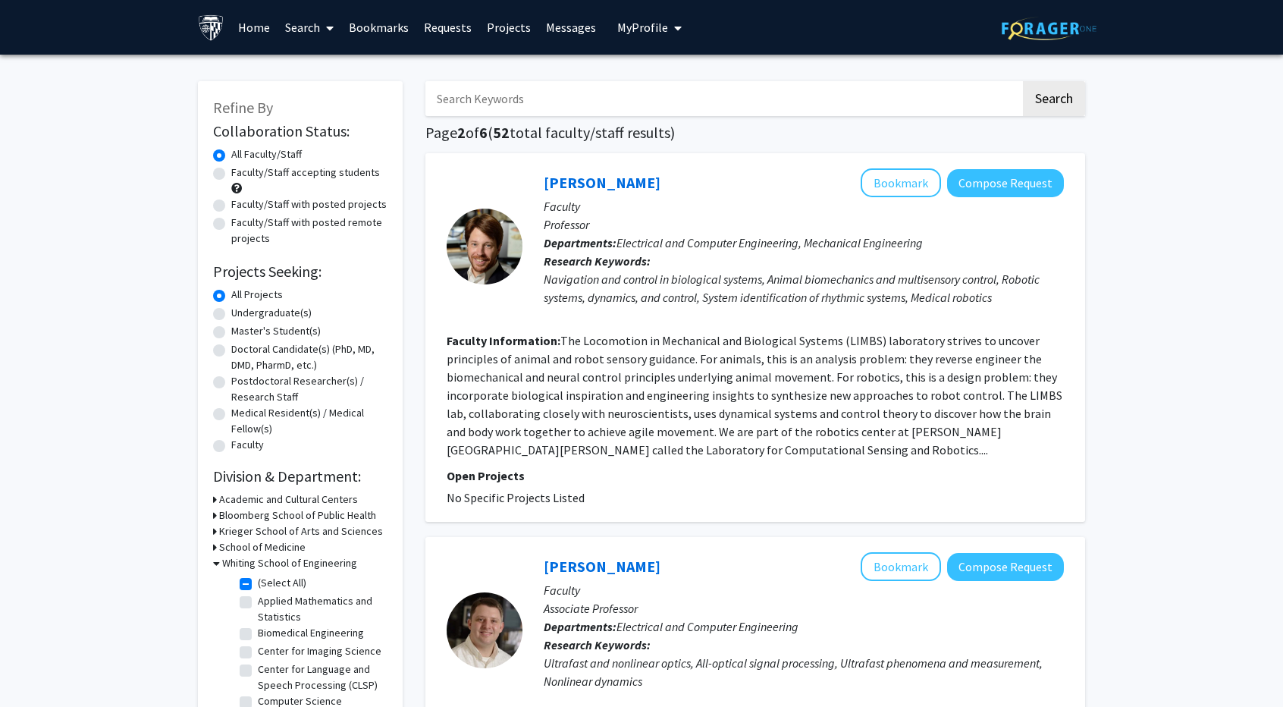
click at [834, 367] on section "Faculty Information: The Locomotion in Mechanical and Biological Systems (LIMBS…" at bounding box center [755, 394] width 617 height 127
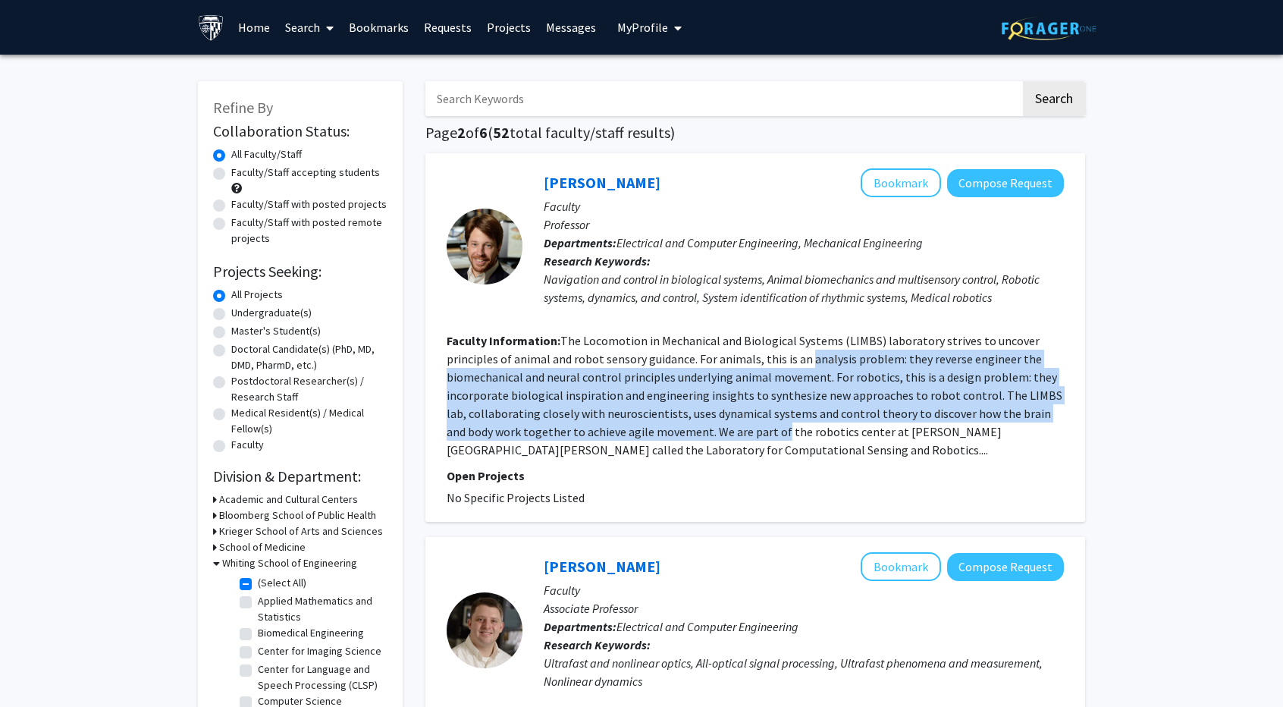
drag, startPoint x: 834, startPoint y: 367, endPoint x: 729, endPoint y: 437, distance: 125.8
click at [729, 437] on section "Faculty Information: The Locomotion in Mechanical and Biological Systems (LIMBS…" at bounding box center [755, 394] width 617 height 127
click at [729, 437] on fg-read-more "The Locomotion in Mechanical and Biological Systems (LIMBS) laboratory strives …" at bounding box center [755, 395] width 616 height 124
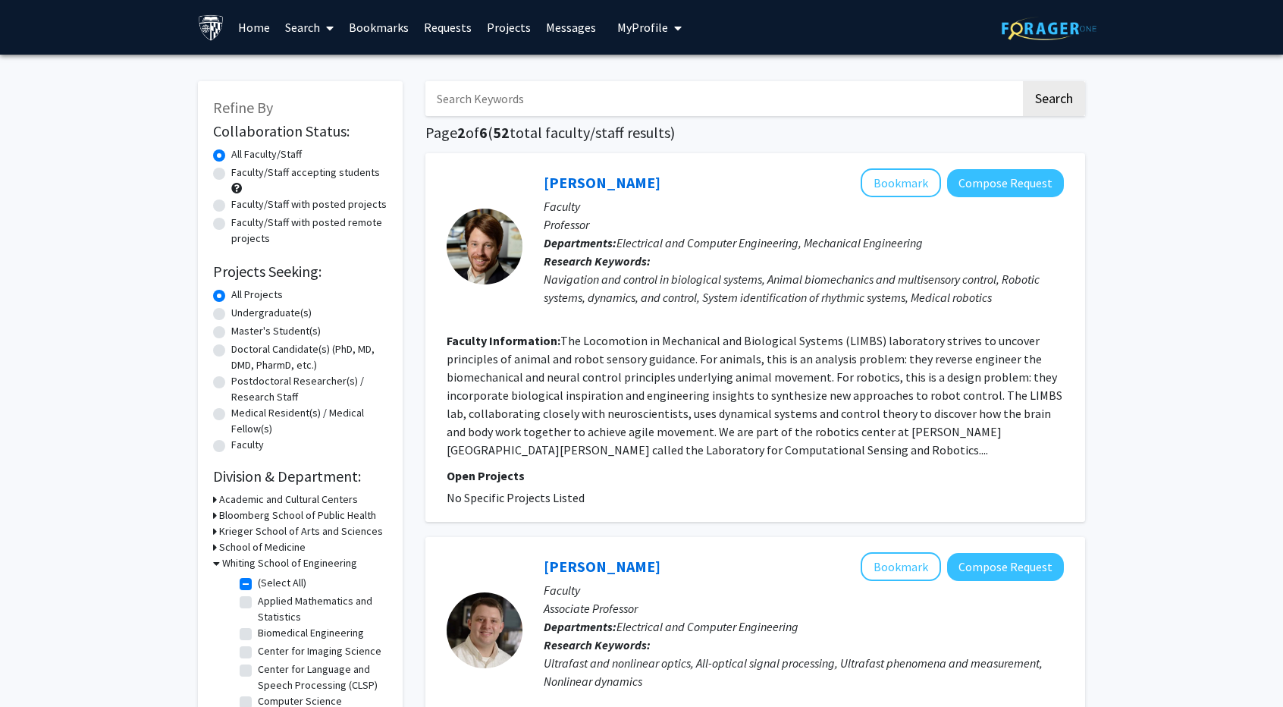
click at [625, 382] on fg-read-more "The Locomotion in Mechanical and Biological Systems (LIMBS) laboratory strives …" at bounding box center [755, 395] width 616 height 124
click at [653, 454] on section "Faculty Information: The Locomotion in Mechanical and Biological Systems (LIMBS…" at bounding box center [755, 394] width 617 height 127
click at [541, 442] on fg-read-more "The Locomotion in Mechanical and Biological Systems (LIMBS) laboratory strives …" at bounding box center [755, 395] width 616 height 124
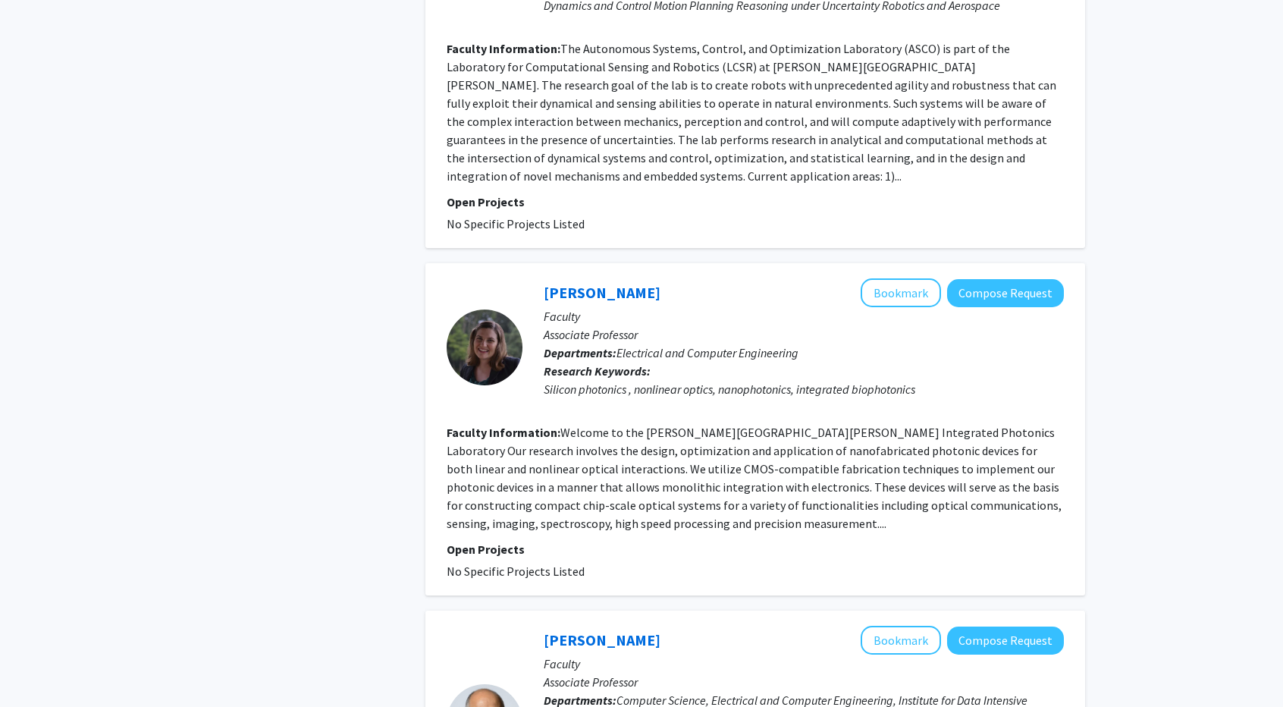
scroll to position [984, 0]
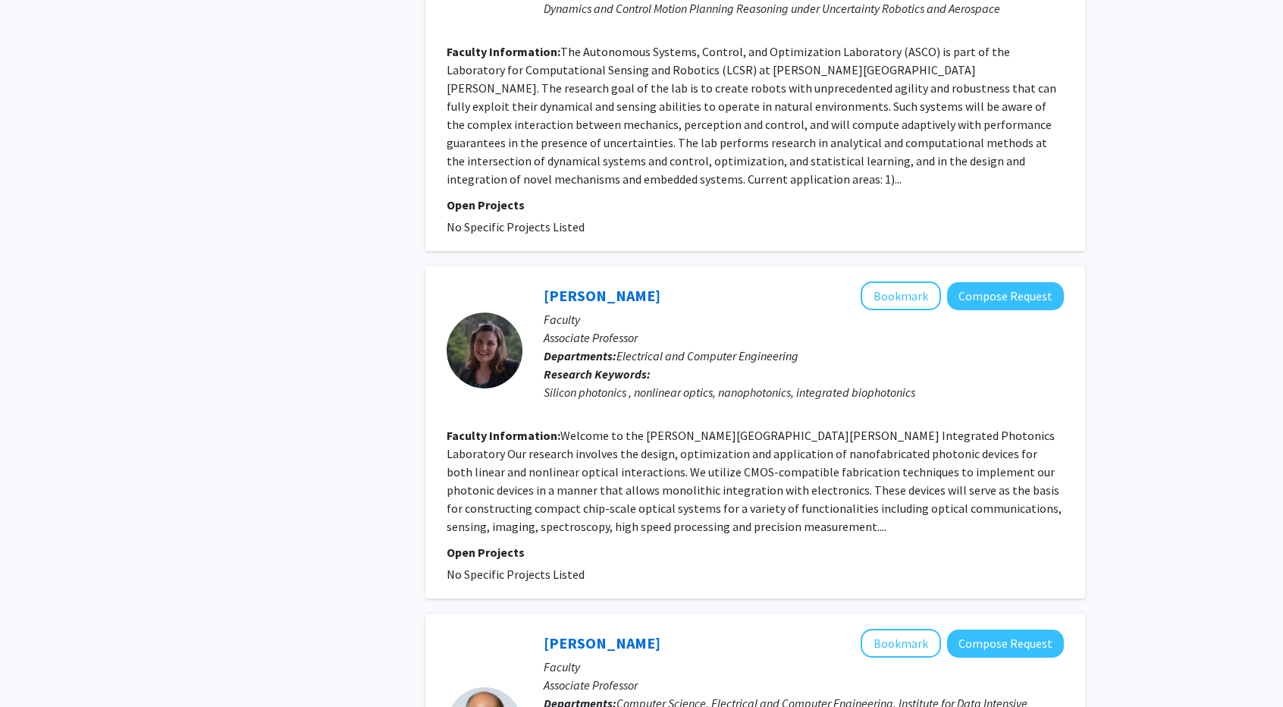
click at [671, 429] on fg-read-more "Welcome to the Johns Hopkins University Integrated Photonics Laboratory Our res…" at bounding box center [754, 481] width 615 height 106
click at [762, 428] on fg-read-more "Welcome to the Johns Hopkins University Integrated Photonics Laboratory Our res…" at bounding box center [754, 481] width 615 height 106
click at [833, 432] on fg-read-more "Welcome to the Johns Hopkins University Integrated Photonics Laboratory Our res…" at bounding box center [754, 481] width 615 height 106
drag, startPoint x: 833, startPoint y: 432, endPoint x: 565, endPoint y: 459, distance: 269.1
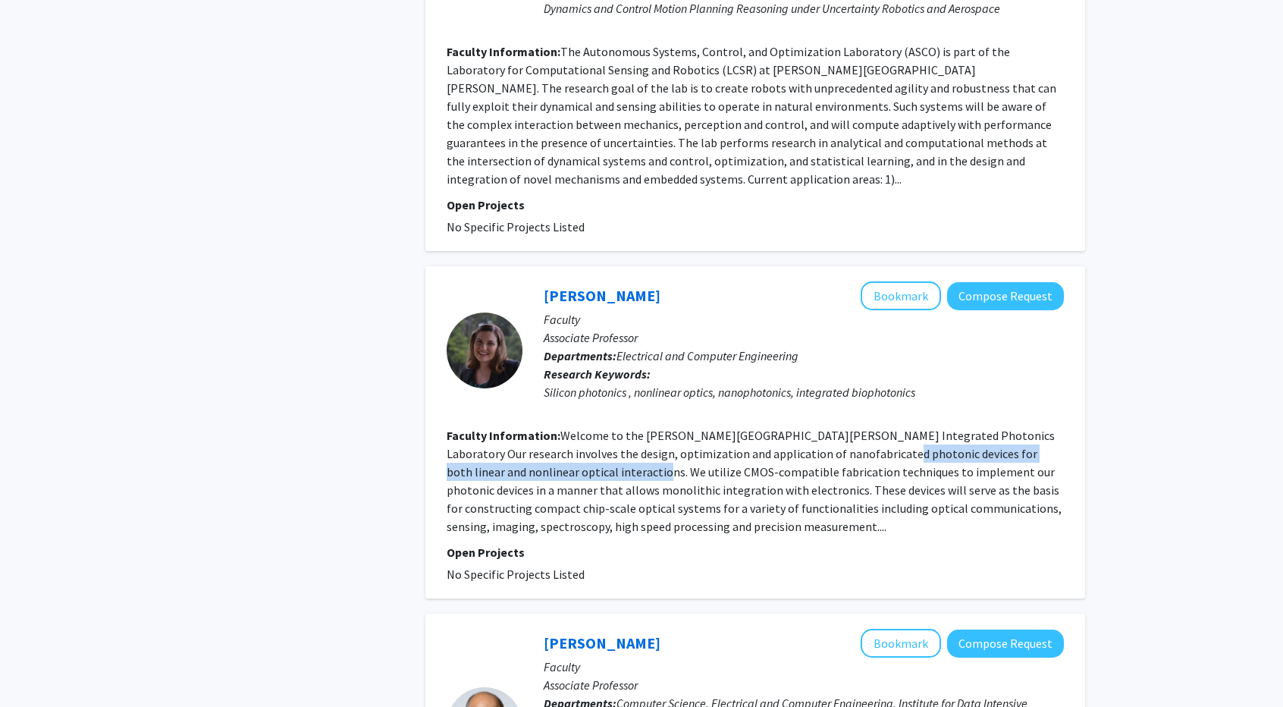
click at [565, 459] on fg-read-more "Welcome to the Johns Hopkins University Integrated Photonics Laboratory Our res…" at bounding box center [754, 481] width 615 height 106
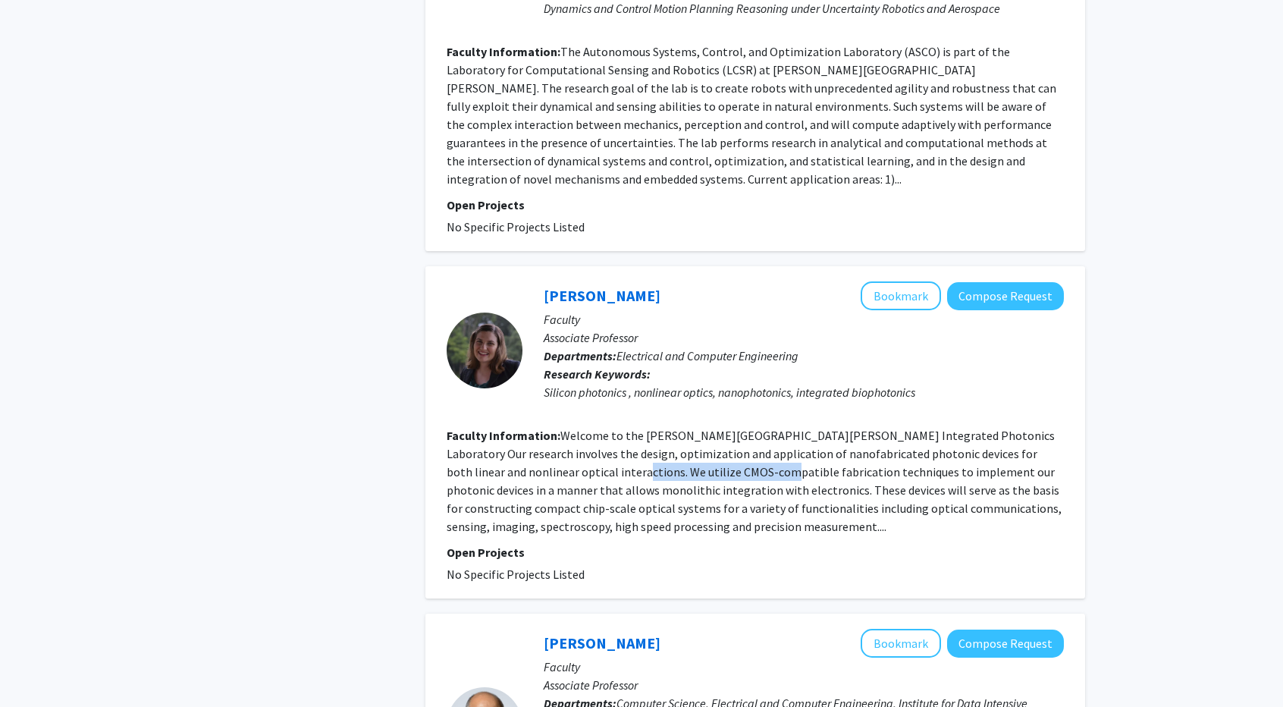
drag, startPoint x: 565, startPoint y: 459, endPoint x: 707, endPoint y: 446, distance: 142.4
click at [707, 446] on fg-read-more "Welcome to the Johns Hopkins University Integrated Photonics Laboratory Our res…" at bounding box center [754, 481] width 615 height 106
drag, startPoint x: 707, startPoint y: 446, endPoint x: 840, endPoint y: 440, distance: 132.9
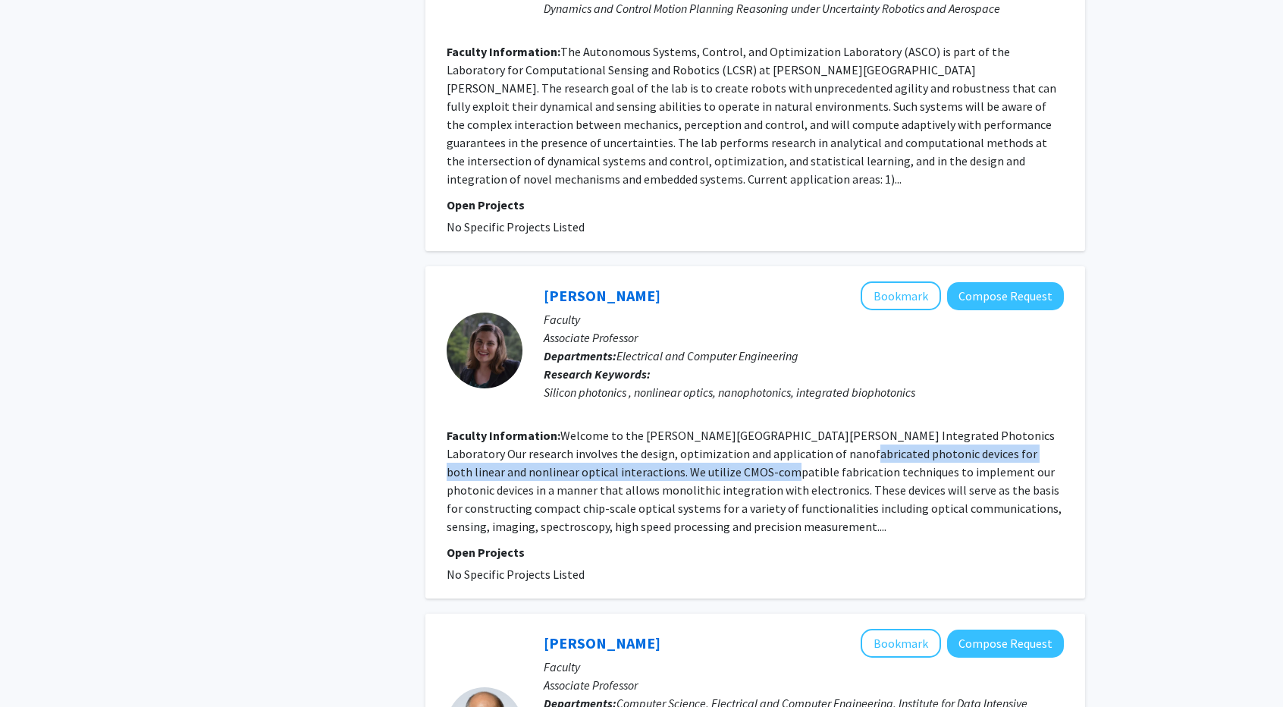
click at [840, 440] on fg-read-more "Welcome to the Johns Hopkins University Integrated Photonics Laboratory Our res…" at bounding box center [754, 481] width 615 height 106
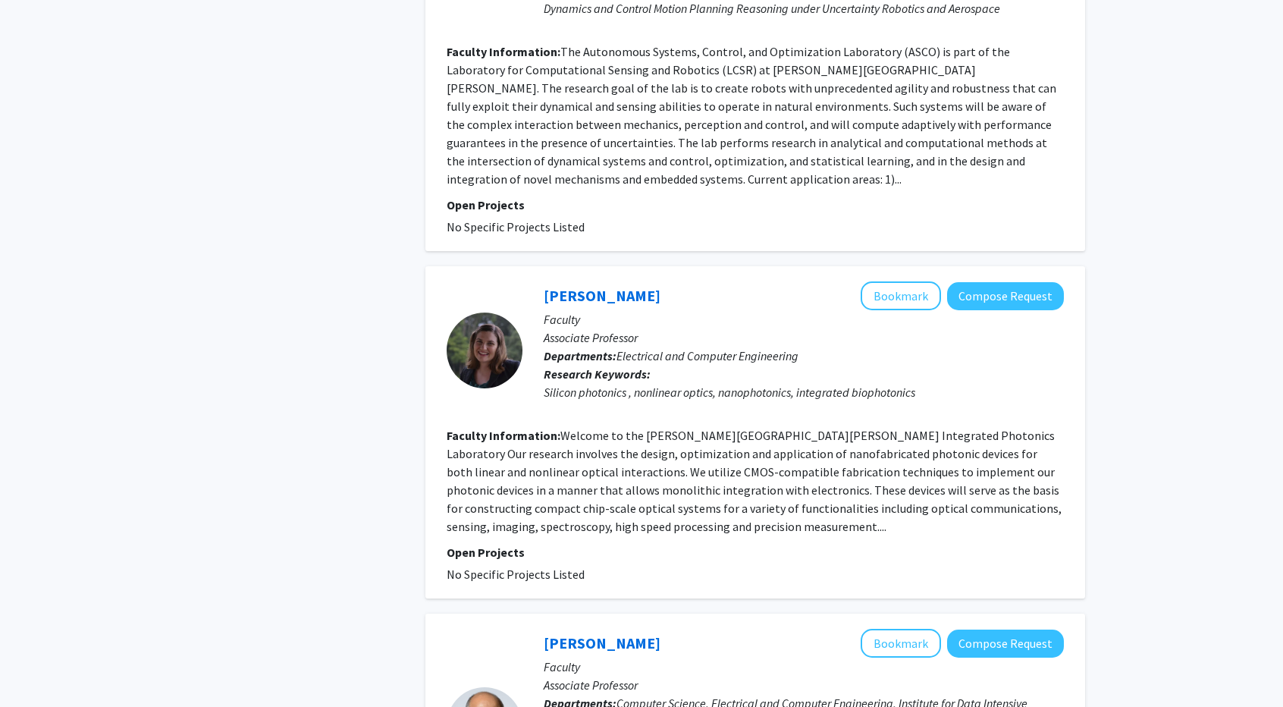
click at [637, 543] on p "Open Projects" at bounding box center [755, 552] width 617 height 18
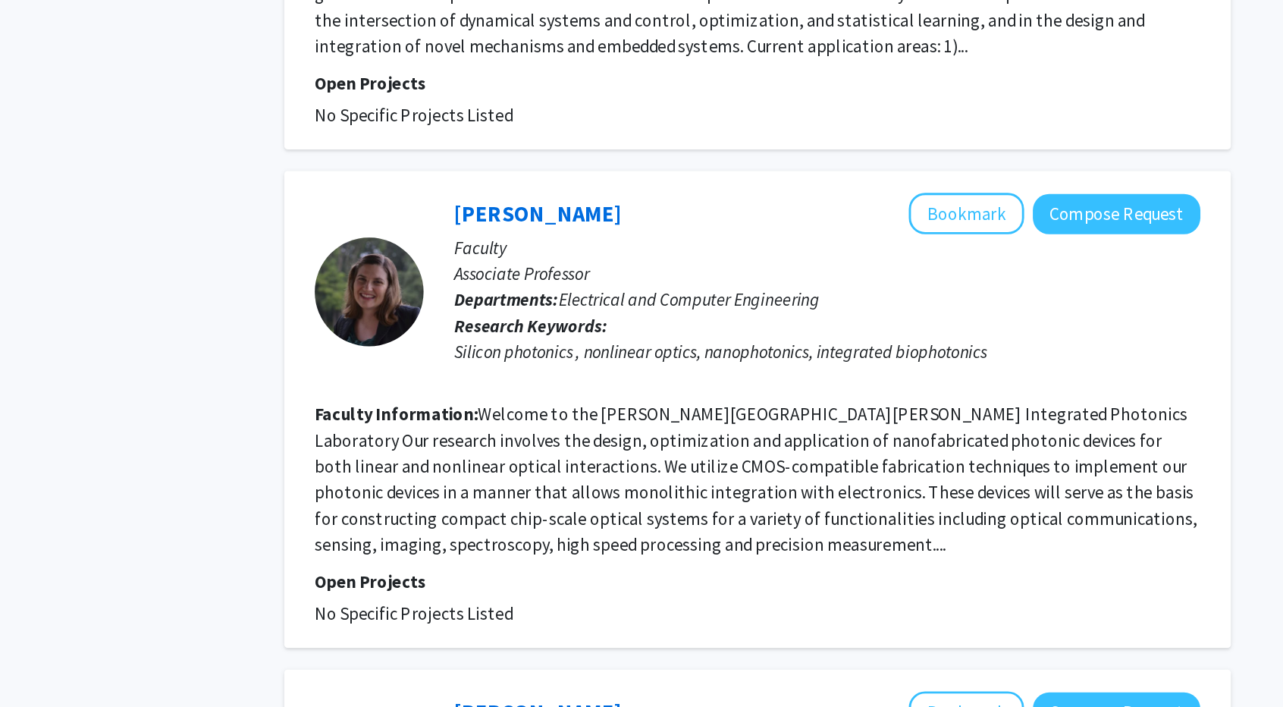
click at [658, 491] on fg-read-more "Welcome to the Johns Hopkins University Integrated Photonics Laboratory Our res…" at bounding box center [754, 481] width 615 height 106
click at [702, 504] on section "Faculty Information: Welcome to the Johns Hopkins University Integrated Photoni…" at bounding box center [755, 480] width 617 height 109
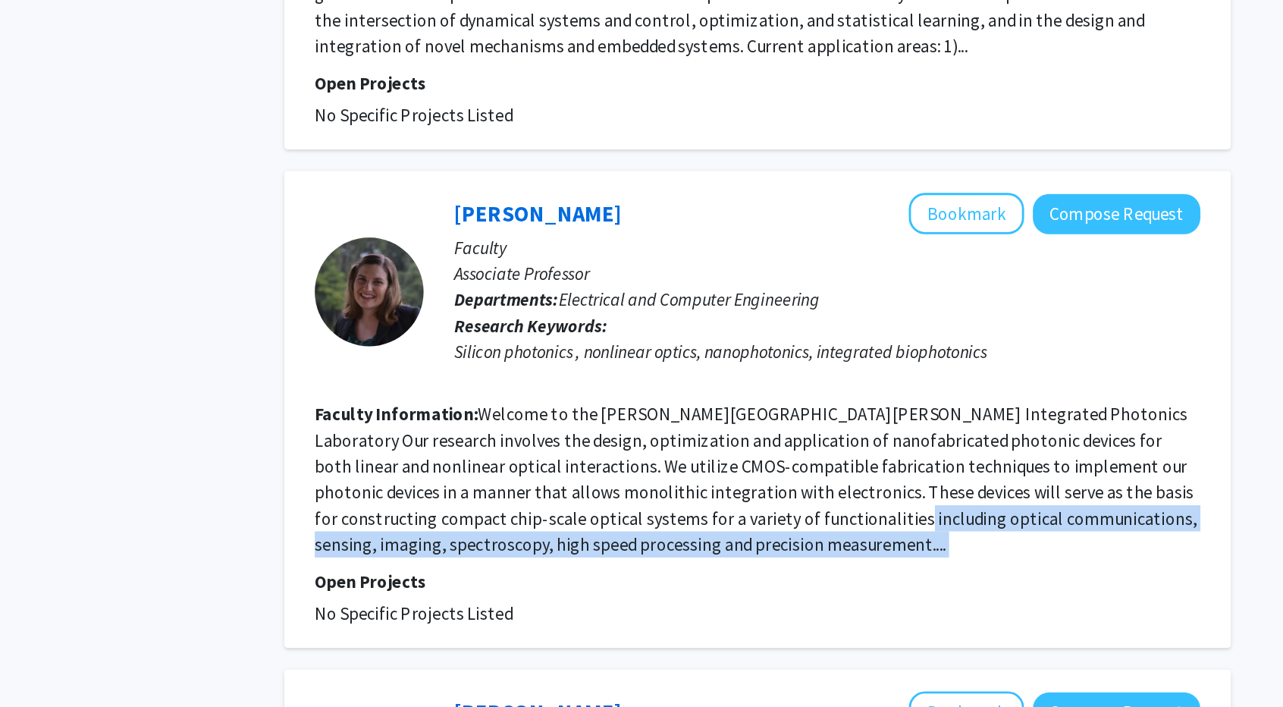
drag, startPoint x: 702, startPoint y: 504, endPoint x: 782, endPoint y: 482, distance: 82.6
click at [782, 482] on section "Faculty Information: Welcome to the Johns Hopkins University Integrated Photoni…" at bounding box center [755, 480] width 617 height 109
click at [782, 482] on fg-read-more "Welcome to the Johns Hopkins University Integrated Photonics Laboratory Our res…" at bounding box center [754, 481] width 615 height 106
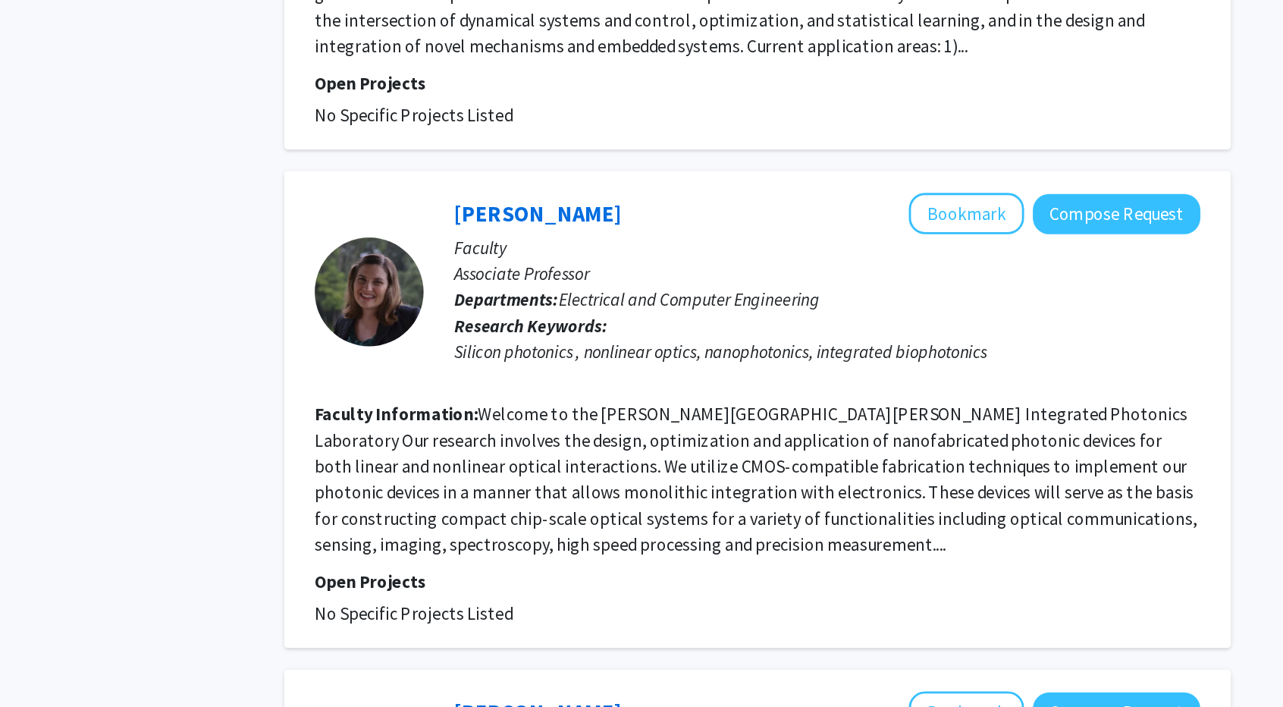
click at [782, 482] on fg-read-more "Welcome to the Johns Hopkins University Integrated Photonics Laboratory Our res…" at bounding box center [754, 481] width 615 height 106
drag, startPoint x: 782, startPoint y: 482, endPoint x: 716, endPoint y: 488, distance: 66.3
click at [716, 488] on fg-read-more "Welcome to the Johns Hopkins University Integrated Photonics Laboratory Our res…" at bounding box center [754, 481] width 615 height 106
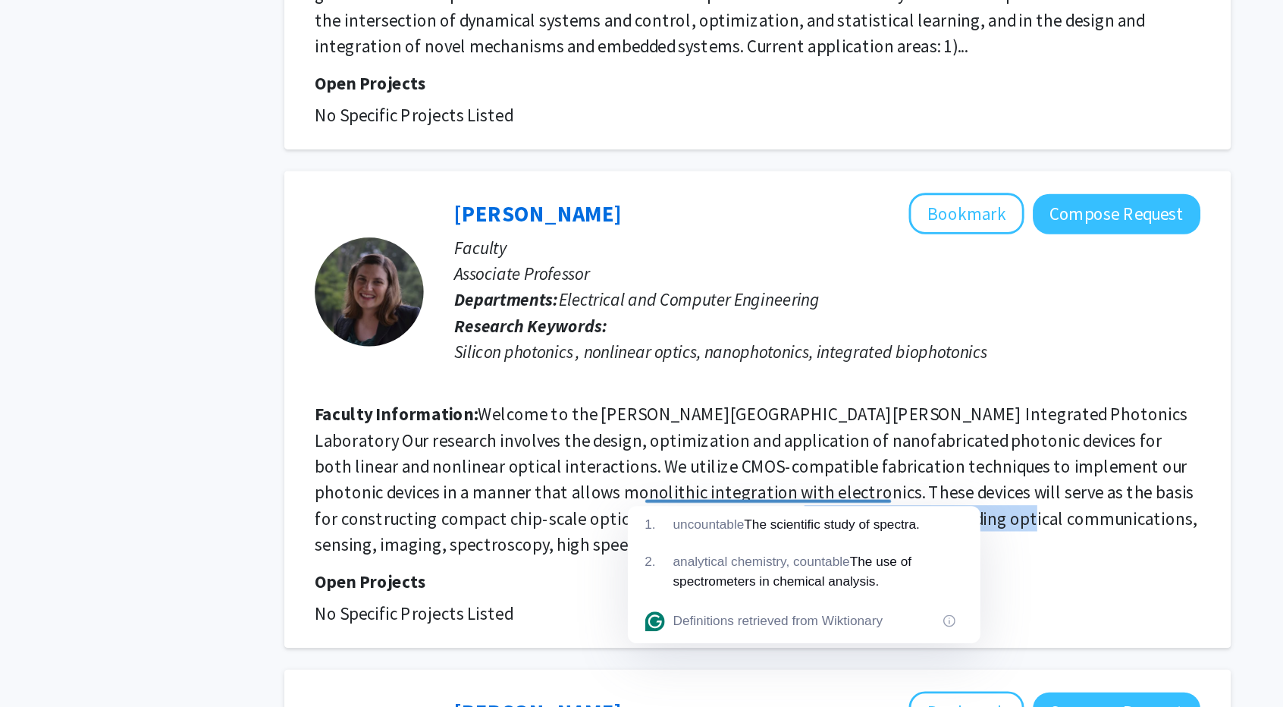
click at [716, 488] on fg-read-more "Welcome to the Johns Hopkins University Integrated Photonics Laboratory Our res…" at bounding box center [754, 481] width 615 height 106
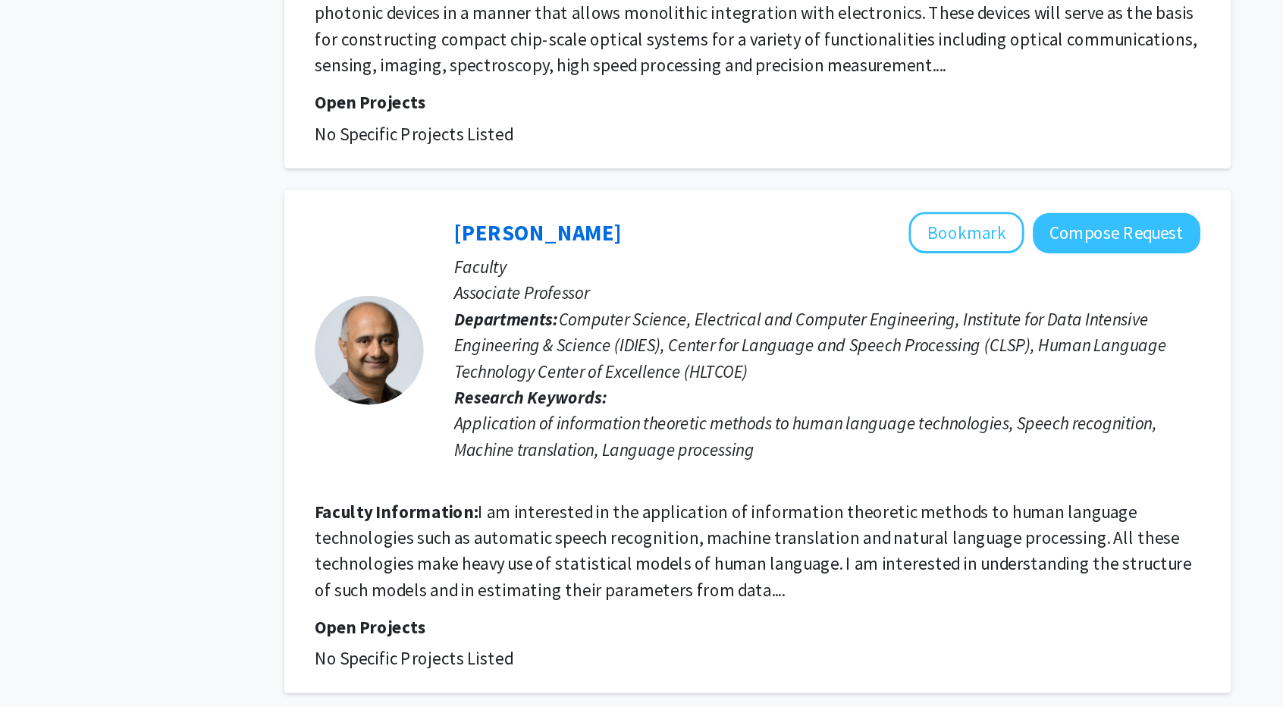
scroll to position [1256, 0]
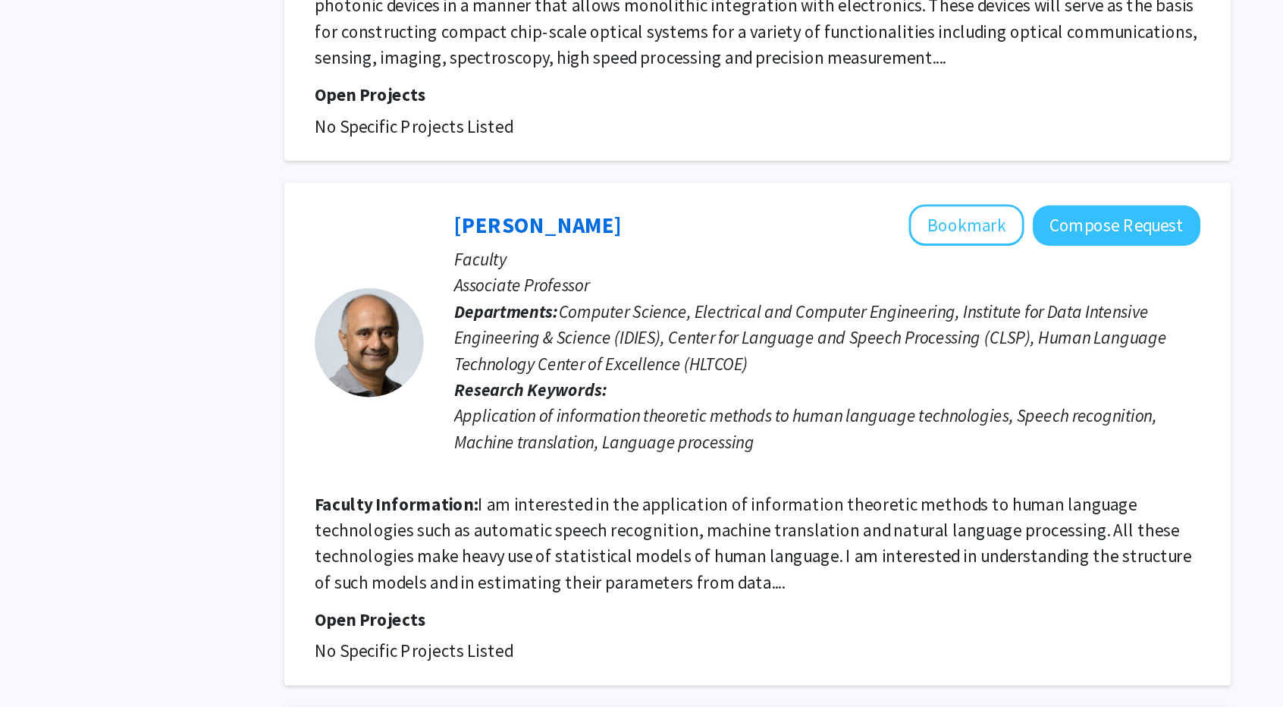
click at [696, 535] on fg-search-faculty "Sanjeev Khudanpur Bookmark Compose Request Faculty Associate Professor Departme…" at bounding box center [755, 516] width 617 height 320
drag, startPoint x: 696, startPoint y: 468, endPoint x: 696, endPoint y: 538, distance: 69.8
click at [696, 538] on fg-search-faculty "Sanjeev Khudanpur Bookmark Compose Request Faculty Associate Professor Departme…" at bounding box center [755, 516] width 617 height 320
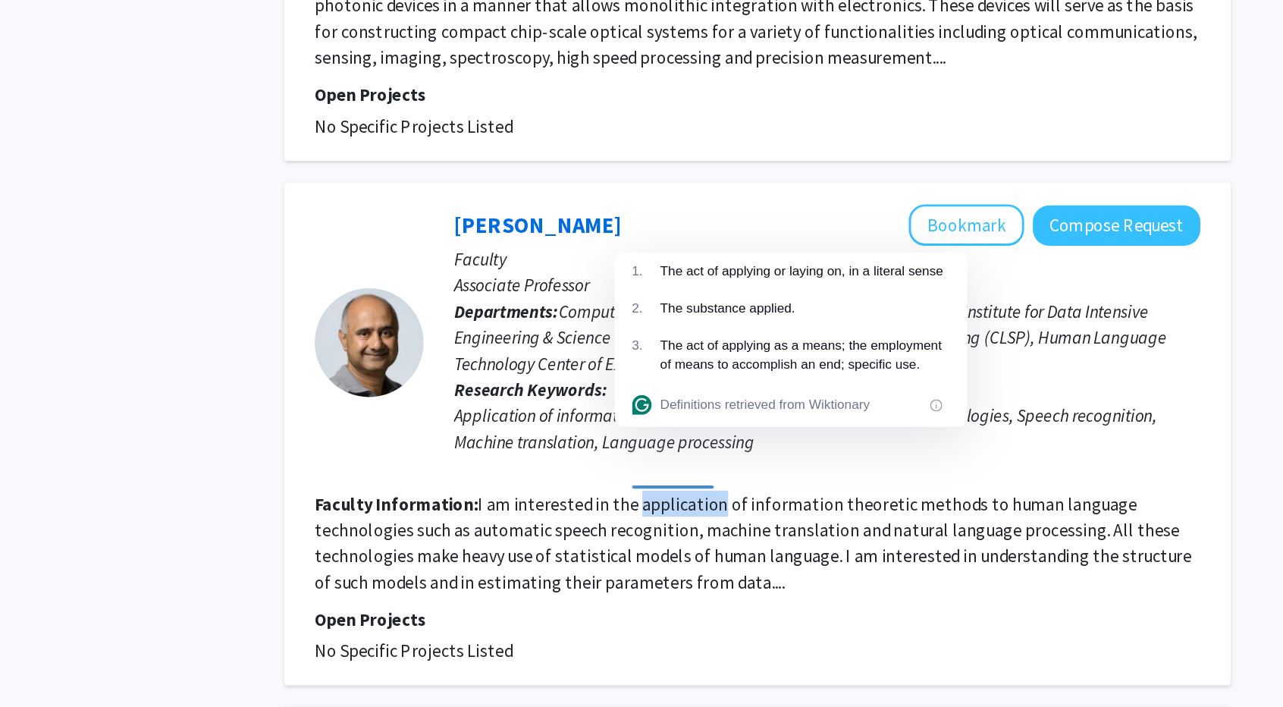
click at [696, 511] on div "Definitions retrieved from Wiktionary" at bounding box center [779, 496] width 246 height 30
click at [696, 557] on fg-read-more "I am interested in the application of information theoretic methods to human la…" at bounding box center [752, 592] width 611 height 70
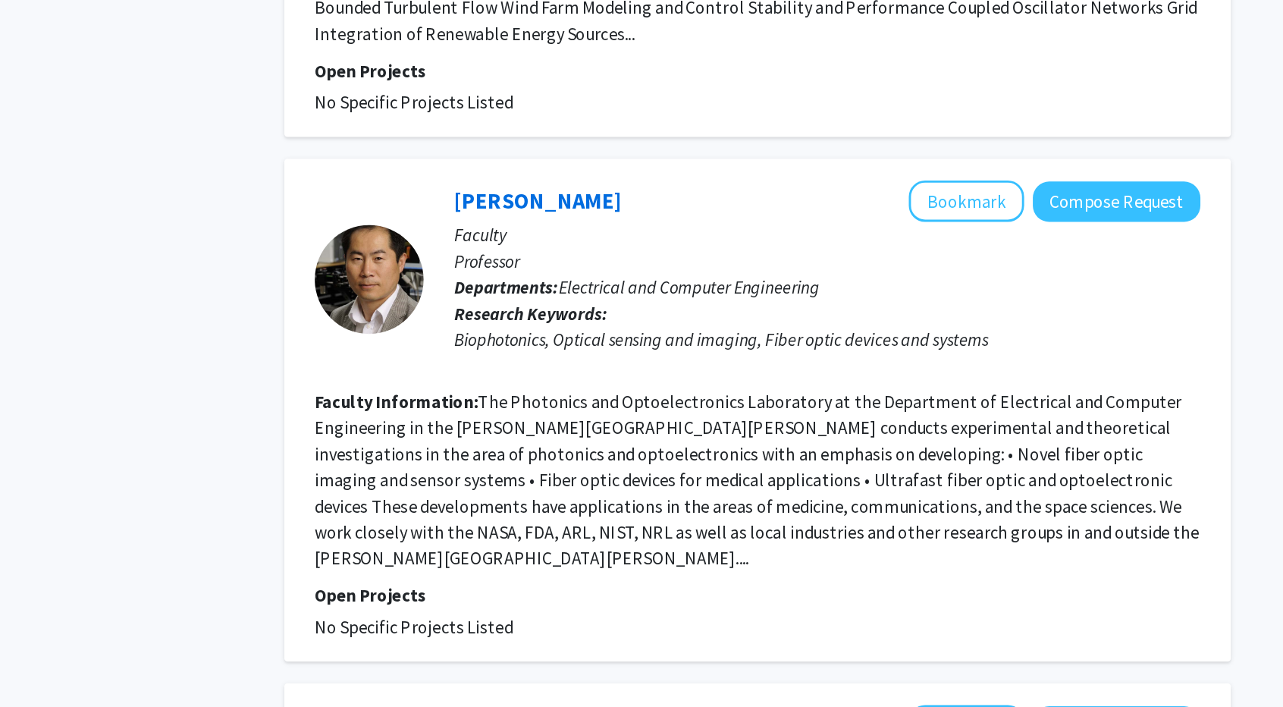
scroll to position [2442, 0]
click at [680, 486] on fg-read-more "The Photonics and Optoelectronics Laboratory at the Department of Electrical an…" at bounding box center [755, 548] width 617 height 124
drag, startPoint x: 680, startPoint y: 474, endPoint x: 732, endPoint y: 475, distance: 52.3
click at [732, 486] on fg-read-more "The Photonics and Optoelectronics Laboratory at the Department of Electrical an…" at bounding box center [755, 548] width 617 height 124
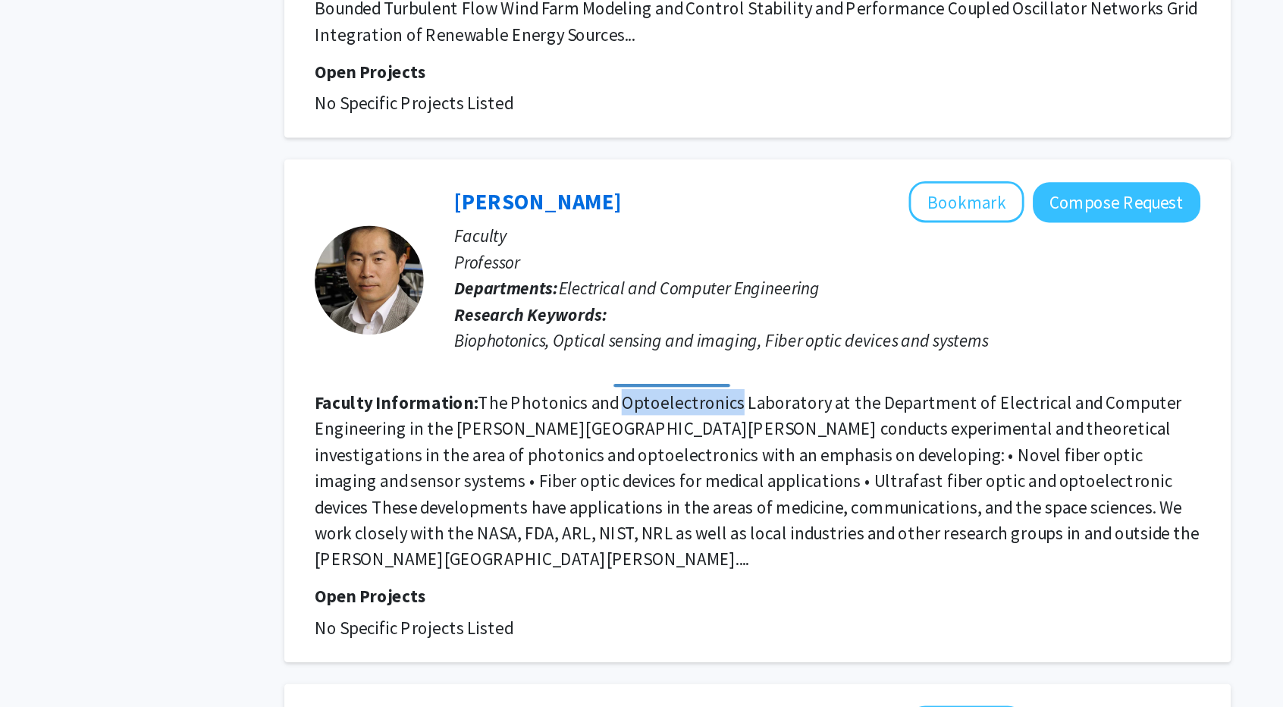
click at [732, 486] on fg-read-more "The Photonics and Optoelectronics Laboratory at the Department of Electrical an…" at bounding box center [755, 548] width 617 height 124
click at [695, 520] on section "Faculty Information: The Photonics and Optoelectronics Laboratory at the Depart…" at bounding box center [755, 548] width 617 height 127
click at [621, 545] on fg-read-more "The Photonics and Optoelectronics Laboratory at the Department of Electrical an…" at bounding box center [755, 548] width 617 height 124
click at [737, 486] on fg-read-more "The Photonics and Optoelectronics Laboratory at the Department of Electrical an…" at bounding box center [755, 548] width 617 height 124
click at [620, 538] on section "Faculty Information: The Photonics and Optoelectronics Laboratory at the Depart…" at bounding box center [755, 548] width 617 height 127
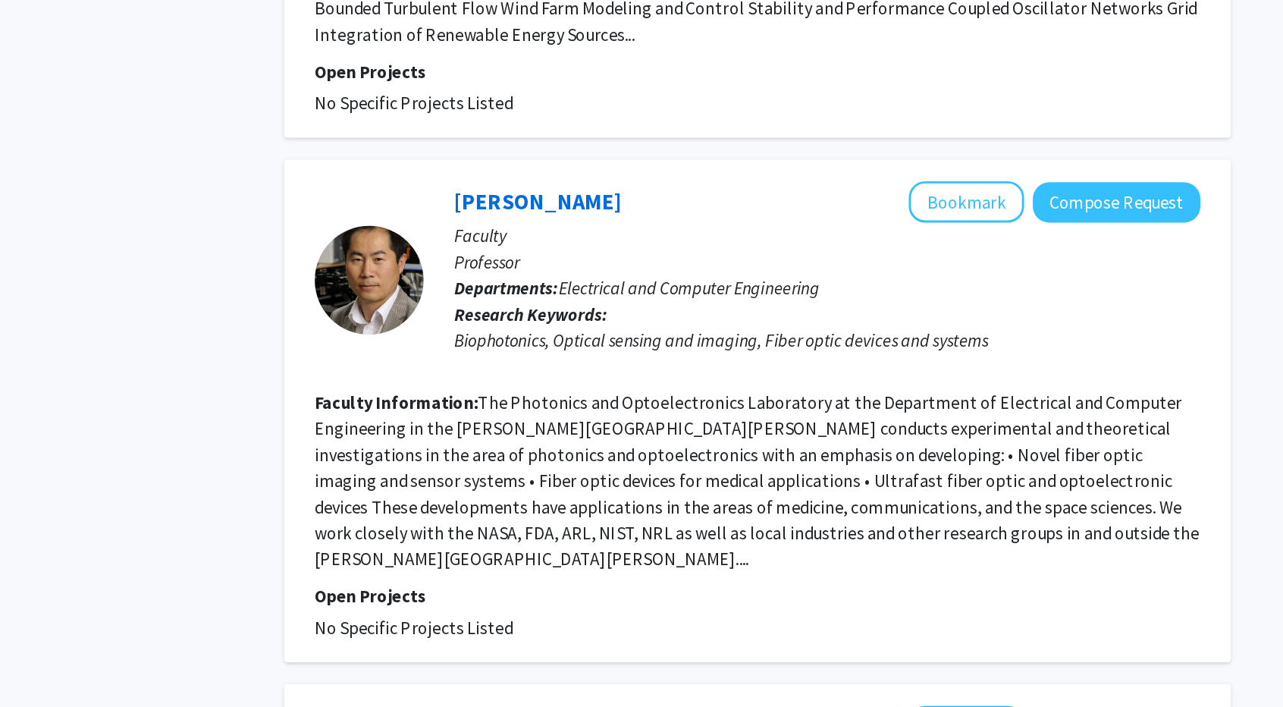
click at [686, 498] on fg-read-more "The Photonics and Optoelectronics Laboratory at the Department of Electrical an…" at bounding box center [755, 548] width 617 height 124
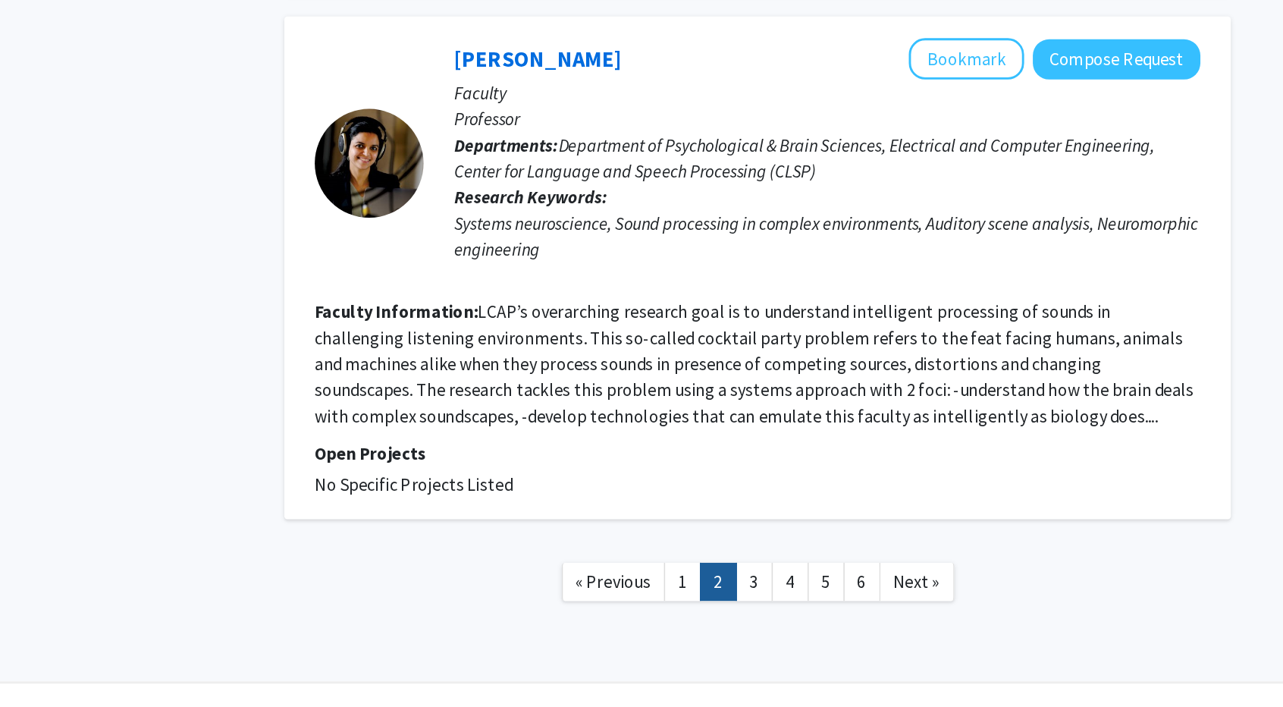
scroll to position [3200, 0]
click at [753, 606] on link "3" at bounding box center [753, 619] width 26 height 27
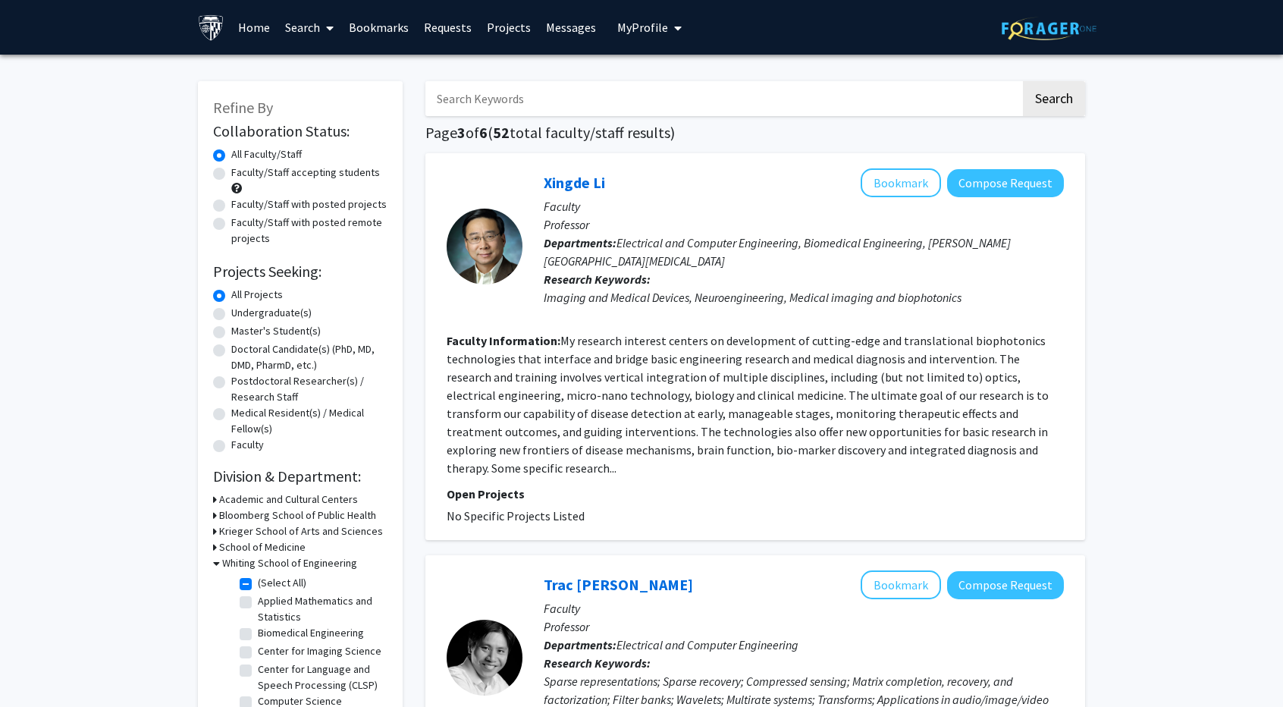
click at [737, 237] on span "Electrical and Computer Engineering, Biomedical Engineering, Sidney Kimmel Comp…" at bounding box center [777, 251] width 467 height 33
click at [757, 303] on div "Imaging and Medical Devices, Neuroengineering, Medical imaging and biophotonics" at bounding box center [804, 297] width 520 height 18
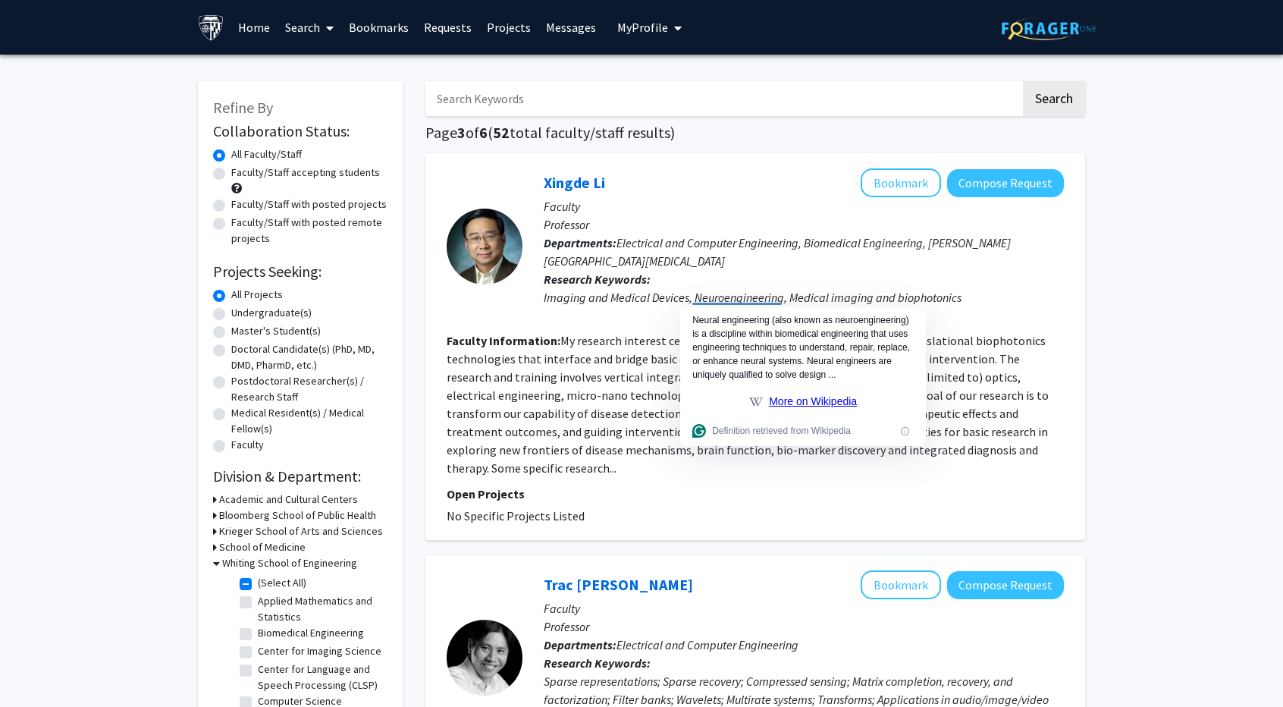
click at [770, 325] on div "Neural engineering (also known as neuroengineering) is a discipline within biom…" at bounding box center [802, 347] width 221 height 68
click at [659, 328] on fg-search-faculty "Xingde Li Bookmark Compose Request Faculty Professor Departments: Electrical an…" at bounding box center [755, 346] width 617 height 356
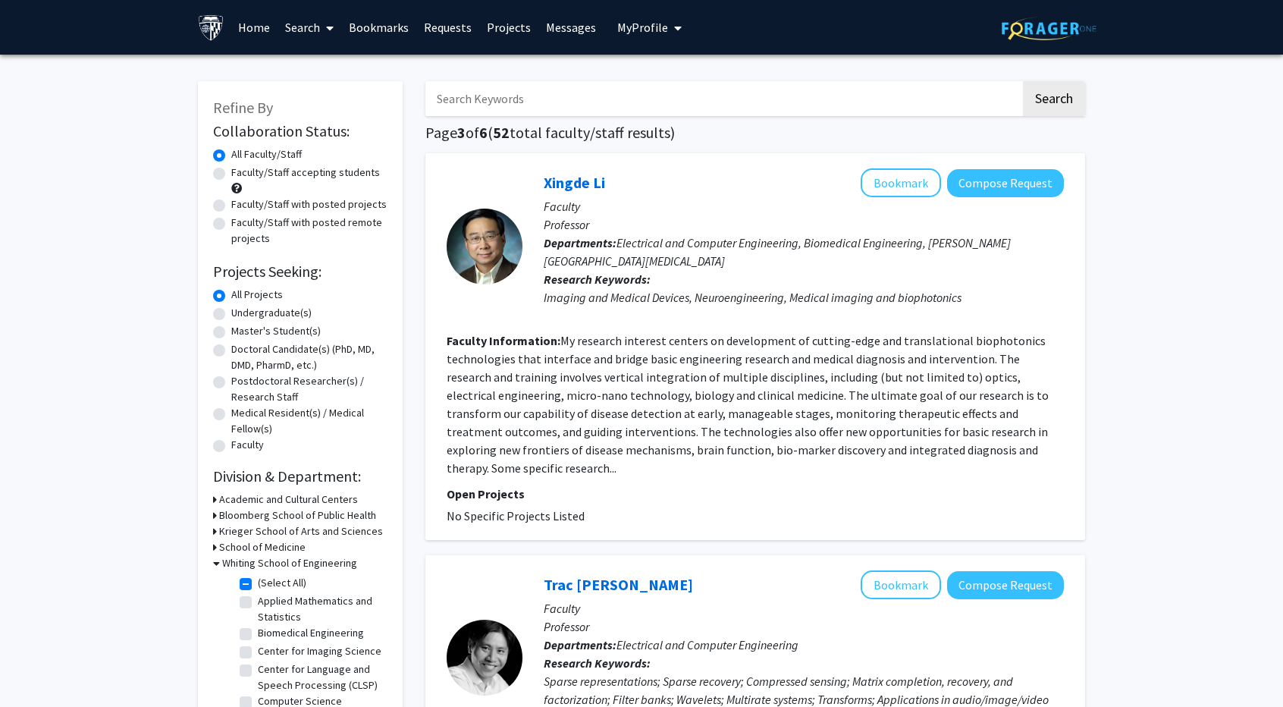
click at [693, 393] on fg-read-more "My research interest centers on development of cutting-edge and translational b…" at bounding box center [748, 404] width 602 height 143
click at [766, 360] on fg-read-more "My research interest centers on development of cutting-edge and translational b…" at bounding box center [748, 404] width 602 height 143
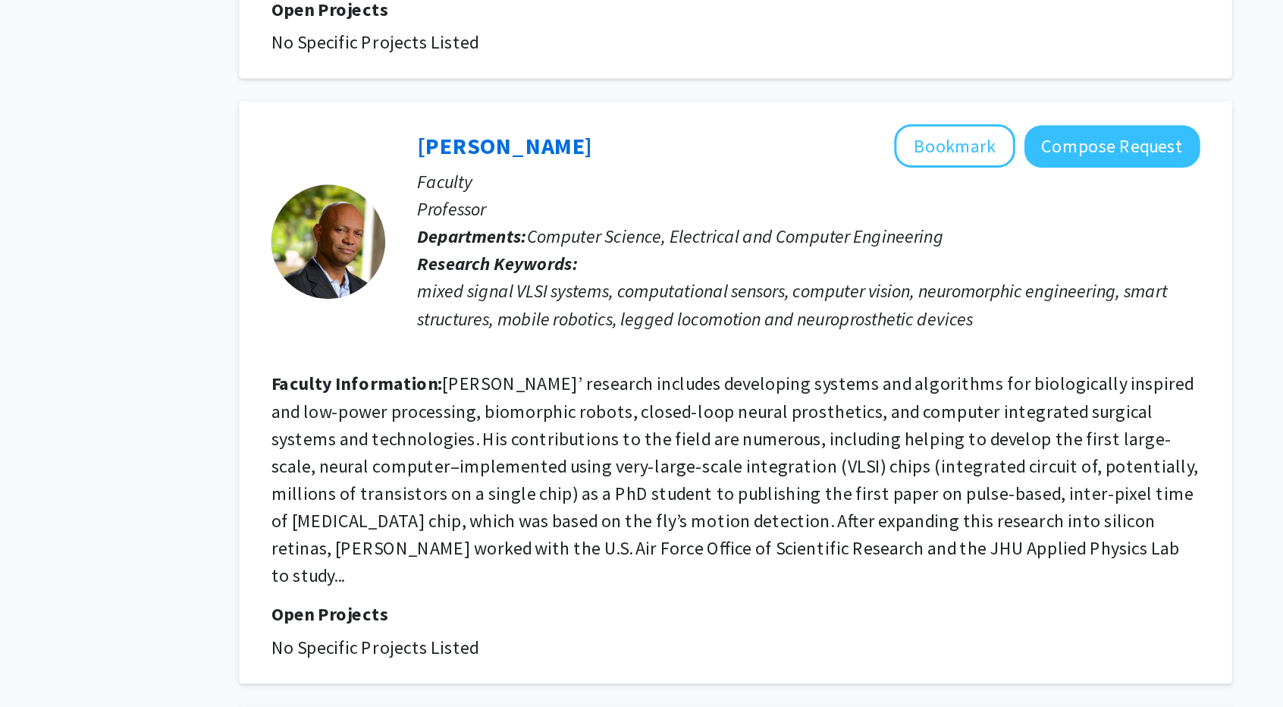
scroll to position [808, 0]
click at [787, 363] on section "Faculty Information: Etienne-Cummings’ research includes developing systems and…" at bounding box center [755, 419] width 617 height 146
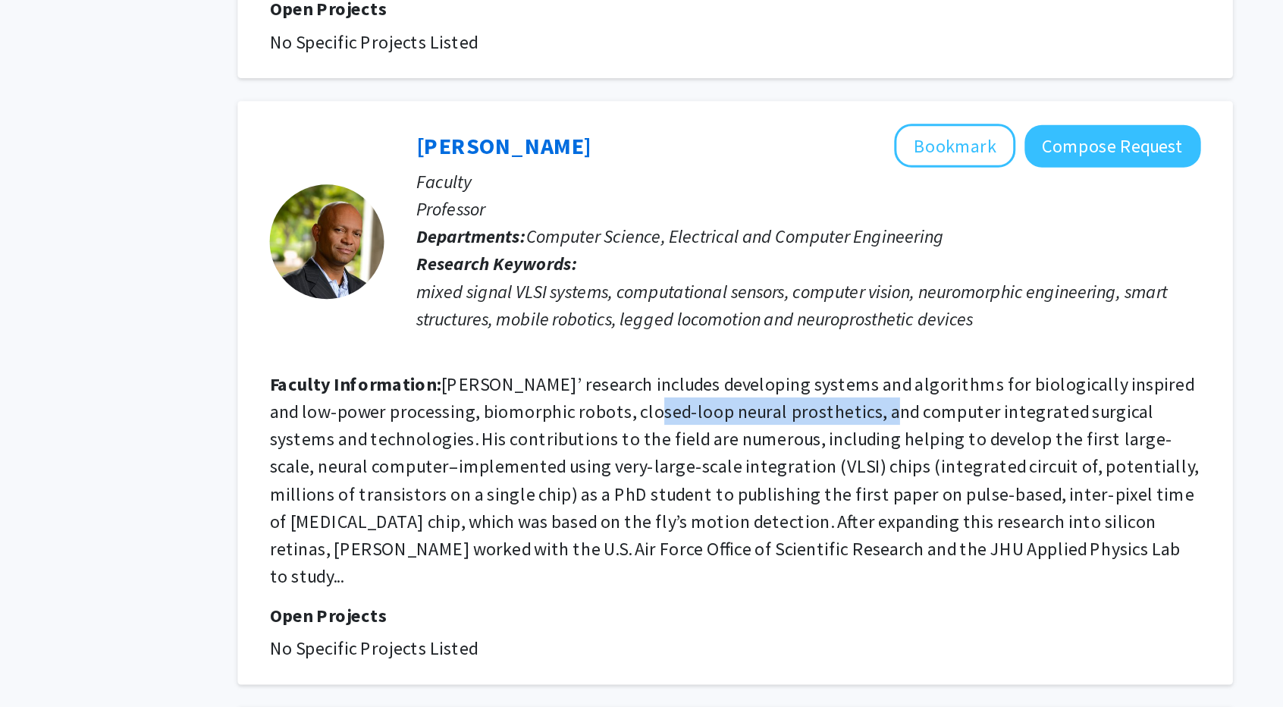
drag, startPoint x: 787, startPoint y: 363, endPoint x: 695, endPoint y: 358, distance: 92.6
click at [695, 358] on section "Faculty Information: Etienne-Cummings’ research includes developing systems and…" at bounding box center [755, 419] width 617 height 146
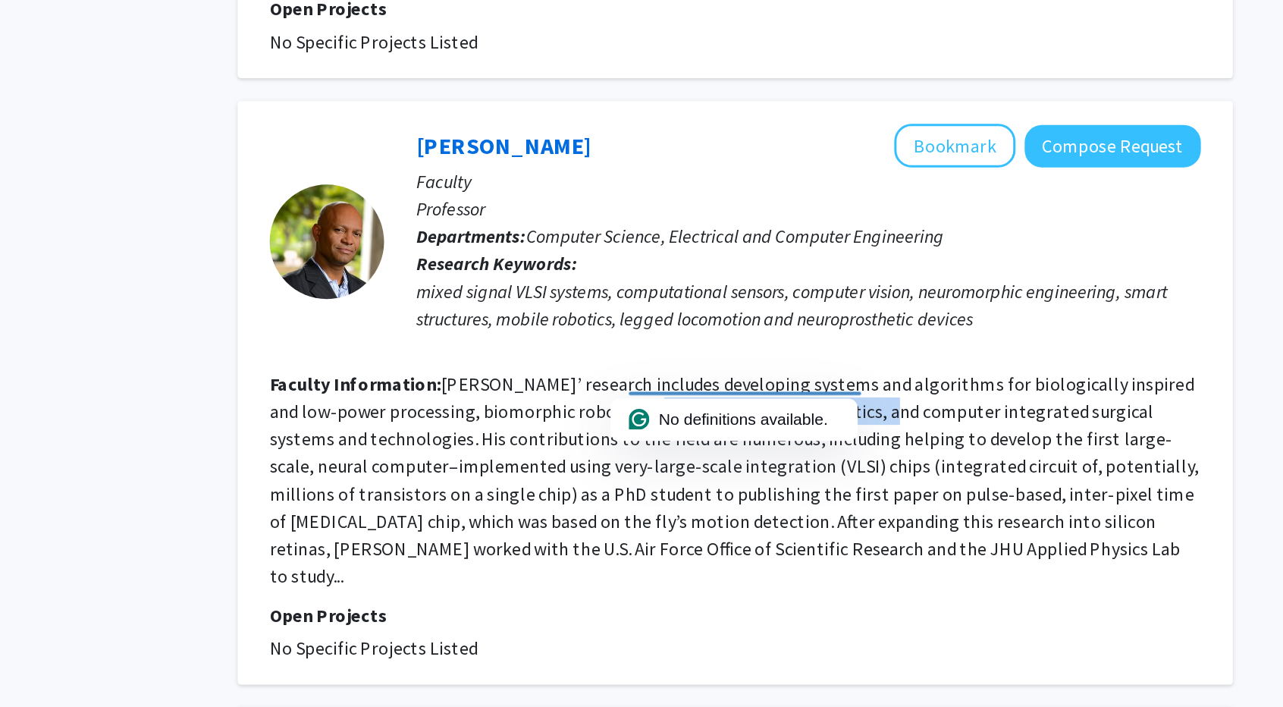
click at [695, 358] on fg-read-more "Etienne-Cummings’ research includes developing systems and algorithms for biolo…" at bounding box center [755, 418] width 616 height 143
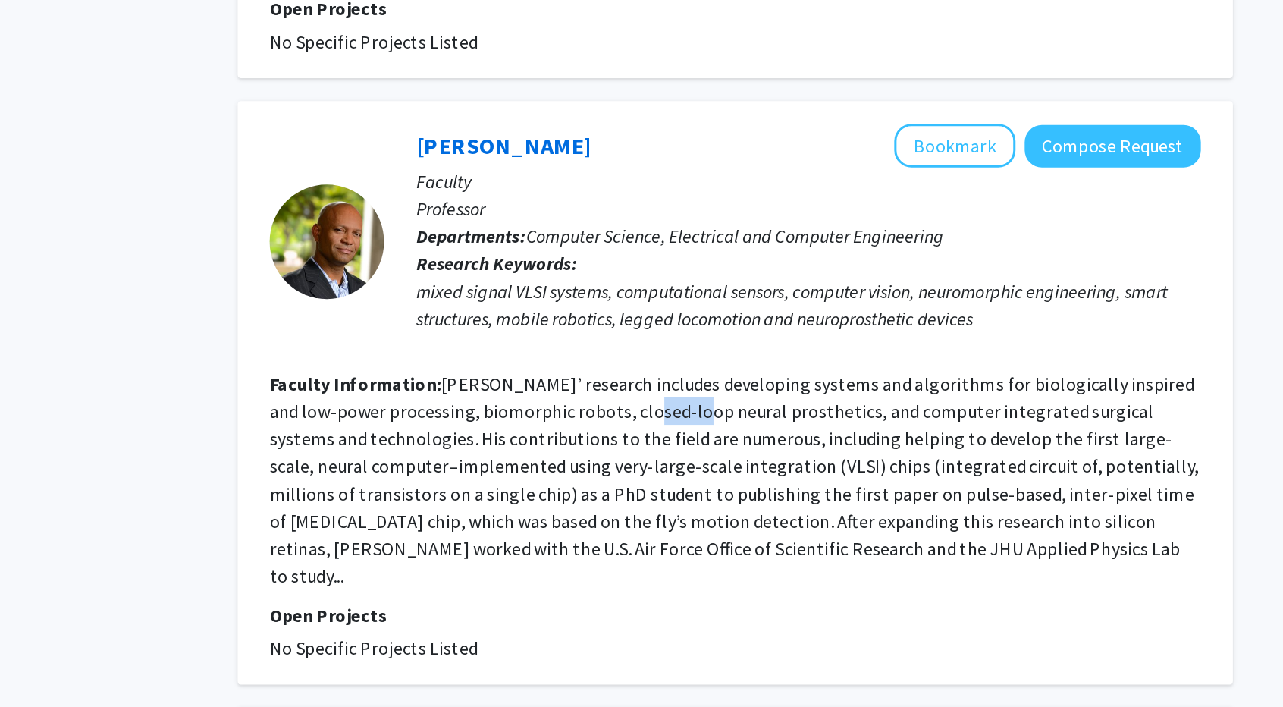
click at [695, 358] on fg-read-more "Etienne-Cummings’ research includes developing systems and algorithms for biolo…" at bounding box center [755, 418] width 616 height 143
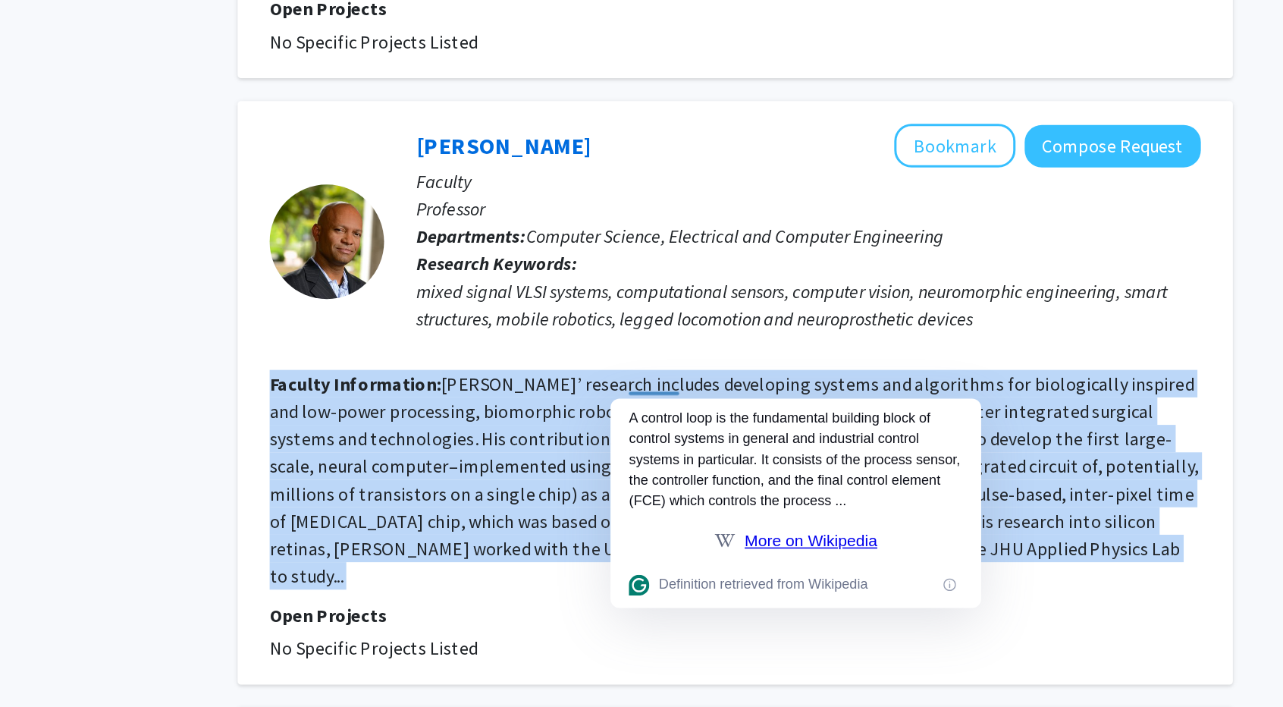
drag, startPoint x: 695, startPoint y: 358, endPoint x: 773, endPoint y: 353, distance: 78.3
click at [773, 353] on fg-read-more "Etienne-Cummings’ research includes developing systems and algorithms for biolo…" at bounding box center [755, 418] width 616 height 143
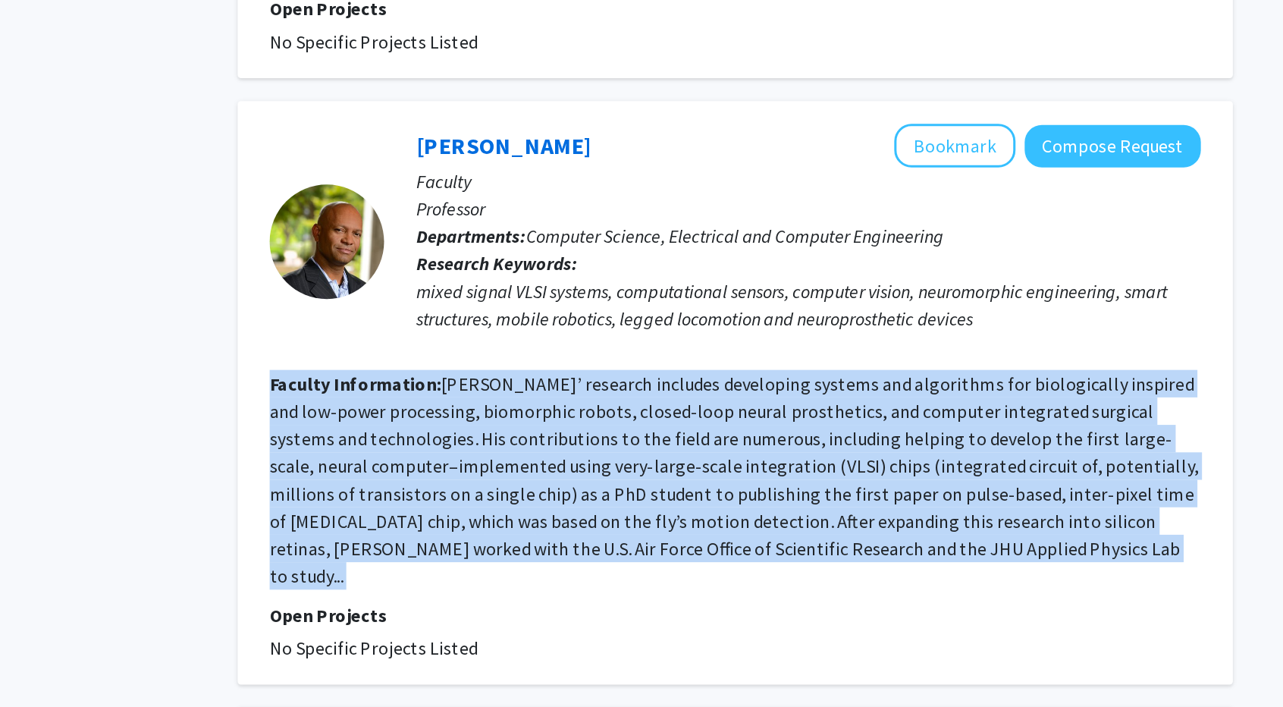
click at [773, 353] on fg-read-more "Etienne-Cummings’ research includes developing systems and algorithms for biolo…" at bounding box center [755, 418] width 616 height 143
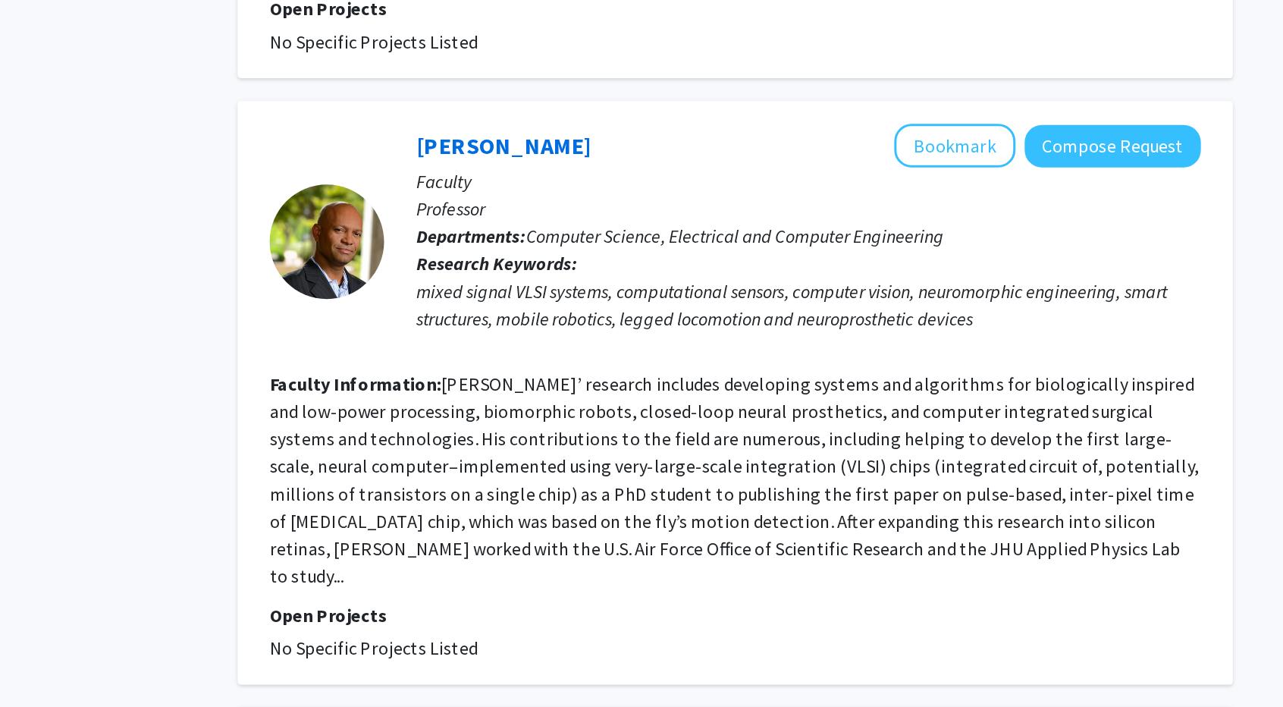
click at [773, 353] on fg-read-more "Etienne-Cummings’ research includes developing systems and algorithms for biolo…" at bounding box center [755, 418] width 616 height 143
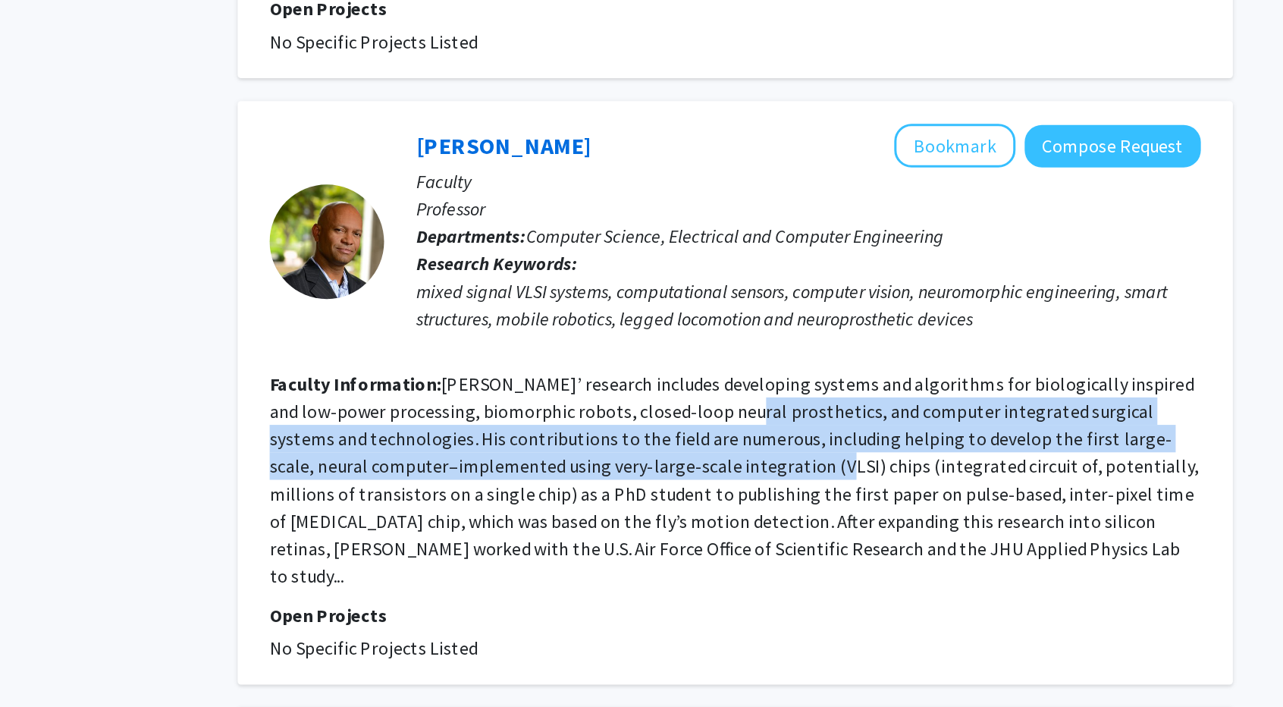
drag, startPoint x: 773, startPoint y: 353, endPoint x: 694, endPoint y: 385, distance: 85.4
click at [694, 385] on fg-read-more "Etienne-Cummings’ research includes developing systems and algorithms for biolo…" at bounding box center [755, 418] width 616 height 143
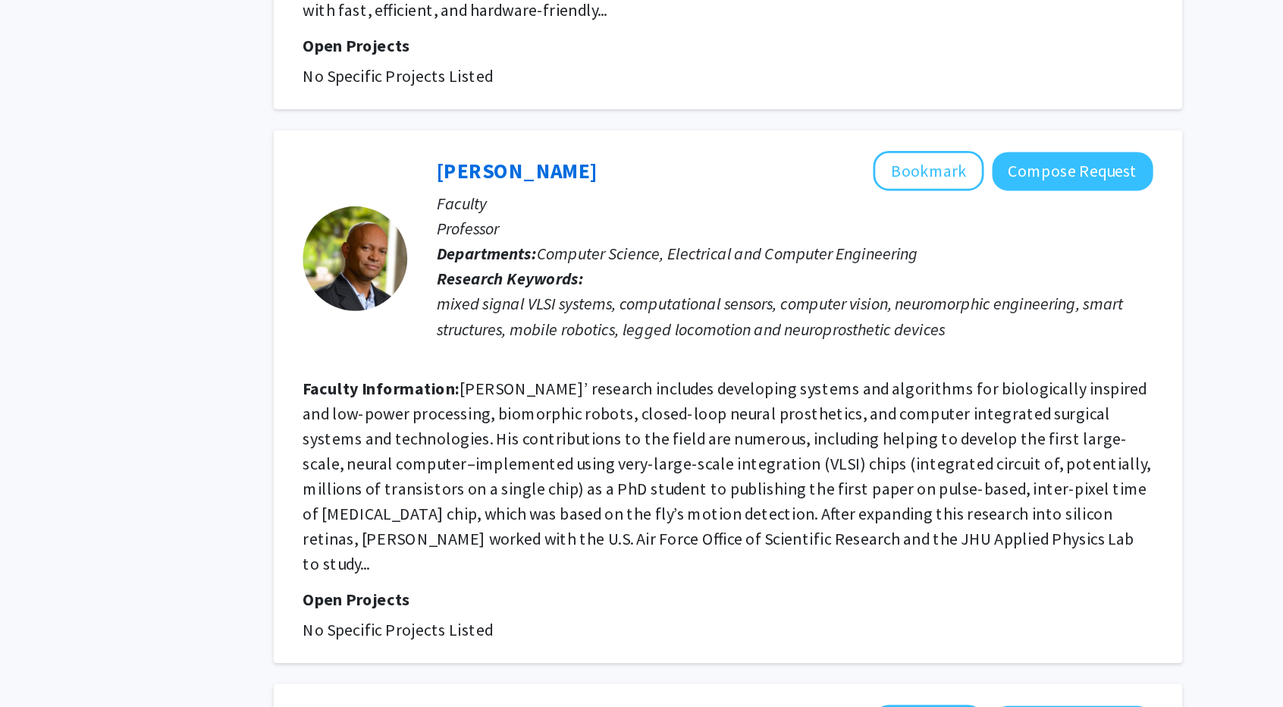
click at [708, 407] on fg-read-more "Etienne-Cummings’ research includes developing systems and algorithms for biolo…" at bounding box center [755, 418] width 616 height 143
drag, startPoint x: 708, startPoint y: 407, endPoint x: 842, endPoint y: 419, distance: 134.0
click at [842, 419] on section "Faculty Information: Etienne-Cummings’ research includes developing systems and…" at bounding box center [755, 419] width 617 height 146
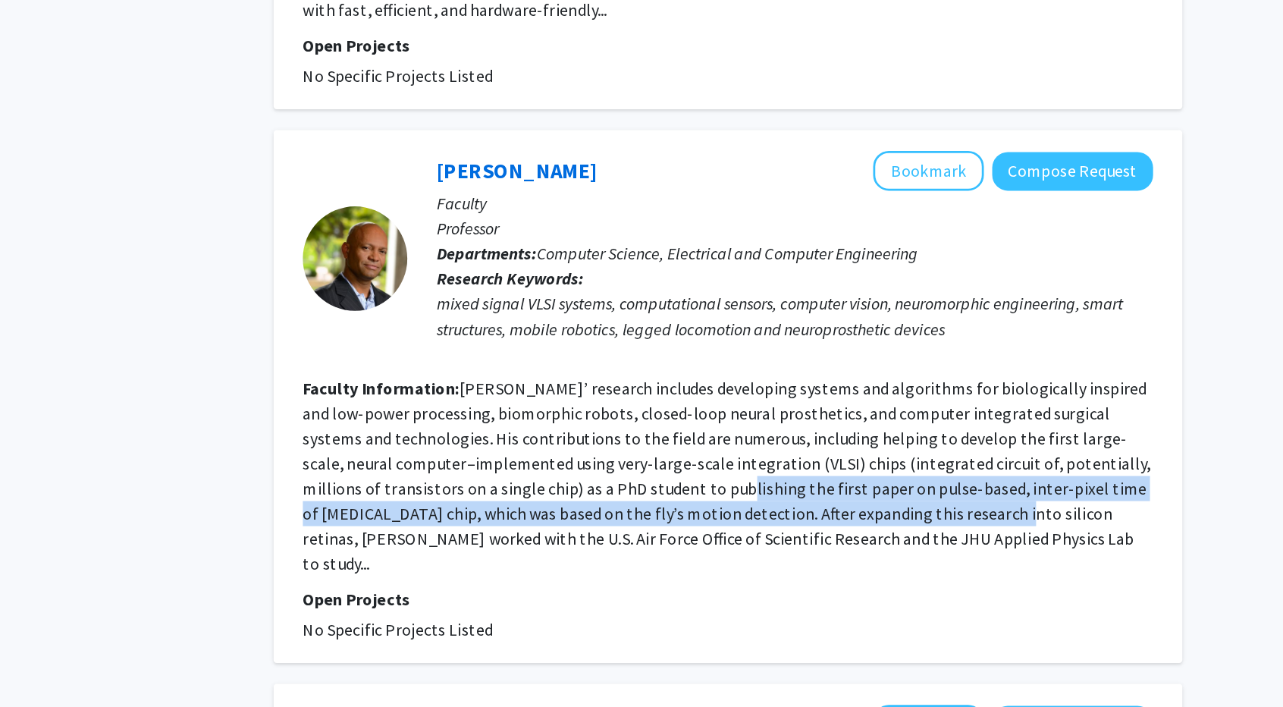
click at [842, 419] on section "Faculty Information: Etienne-Cummings’ research includes developing systems and…" at bounding box center [755, 419] width 617 height 146
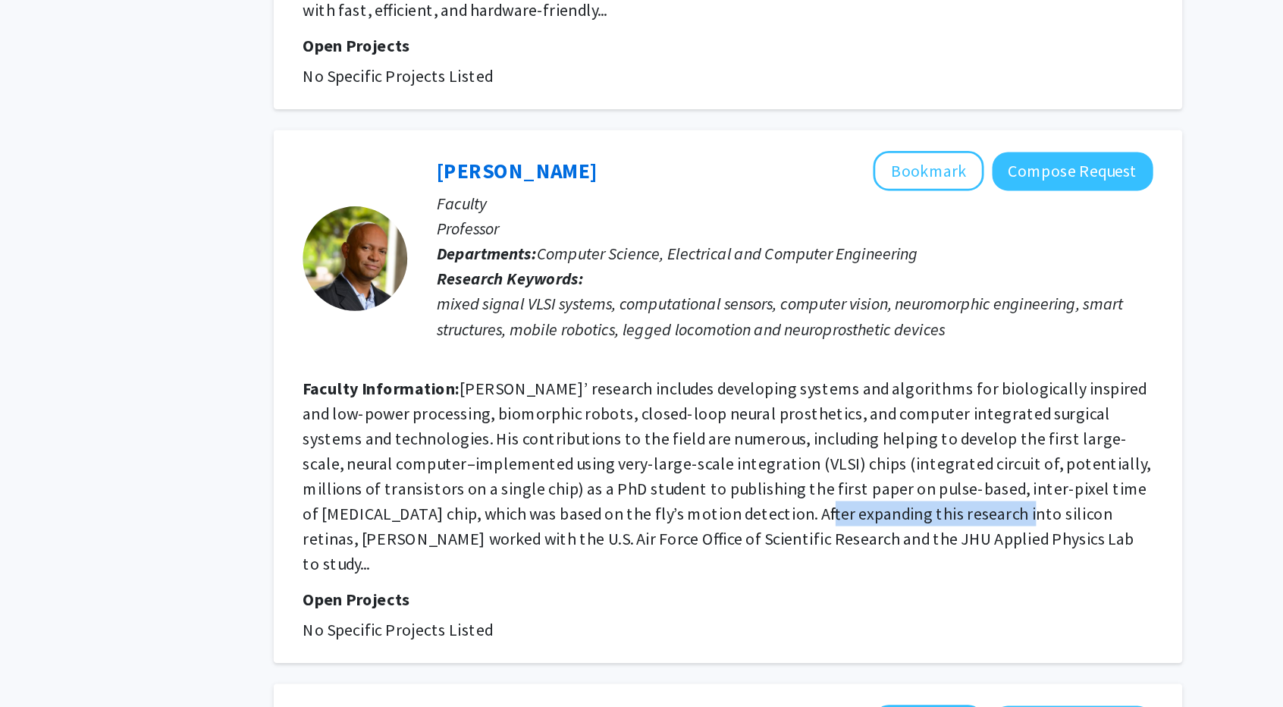
drag, startPoint x: 842, startPoint y: 419, endPoint x: 707, endPoint y: 431, distance: 135.6
click at [707, 431] on section "Faculty Information: Etienne-Cummings’ research includes developing systems and…" at bounding box center [755, 419] width 617 height 146
click at [707, 431] on fg-read-more "Etienne-Cummings’ research includes developing systems and algorithms for biolo…" at bounding box center [755, 418] width 616 height 143
drag, startPoint x: 707, startPoint y: 431, endPoint x: 793, endPoint y: 422, distance: 86.1
click at [793, 422] on fg-read-more "Etienne-Cummings’ research includes developing systems and algorithms for biolo…" at bounding box center [755, 418] width 616 height 143
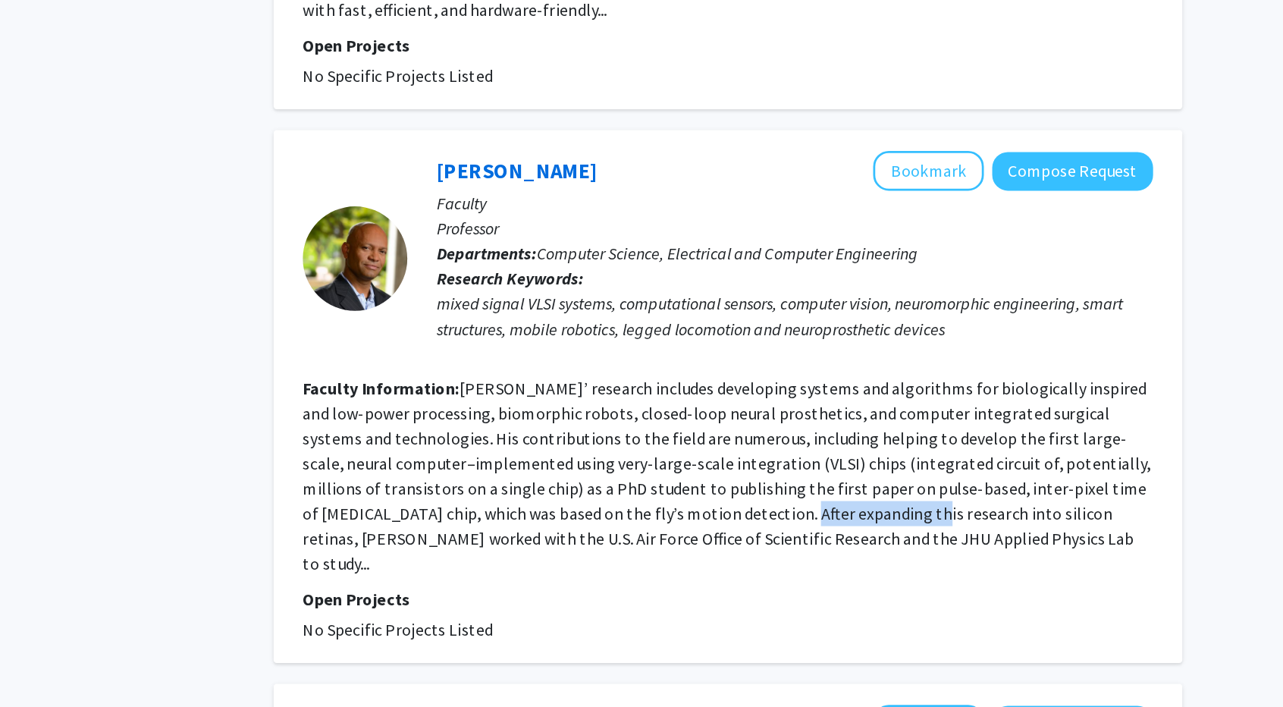
click at [793, 422] on fg-read-more "Etienne-Cummings’ research includes developing systems and algorithms for biolo…" at bounding box center [755, 418] width 616 height 143
click at [887, 404] on fg-read-more "Etienne-Cummings’ research includes developing systems and algorithms for biolo…" at bounding box center [755, 418] width 616 height 143
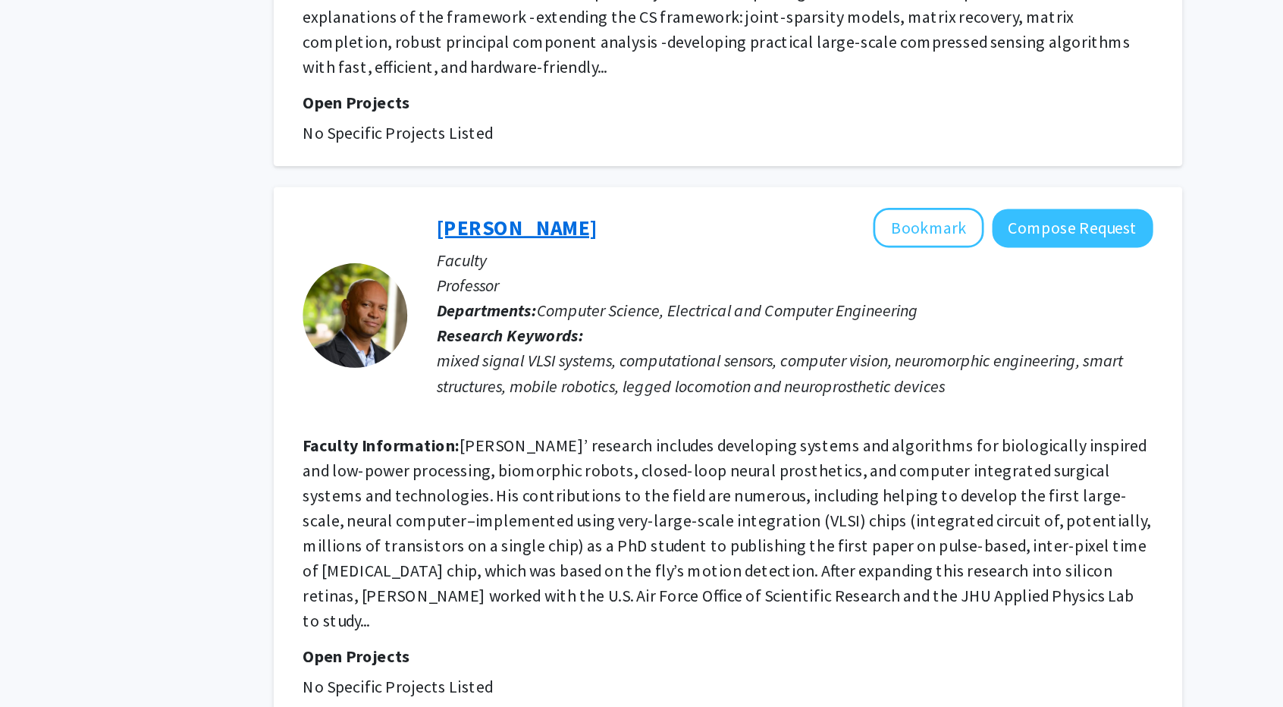
click at [600, 187] on link "[PERSON_NAME]" at bounding box center [602, 196] width 117 height 19
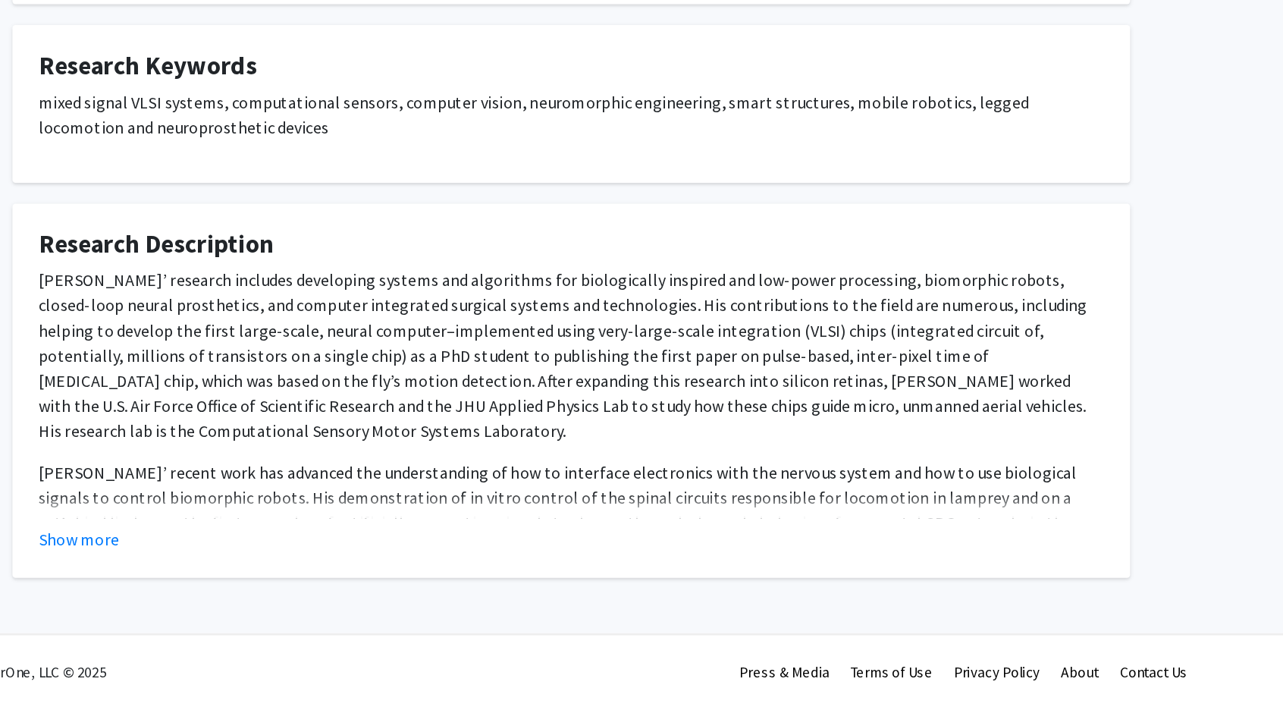
scroll to position [328, 0]
click at [292, 581] on button "Show more" at bounding box center [284, 584] width 58 height 18
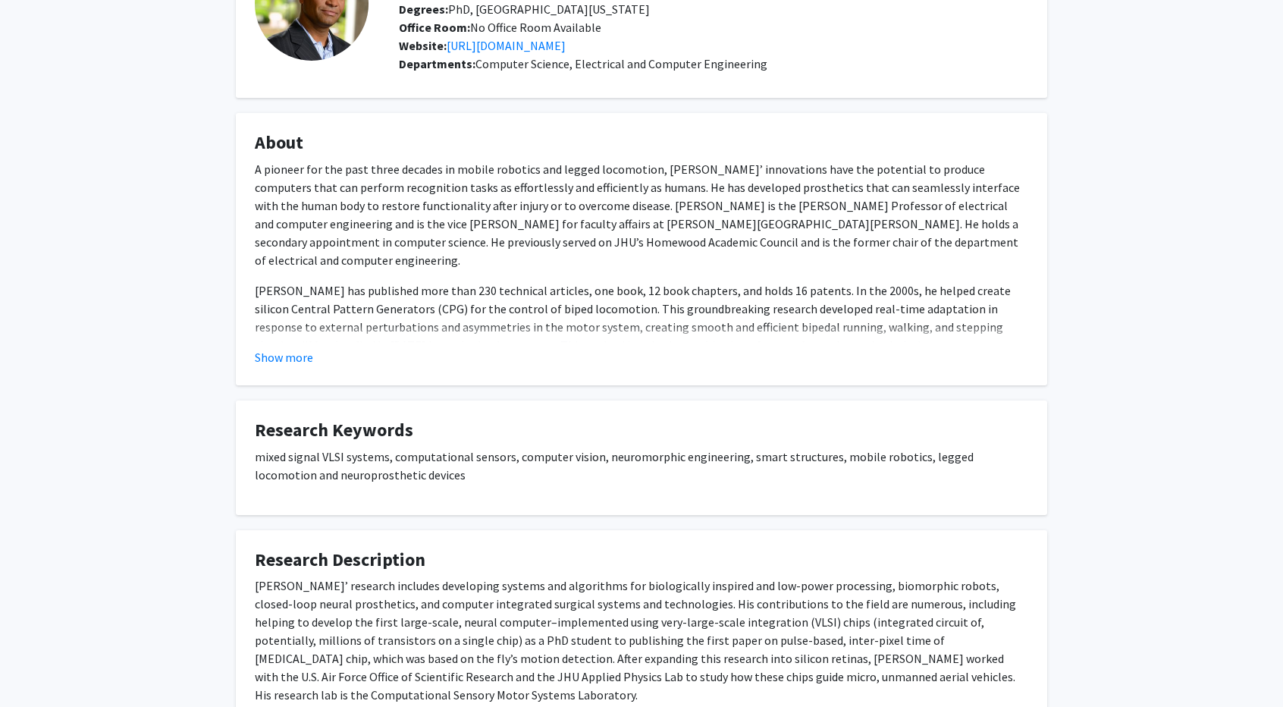
scroll to position [138, 0]
click at [279, 355] on button "Show more" at bounding box center [284, 357] width 58 height 18
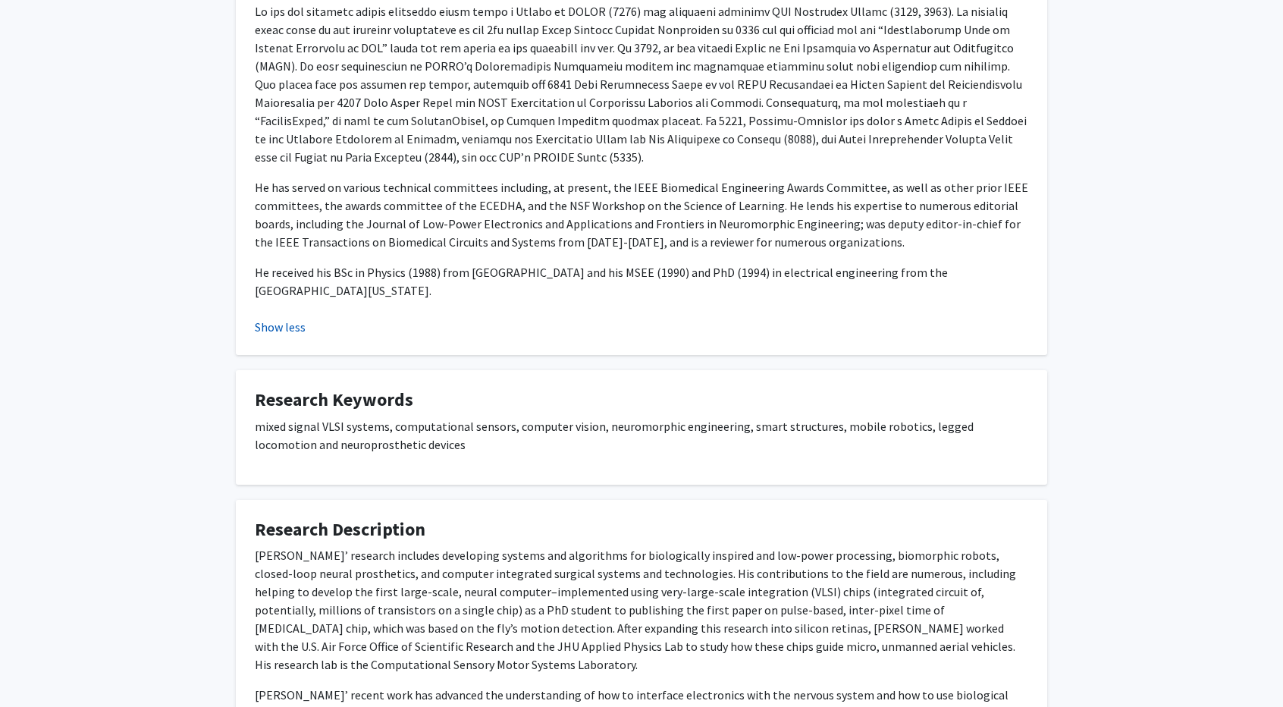
scroll to position [642, 0]
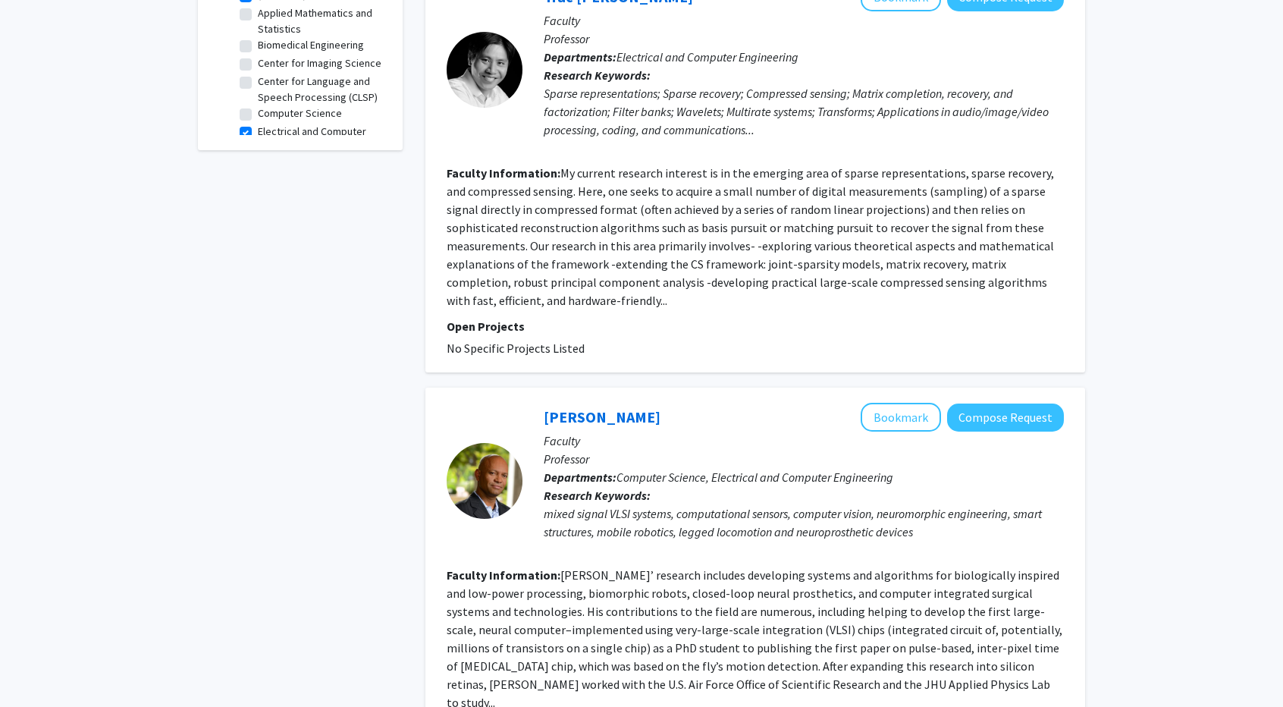
scroll to position [592, 0]
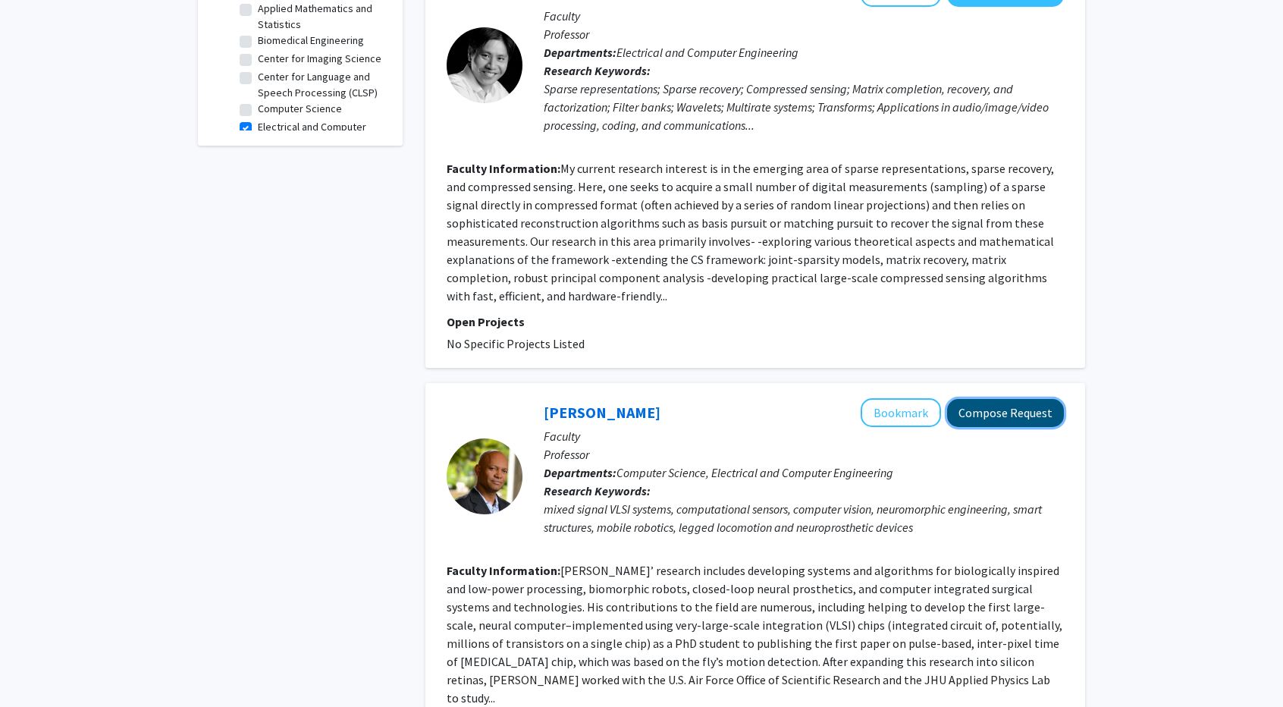
click at [1023, 399] on button "Compose Request" at bounding box center [1005, 413] width 117 height 28
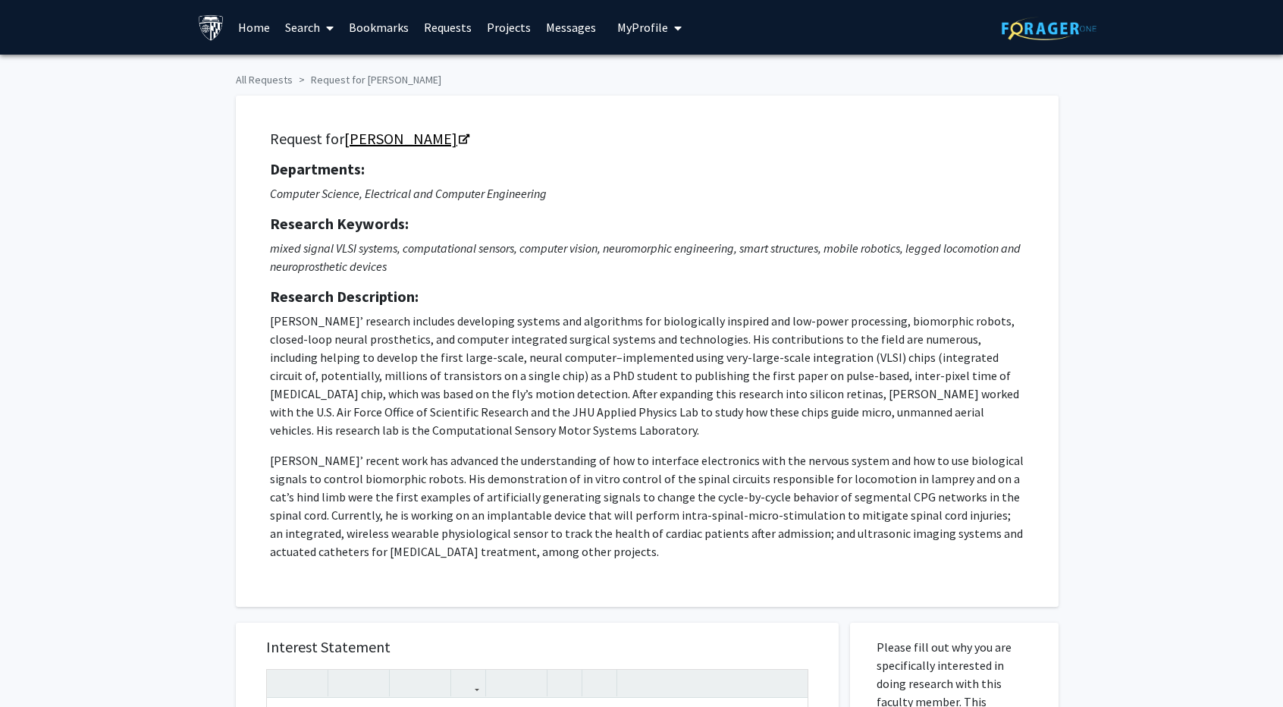
click at [447, 133] on link "[PERSON_NAME]" at bounding box center [406, 138] width 124 height 19
click at [315, 27] on link "Search" at bounding box center [310, 27] width 64 height 53
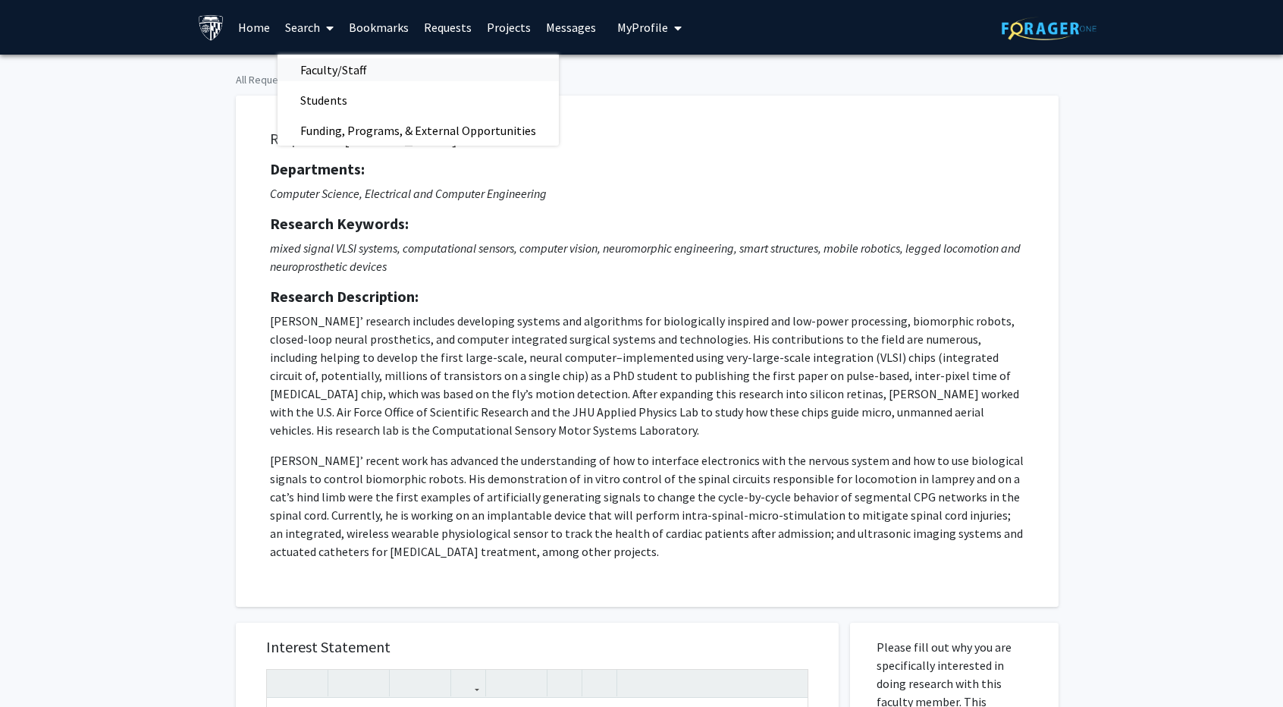
click at [320, 66] on span "Faculty/Staff" at bounding box center [333, 70] width 111 height 30
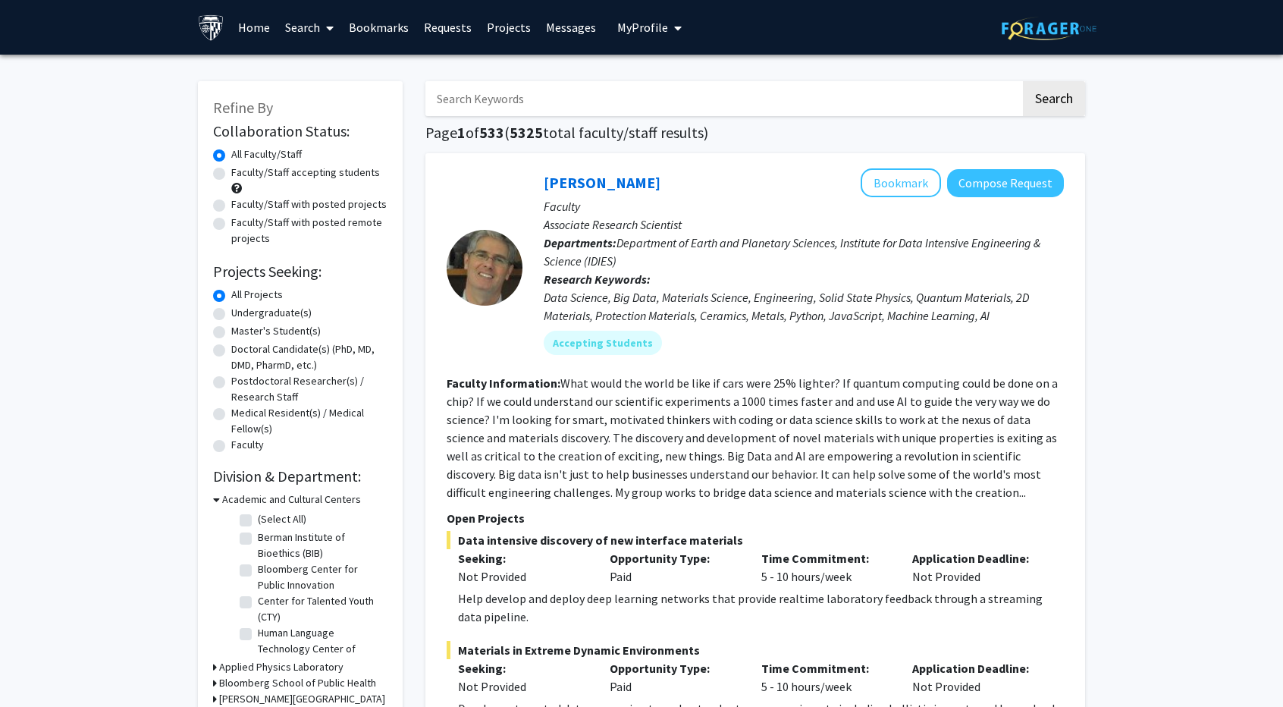
click at [488, 104] on input "Search Keywords" at bounding box center [723, 98] width 595 height 35
type input "jeremy brown"
click at [1023, 81] on button "Search" at bounding box center [1054, 98] width 62 height 35
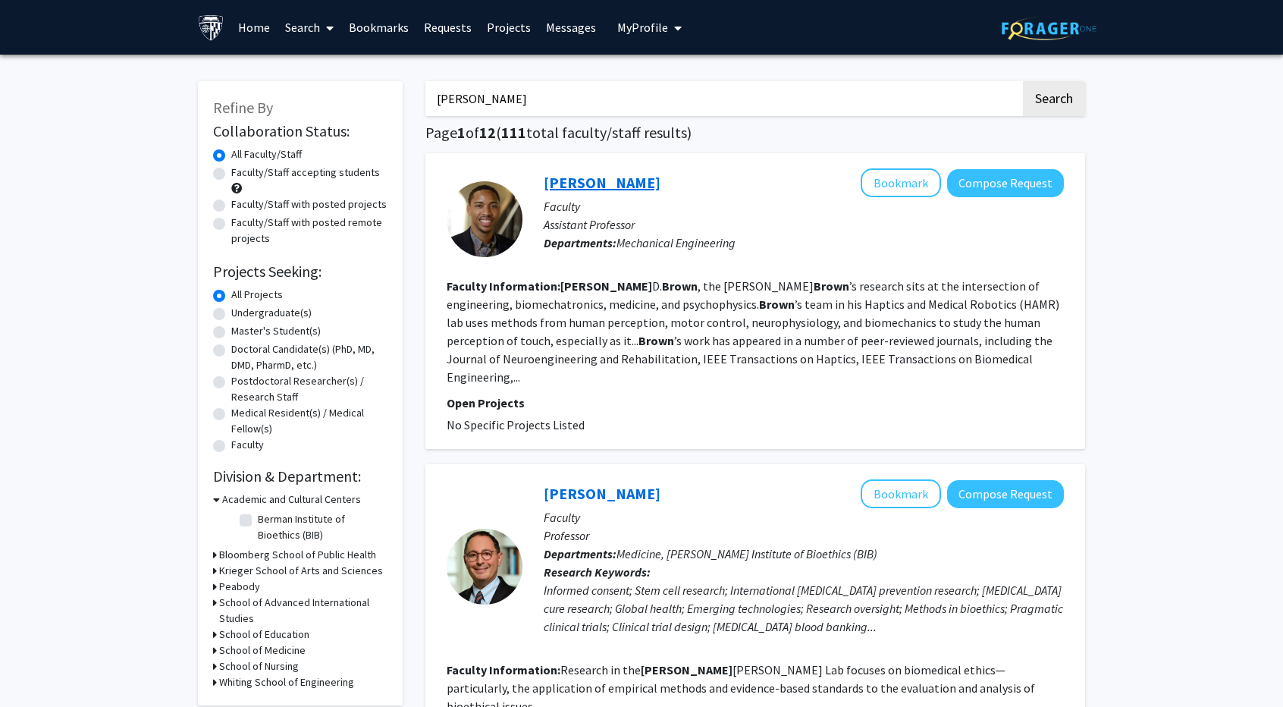
click at [591, 179] on link "Jeremy Brown" at bounding box center [602, 182] width 117 height 19
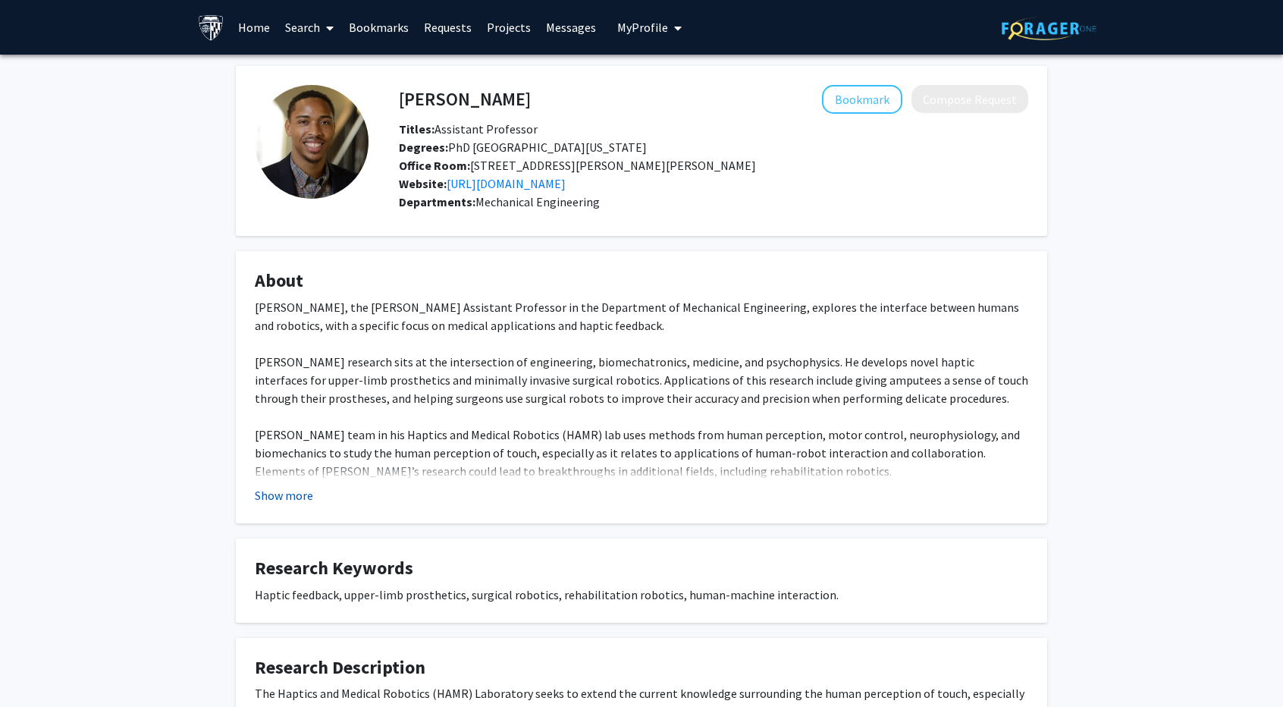
click at [277, 489] on button "Show more" at bounding box center [284, 495] width 58 height 18
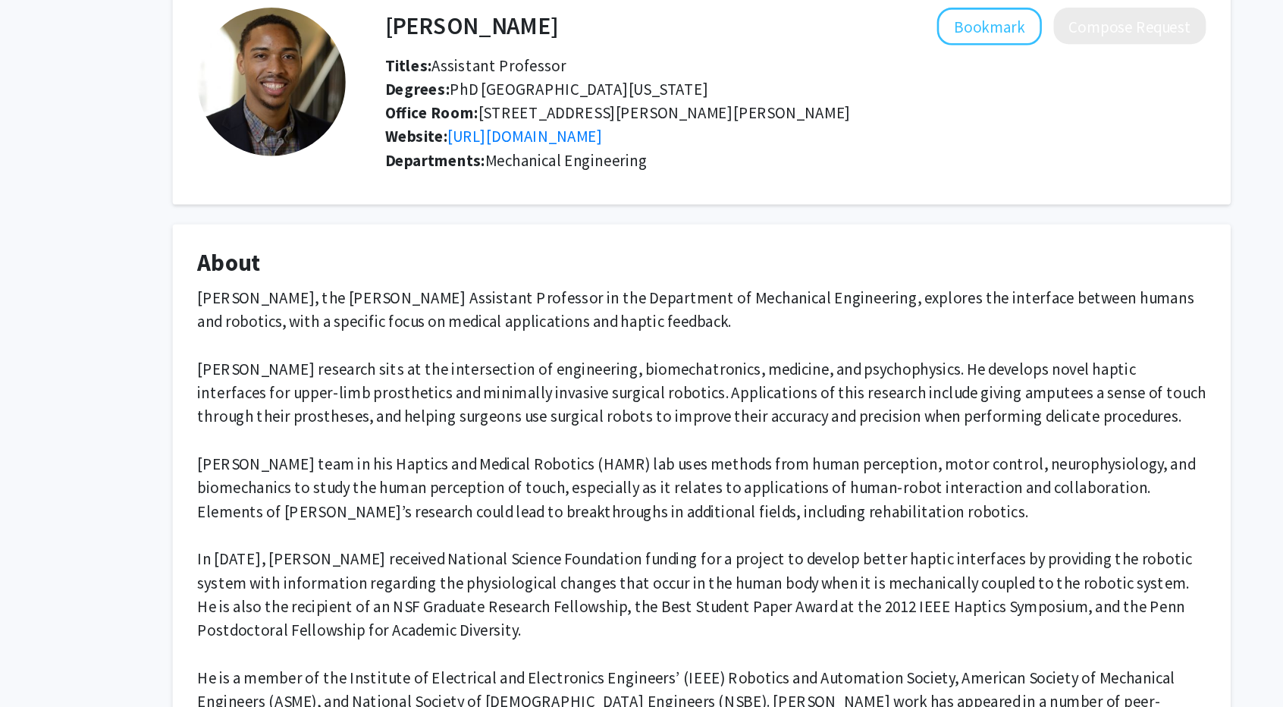
click at [328, 414] on div "Jeremy D. Brown, the John C. Malone Assistant Professor in the Department of Me…" at bounding box center [642, 525] width 774 height 455
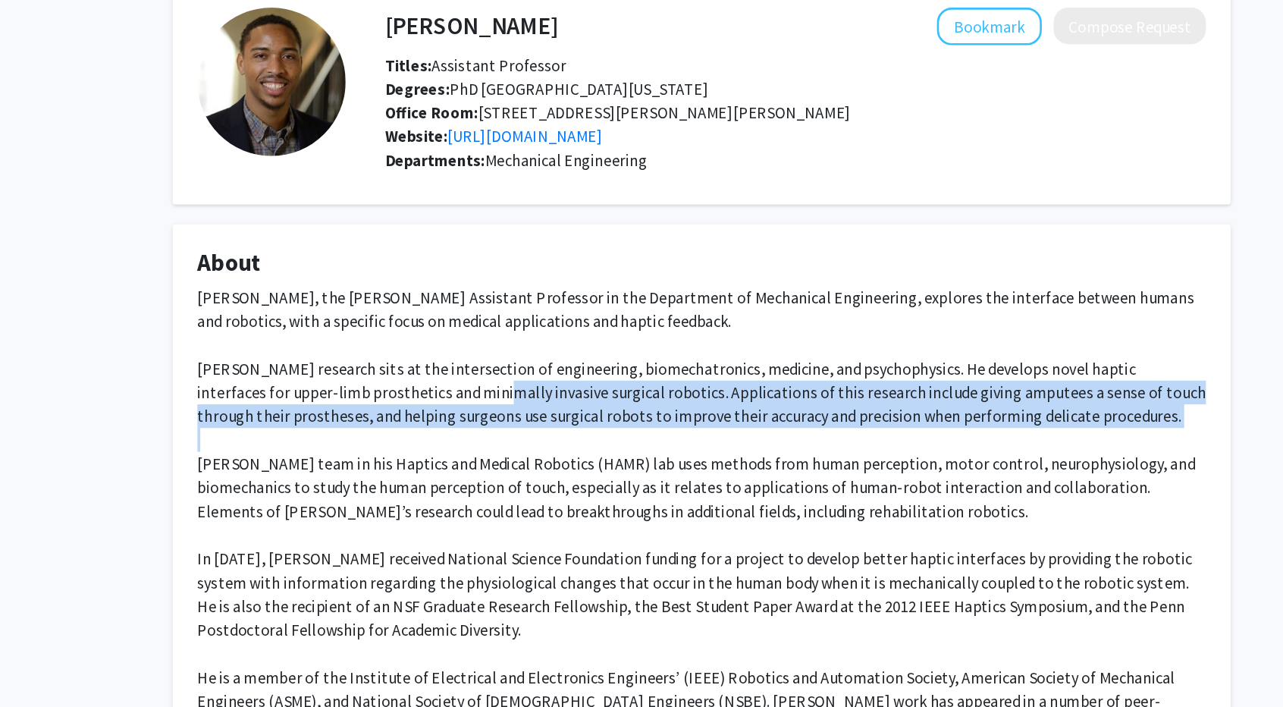
drag, startPoint x: 328, startPoint y: 414, endPoint x: 444, endPoint y: 382, distance: 120.5
click at [444, 382] on div "Jeremy D. Brown, the John C. Malone Assistant Professor in the Department of Me…" at bounding box center [642, 525] width 774 height 455
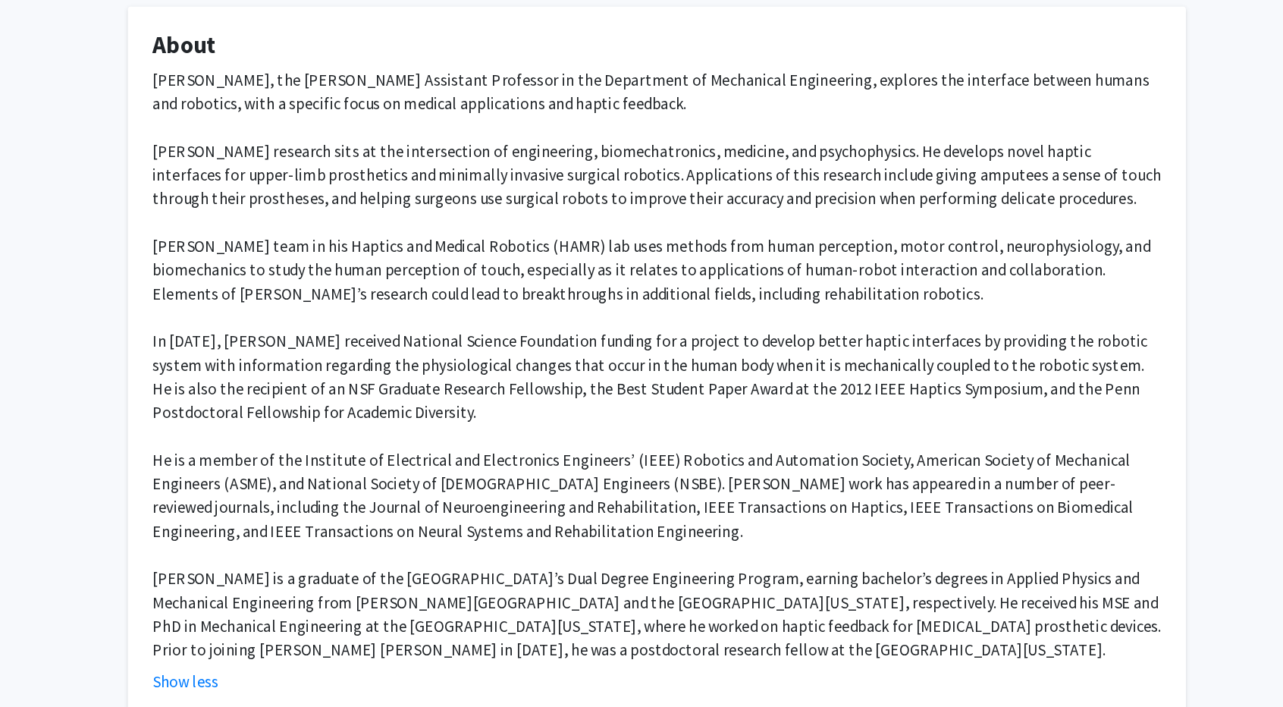
scroll to position [115, 0]
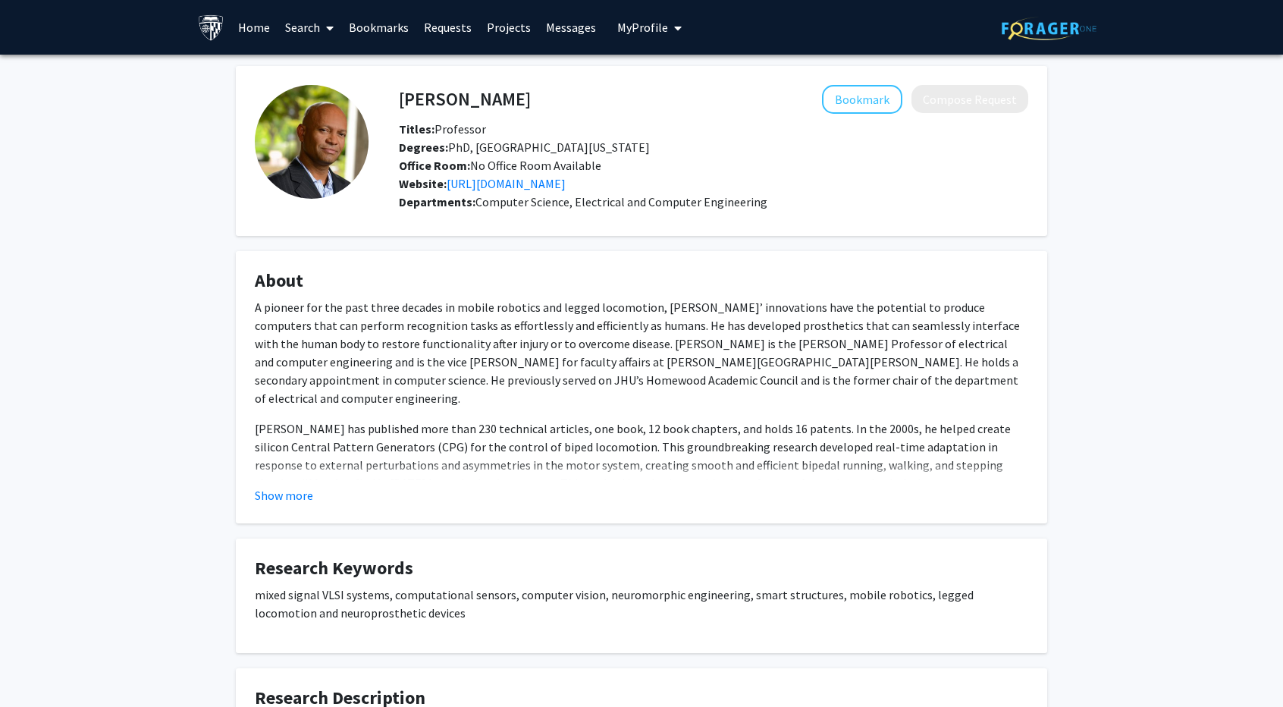
click at [453, 112] on h4 "[PERSON_NAME]" at bounding box center [465, 99] width 132 height 28
drag, startPoint x: 453, startPoint y: 112, endPoint x: 485, endPoint y: 109, distance: 32.8
click at [485, 109] on h4 "[PERSON_NAME]" at bounding box center [465, 99] width 132 height 28
